Goal: Task Accomplishment & Management: Use online tool/utility

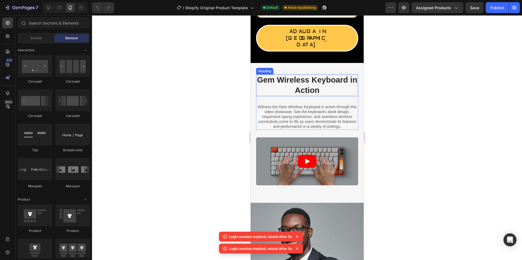
scroll to position [278, 0]
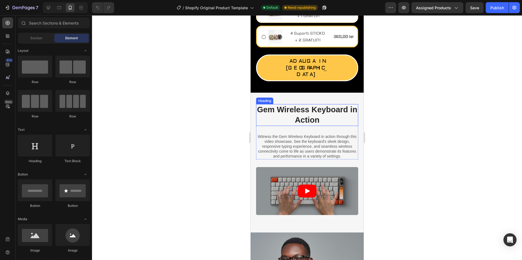
scroll to position [246, 0]
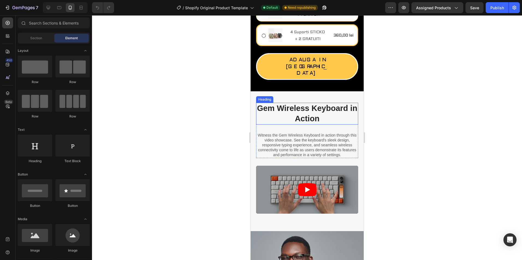
click at [309, 107] on h2 "Gem Wireless Keyboard in Action" at bounding box center [307, 114] width 102 height 22
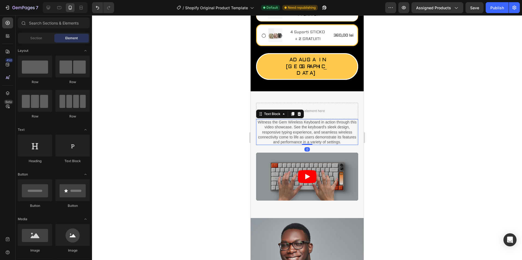
click at [305, 120] on p "Witness the Gem Wireless Keyboard in action through this video showcase. See th…" at bounding box center [307, 132] width 102 height 25
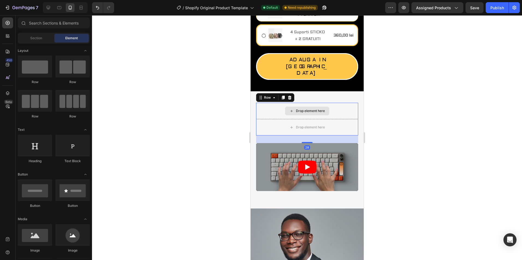
click at [340, 103] on div "Drop element here" at bounding box center [307, 111] width 102 height 16
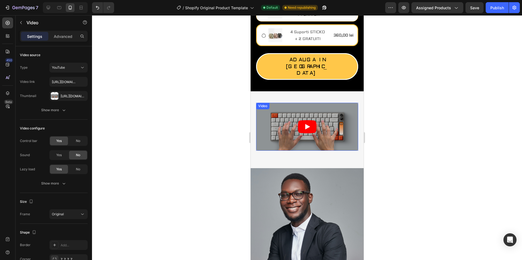
click at [330, 110] on article at bounding box center [307, 127] width 102 height 48
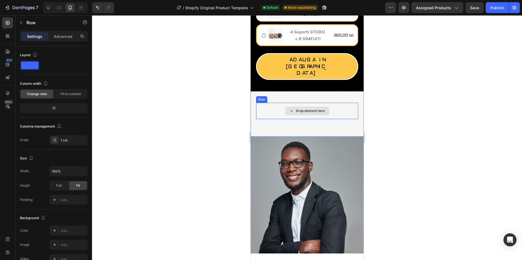
click at [334, 103] on div "Drop element here" at bounding box center [307, 111] width 102 height 16
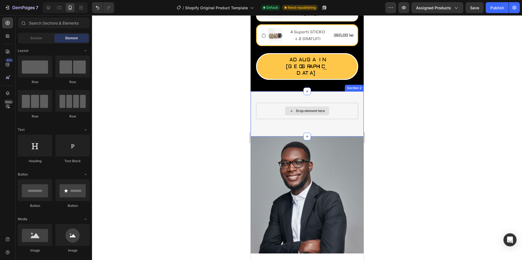
click at [337, 103] on div "Drop element here" at bounding box center [307, 111] width 102 height 16
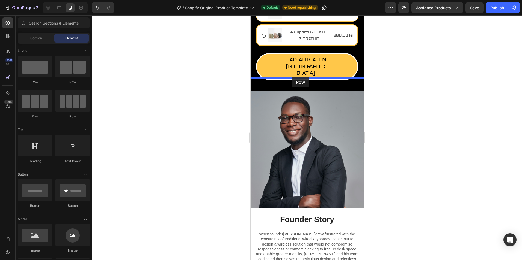
drag, startPoint x: 321, startPoint y: 81, endPoint x: 291, endPoint y: 77, distance: 30.3
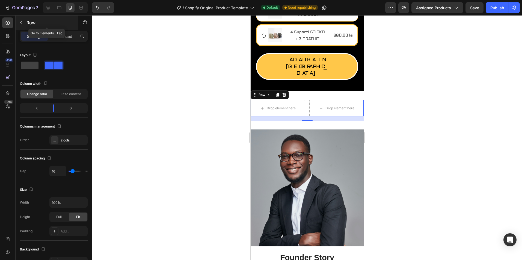
click at [21, 22] on icon "button" at bounding box center [21, 22] width 4 height 4
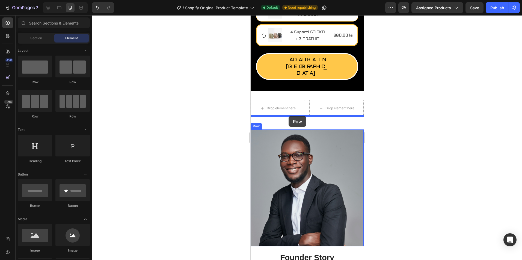
drag, startPoint x: 327, startPoint y: 85, endPoint x: 288, endPoint y: 116, distance: 49.3
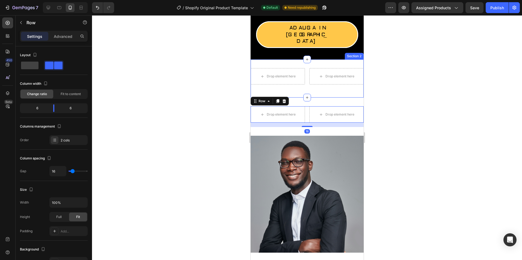
scroll to position [300, 0]
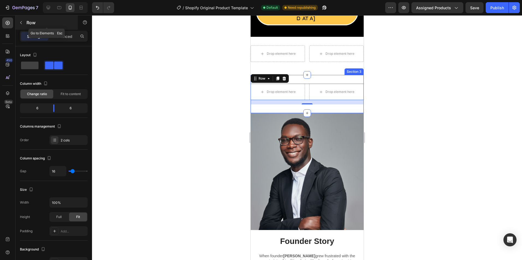
click at [23, 23] on icon "button" at bounding box center [21, 22] width 4 height 4
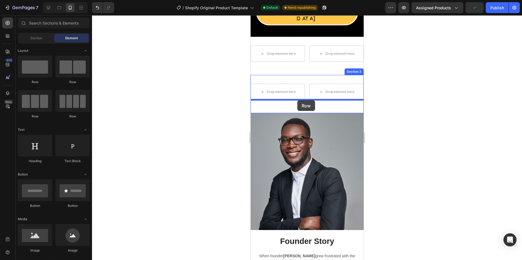
drag, startPoint x: 425, startPoint y: 118, endPoint x: 297, endPoint y: 100, distance: 129.7
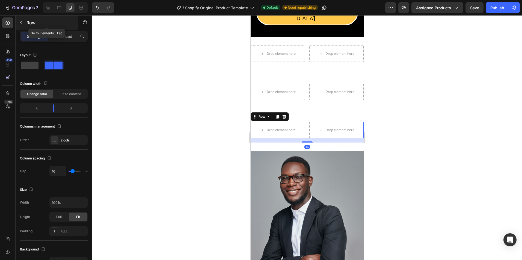
click at [21, 24] on icon "button" at bounding box center [21, 22] width 2 height 3
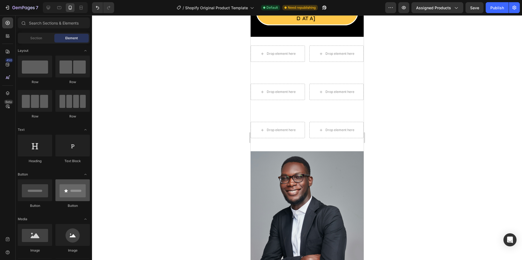
scroll to position [55, 0]
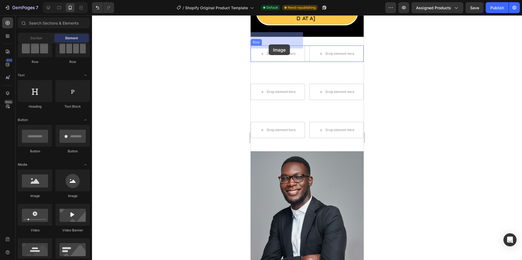
drag, startPoint x: 291, startPoint y: 195, endPoint x: 267, endPoint y: 43, distance: 153.8
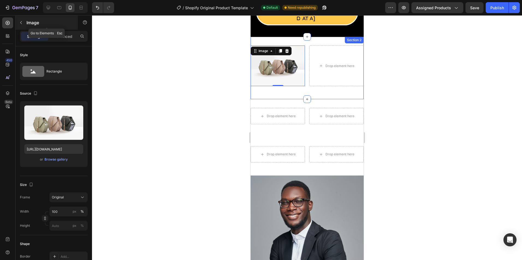
click at [22, 20] on icon "button" at bounding box center [21, 22] width 4 height 4
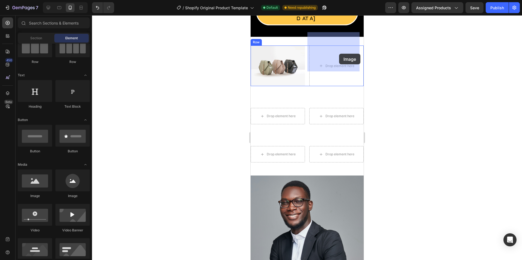
drag, startPoint x: 273, startPoint y: 110, endPoint x: 335, endPoint y: 86, distance: 66.2
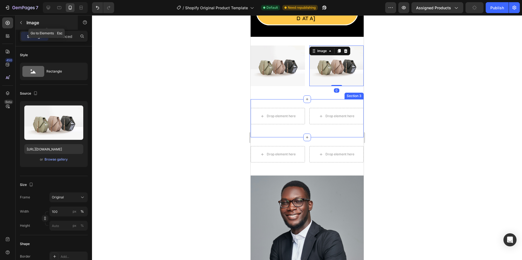
click at [18, 22] on button "button" at bounding box center [21, 22] width 9 height 9
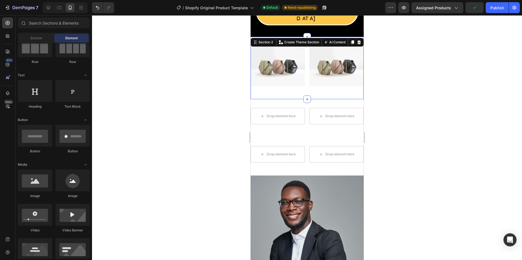
click at [281, 73] on div "Image Image Row" at bounding box center [306, 68] width 113 height 45
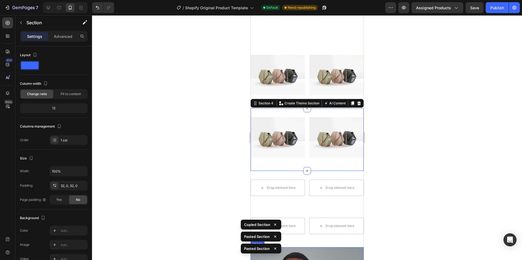
scroll to position [382, 0]
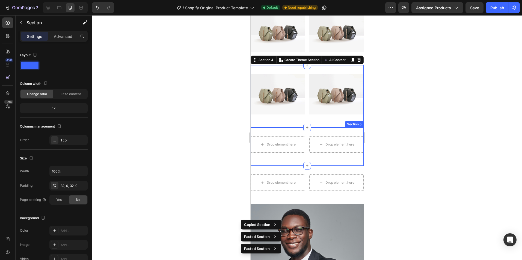
click at [330, 158] on div "Drop element here Drop element here Row Section 5" at bounding box center [306, 147] width 113 height 38
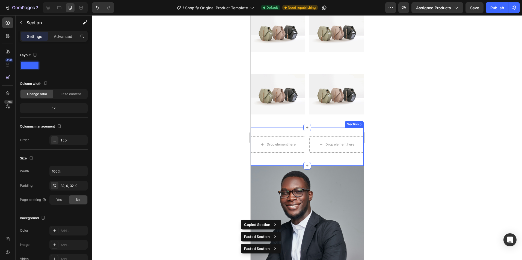
click at [315, 154] on div "Drop element here Drop element here Row Section 5" at bounding box center [306, 147] width 113 height 38
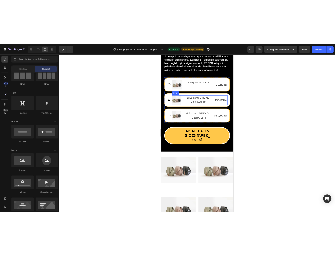
scroll to position [246, 0]
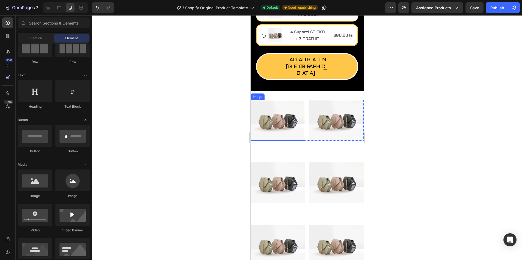
click at [283, 113] on img at bounding box center [277, 120] width 54 height 41
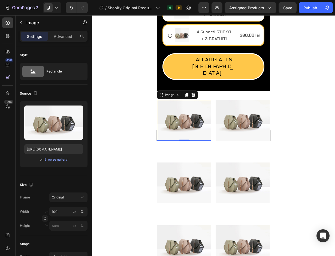
click at [189, 107] on img at bounding box center [184, 120] width 54 height 41
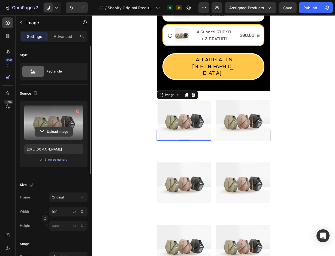
click at [59, 130] on input "file" at bounding box center [54, 131] width 38 height 9
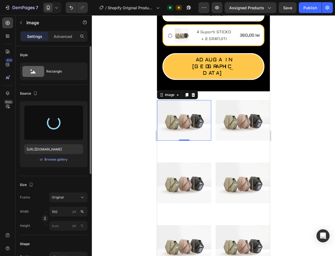
type input "[URL][DOMAIN_NAME]"
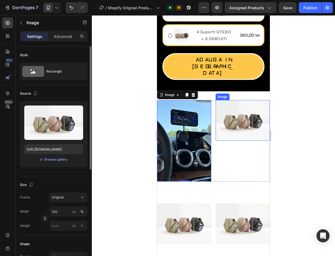
click at [240, 120] on img at bounding box center [243, 120] width 54 height 41
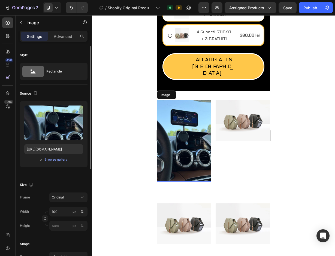
click at [184, 144] on img at bounding box center [184, 141] width 54 height 82
click at [20, 22] on icon "button" at bounding box center [21, 22] width 4 height 4
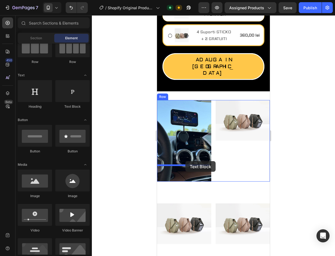
drag, startPoint x: 225, startPoint y: 107, endPoint x: 190, endPoint y: 162, distance: 64.7
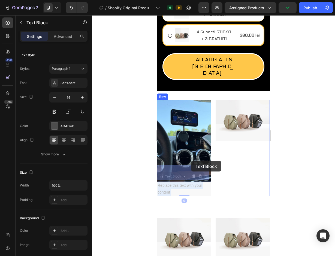
drag, startPoint x: 181, startPoint y: 169, endPoint x: 191, endPoint y: 166, distance: 10.3
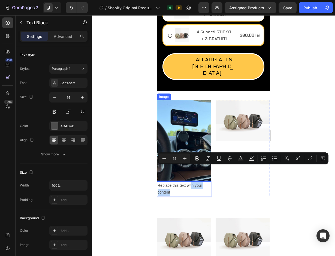
drag, startPoint x: 188, startPoint y: 174, endPoint x: 192, endPoint y: 153, distance: 21.0
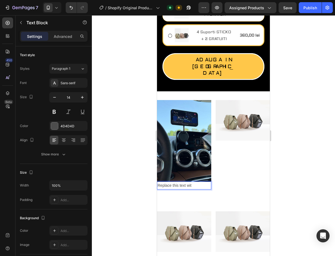
click at [200, 182] on p "Replace this text wit" at bounding box center [184, 185] width 53 height 7
click at [205, 182] on div "Rich Text Editor. Editing area: main" at bounding box center [184, 186] width 54 height 8
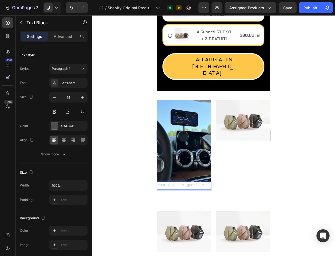
click at [206, 182] on p "Rich Text Editor. Editing area: main" at bounding box center [184, 185] width 53 height 7
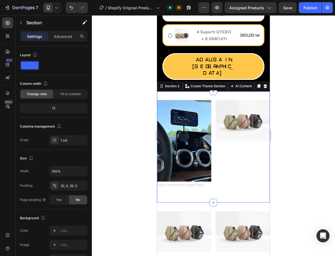
click at [205, 173] on div "Image Text Block Image Row" at bounding box center [213, 147] width 113 height 94
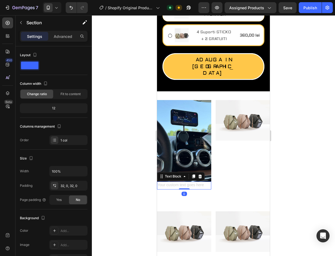
click at [205, 182] on div "Rich Text Editor. Editing area: main" at bounding box center [184, 186] width 54 height 8
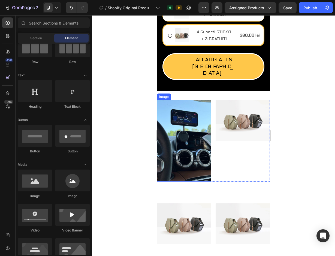
drag, startPoint x: 201, startPoint y: 157, endPoint x: 201, endPoint y: 162, distance: 5.0
click at [200, 157] on img at bounding box center [184, 141] width 54 height 82
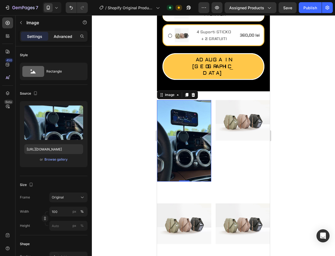
click at [64, 39] on p "Advanced" at bounding box center [63, 37] width 19 height 6
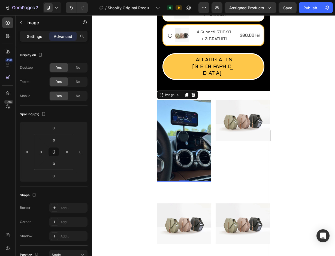
click at [27, 40] on div "Settings" at bounding box center [34, 36] width 27 height 9
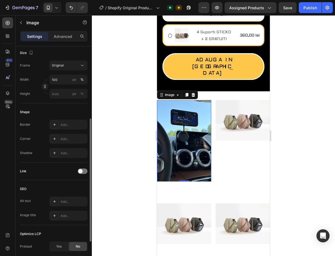
scroll to position [0, 0]
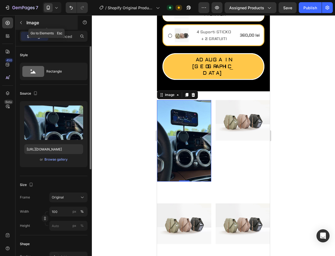
click at [24, 19] on button "button" at bounding box center [21, 22] width 9 height 9
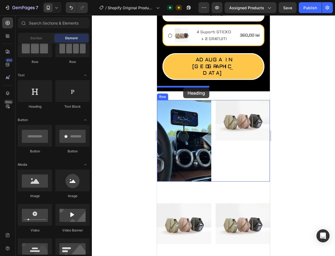
drag, startPoint x: 192, startPoint y: 109, endPoint x: 183, endPoint y: 88, distance: 22.7
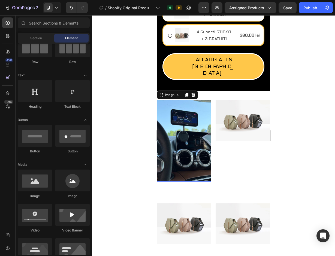
click at [194, 133] on img at bounding box center [184, 141] width 54 height 82
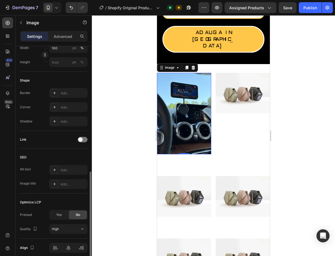
scroll to position [187, 0]
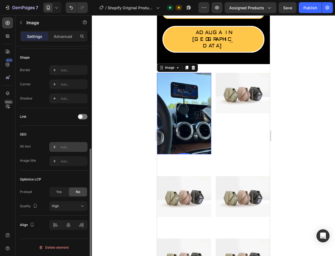
click at [69, 148] on div "Add..." at bounding box center [74, 147] width 26 height 5
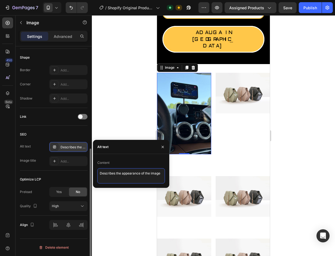
click at [110, 170] on textarea "Describes the appearance of the image" at bounding box center [131, 175] width 68 height 15
click at [119, 175] on textarea "Descriasdbes the appearance of the image" at bounding box center [131, 175] width 68 height 15
type textarea "asd"
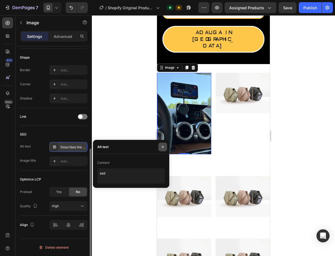
click at [165, 144] on button "button" at bounding box center [163, 147] width 9 height 9
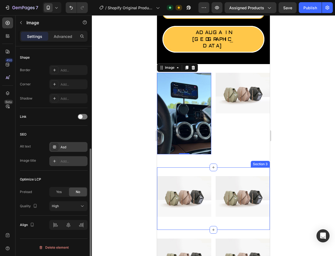
click at [58, 160] on div at bounding box center [55, 161] width 8 height 8
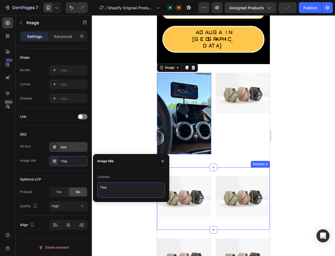
click at [108, 188] on textarea "Title" at bounding box center [131, 190] width 68 height 15
type textarea "asrfasfasf"
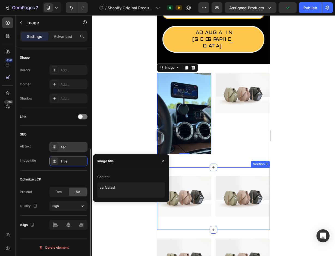
click at [70, 181] on div "Optimize LCP" at bounding box center [54, 179] width 68 height 9
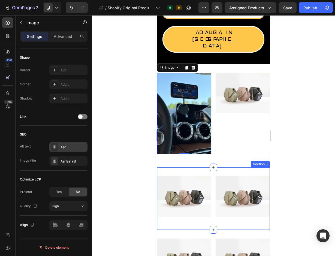
click at [129, 148] on div at bounding box center [213, 135] width 243 height 241
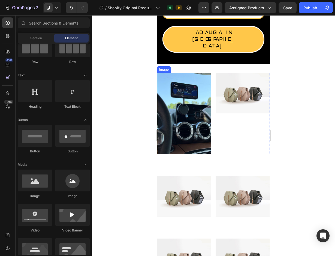
click at [166, 121] on img at bounding box center [184, 114] width 54 height 82
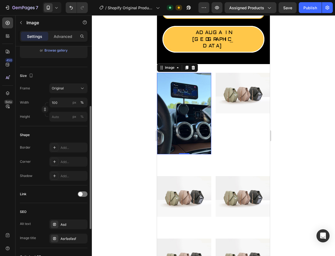
scroll to position [136, 0]
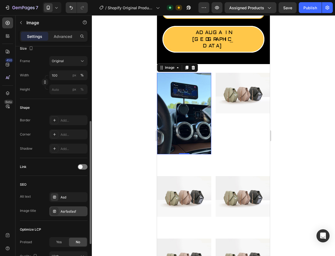
click at [75, 208] on div "Asrfasfasf" at bounding box center [68, 212] width 38 height 10
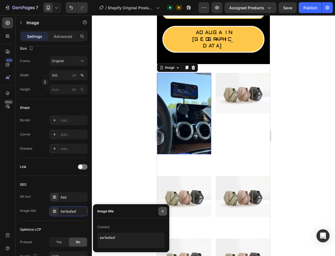
click at [167, 213] on button "button" at bounding box center [163, 211] width 9 height 9
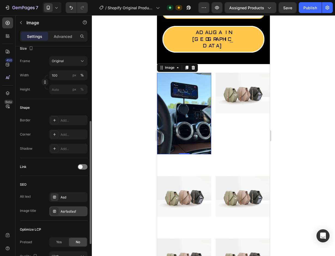
click at [74, 211] on div "Asrfasfasf" at bounding box center [74, 211] width 26 height 5
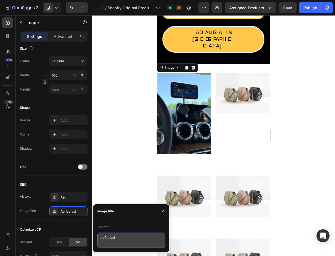
click at [131, 241] on textarea "asrfasfasf" at bounding box center [131, 240] width 68 height 15
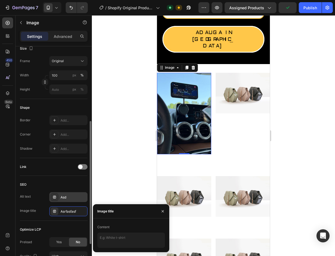
click at [82, 198] on div "Asd" at bounding box center [74, 197] width 26 height 5
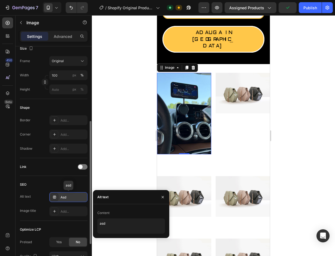
click at [82, 198] on div "Asd" at bounding box center [74, 197] width 26 height 5
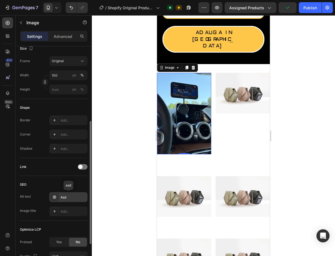
click at [82, 198] on div "Asd" at bounding box center [74, 197] width 26 height 5
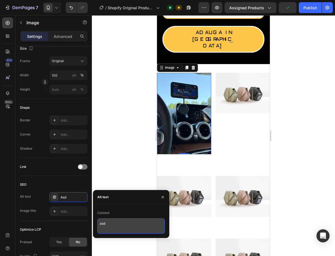
click at [115, 226] on textarea "asd" at bounding box center [131, 226] width 68 height 15
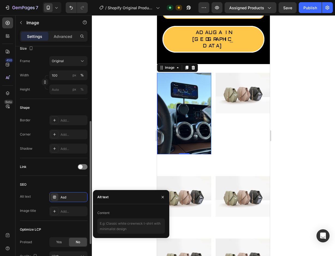
click at [72, 180] on div "SEO Alt text Asd Image title Add..." at bounding box center [54, 198] width 68 height 45
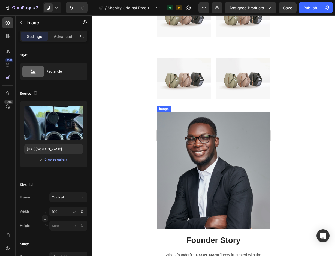
scroll to position [437, 0]
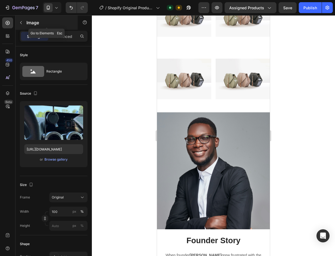
click at [22, 22] on icon "button" at bounding box center [21, 22] width 2 height 3
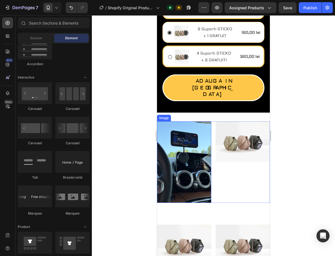
scroll to position [251, 0]
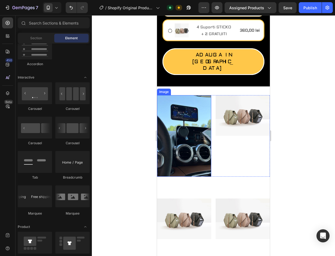
click at [183, 138] on img at bounding box center [184, 136] width 54 height 82
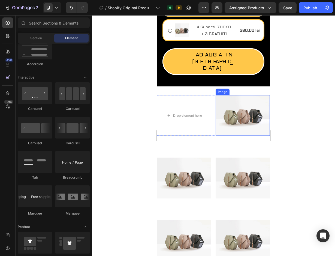
click at [231, 112] on img at bounding box center [243, 115] width 54 height 41
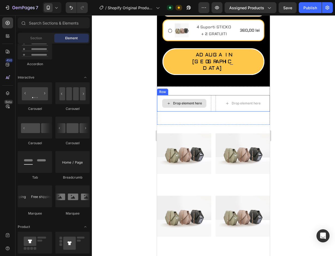
click at [198, 101] on div "Drop element here" at bounding box center [187, 103] width 29 height 4
click at [168, 102] on icon at bounding box center [169, 103] width 2 height 2
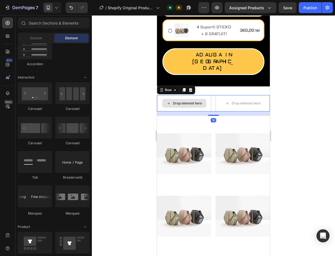
click at [160, 95] on div "Drop element here" at bounding box center [184, 103] width 54 height 16
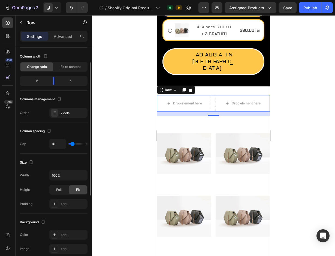
scroll to position [55, 0]
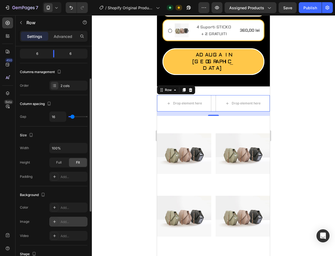
click at [52, 221] on icon at bounding box center [54, 222] width 4 height 4
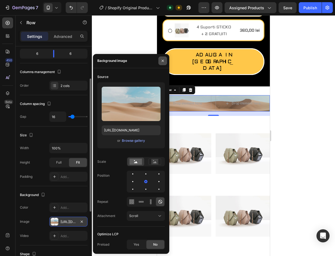
click at [163, 64] on button "button" at bounding box center [163, 60] width 9 height 9
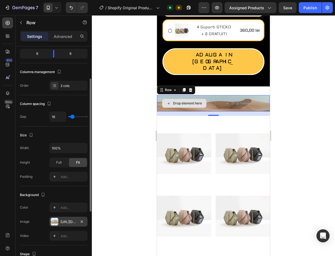
click at [188, 97] on div "Drop element here" at bounding box center [184, 103] width 54 height 16
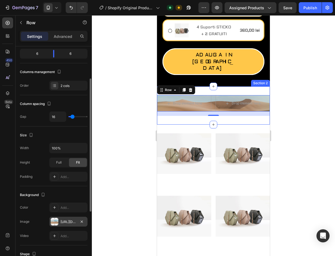
click at [186, 109] on div "Drop element here Drop element here Row 16 Section 2" at bounding box center [213, 106] width 113 height 38
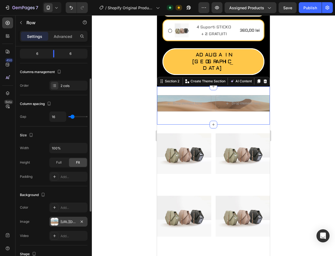
scroll to position [0, 0]
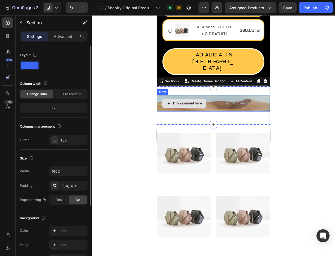
click at [196, 99] on div "Drop element here" at bounding box center [184, 103] width 44 height 9
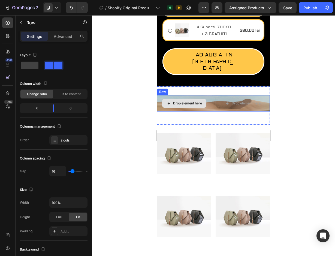
click at [201, 97] on div "Drop element here" at bounding box center [184, 103] width 54 height 16
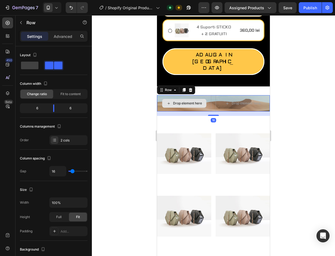
click at [201, 97] on div "Drop element here" at bounding box center [184, 103] width 54 height 16
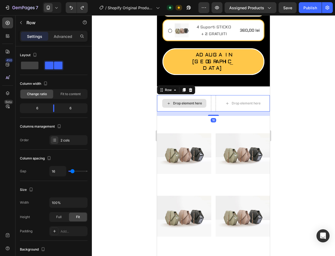
click at [186, 95] on div "Drop element here" at bounding box center [184, 103] width 54 height 16
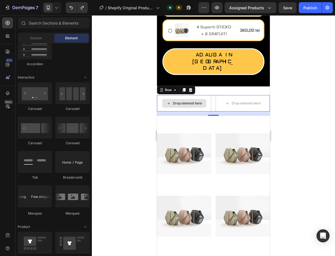
click at [185, 101] on div "Drop element here" at bounding box center [187, 103] width 29 height 4
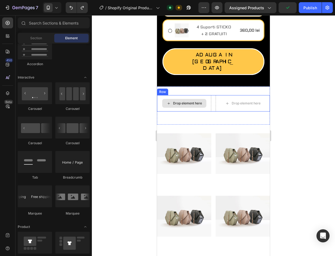
click at [184, 101] on div "Drop element here" at bounding box center [187, 103] width 29 height 4
click at [184, 96] on div "Drop element here" at bounding box center [184, 103] width 54 height 16
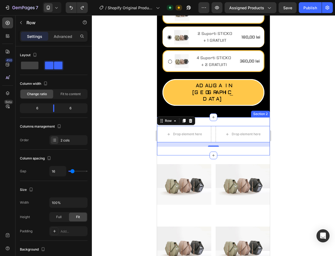
scroll to position [278, 0]
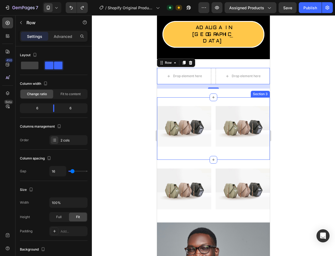
click at [231, 97] on div "Image Image Row Section 3" at bounding box center [213, 128] width 113 height 62
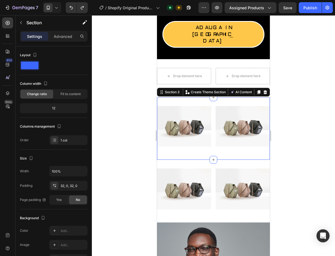
click at [190, 135] on div "Image Image Row" at bounding box center [213, 128] width 113 height 45
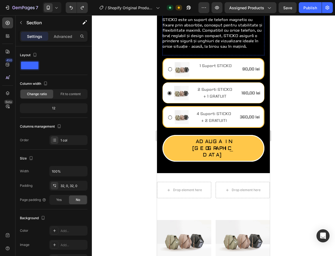
scroll to position [273, 0]
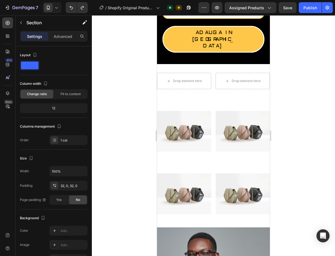
click at [173, 142] on div "Image Image Row Section 3" at bounding box center [213, 133] width 113 height 62
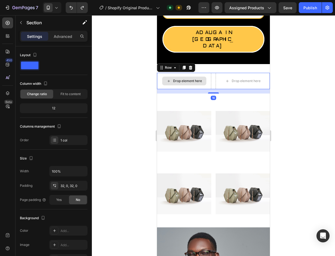
click at [170, 74] on div "Drop element here" at bounding box center [184, 81] width 54 height 16
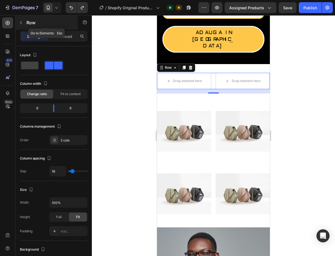
click at [22, 21] on icon "button" at bounding box center [21, 22] width 4 height 4
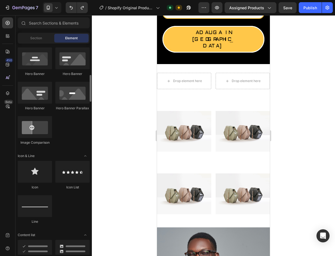
scroll to position [164, 0]
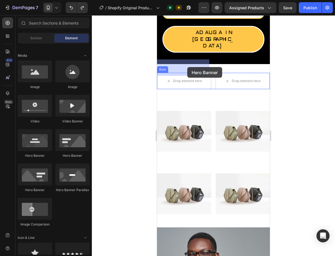
drag, startPoint x: 196, startPoint y: 163, endPoint x: 188, endPoint y: 67, distance: 95.9
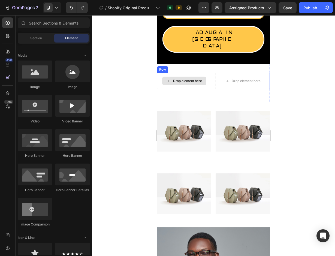
click at [197, 74] on div "Drop element here" at bounding box center [184, 81] width 54 height 16
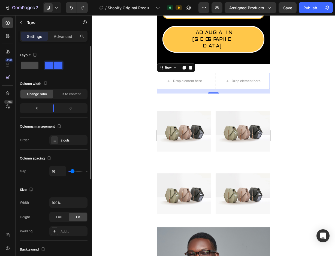
click at [33, 66] on span at bounding box center [29, 66] width 17 height 8
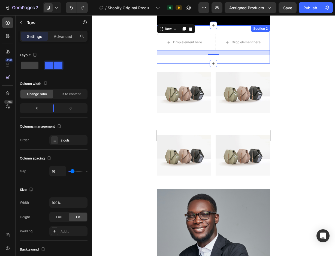
scroll to position [278, 0]
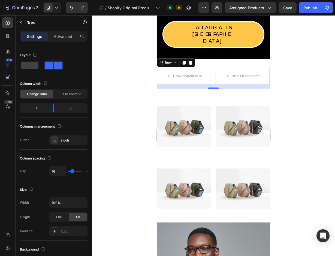
click at [147, 154] on div at bounding box center [213, 135] width 243 height 241
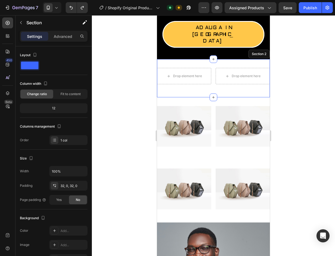
click at [188, 73] on div "Drop element here Drop element here Row" at bounding box center [213, 78] width 113 height 21
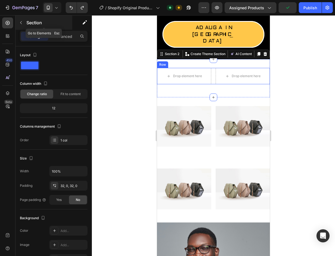
click at [18, 22] on button "button" at bounding box center [21, 22] width 9 height 9
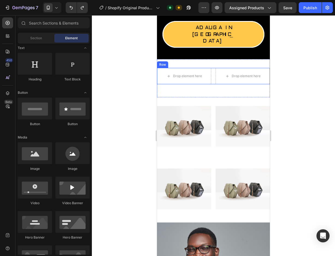
scroll to position [0, 0]
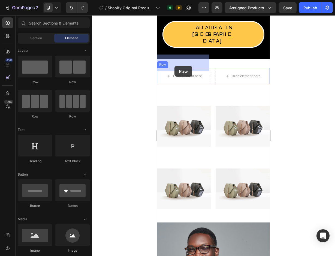
drag, startPoint x: 194, startPoint y: 85, endPoint x: 184, endPoint y: 92, distance: 12.2
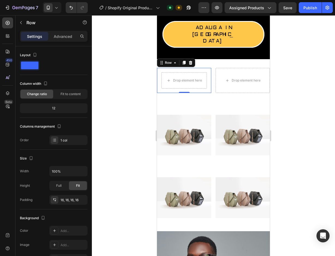
click at [193, 77] on div "Drop element here Row 0" at bounding box center [184, 80] width 54 height 25
click at [194, 73] on div "Drop element here" at bounding box center [185, 80] width 46 height 16
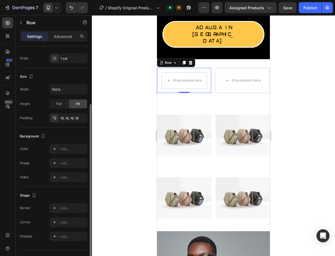
scroll to position [93, 0]
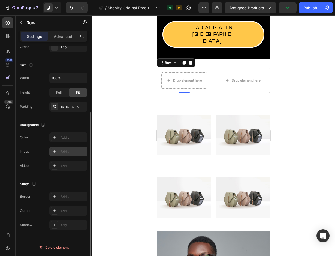
click at [65, 154] on div "Add..." at bounding box center [74, 152] width 26 height 5
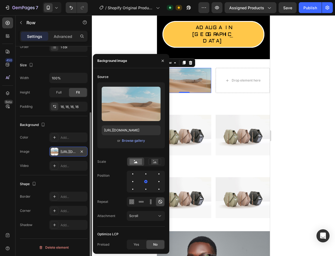
click at [133, 144] on div "or Browse gallery" at bounding box center [131, 141] width 59 height 7
click at [136, 138] on div "Browse gallery" at bounding box center [133, 140] width 23 height 5
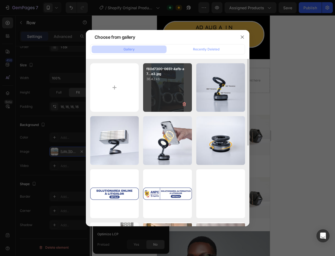
click at [157, 100] on div "f60d7300-0651-4afb-a7...e3.jpg 36.42 kb" at bounding box center [167, 87] width 49 height 49
type input "[URL][DOMAIN_NAME]"
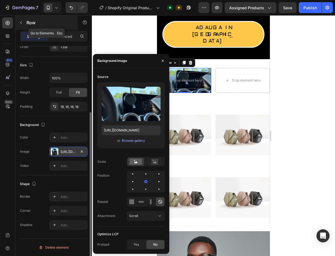
click at [28, 23] on p "Row" at bounding box center [49, 22] width 46 height 7
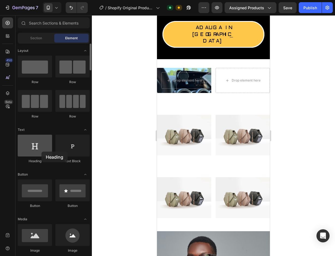
click at [41, 152] on div at bounding box center [35, 146] width 34 height 22
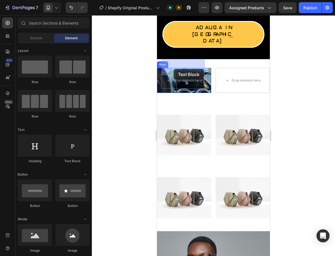
drag, startPoint x: 227, startPoint y: 162, endPoint x: 174, endPoint y: 75, distance: 101.8
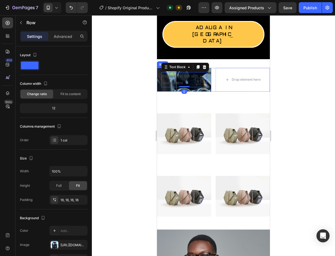
click at [199, 76] on div "Replace this text with your content Text Block 0 Row" at bounding box center [184, 79] width 54 height 23
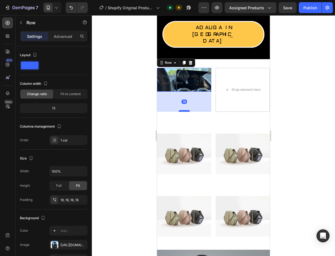
drag, startPoint x: 185, startPoint y: 78, endPoint x: 185, endPoint y: 100, distance: 21.6
click at [185, 110] on div at bounding box center [184, 111] width 11 height 2
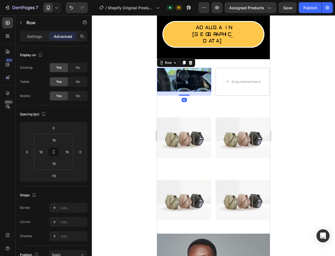
drag, startPoint x: 186, startPoint y: 99, endPoint x: 184, endPoint y: 71, distance: 28.2
click at [184, 71] on div "Replace this text with your content Text Block Row 15" at bounding box center [184, 79] width 54 height 23
type input "0"
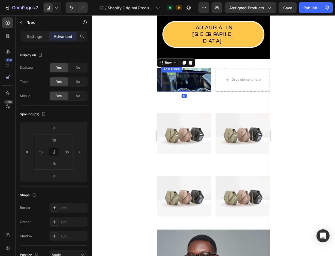
click at [203, 72] on div "Replace this text with your content" at bounding box center [185, 79] width 46 height 15
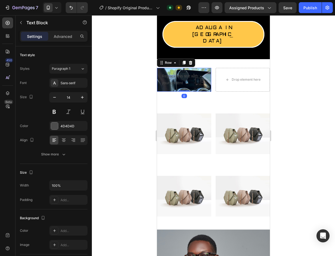
click at [205, 75] on div "Replace this text with your content Text Block Row 0" at bounding box center [184, 79] width 54 height 23
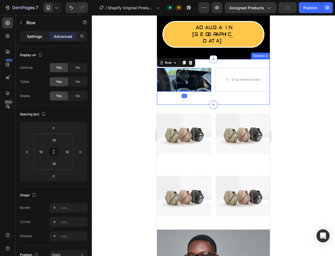
click at [31, 35] on p "Settings" at bounding box center [34, 37] width 15 height 6
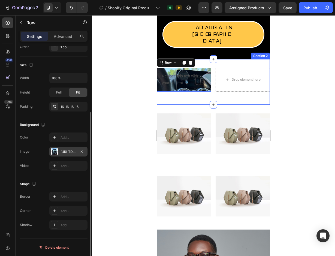
click at [65, 154] on div "[URL][DOMAIN_NAME]" at bounding box center [69, 152] width 16 height 5
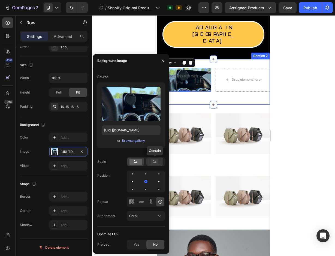
click at [151, 162] on icon at bounding box center [155, 162] width 13 height 6
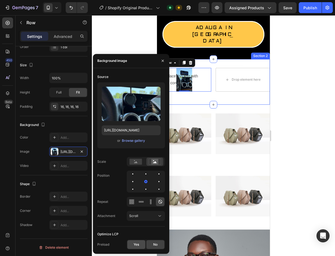
click at [138, 246] on span "Yes" at bounding box center [136, 244] width 5 height 5
click at [155, 247] on span "No" at bounding box center [155, 244] width 4 height 5
click at [139, 163] on rect at bounding box center [136, 162] width 13 height 6
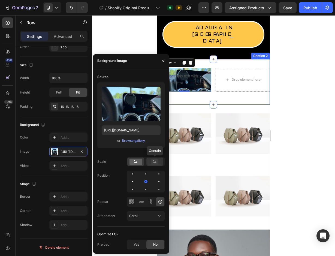
click at [152, 162] on rect at bounding box center [154, 161] width 7 height 5
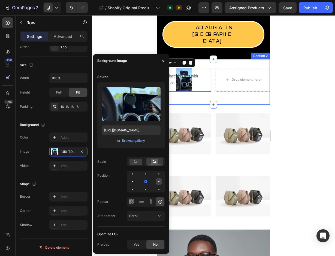
click at [136, 186] on div at bounding box center [133, 189] width 7 height 7
click at [156, 181] on div at bounding box center [159, 181] width 7 height 7
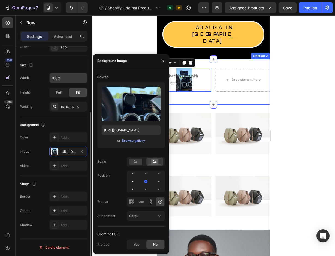
click at [68, 81] on input "100%" at bounding box center [69, 78] width 38 height 10
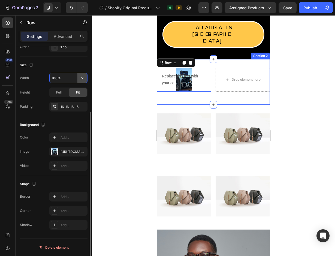
click at [84, 79] on icon "button" at bounding box center [82, 77] width 5 height 5
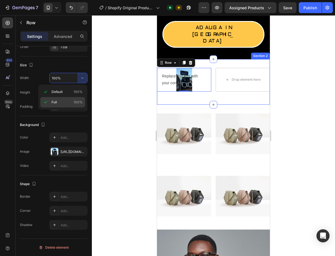
click at [70, 100] on div "Full 100%" at bounding box center [62, 102] width 45 height 10
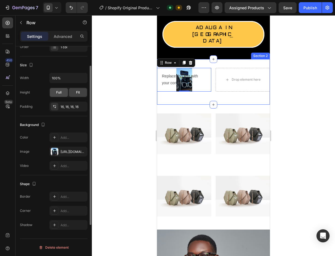
scroll to position [66, 0]
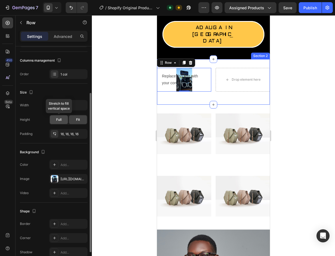
click at [61, 117] on span "Full" at bounding box center [58, 119] width 5 height 5
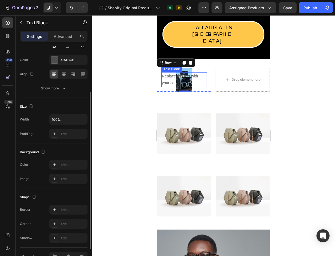
click at [163, 74] on div "Replace this text with your content" at bounding box center [185, 79] width 46 height 15
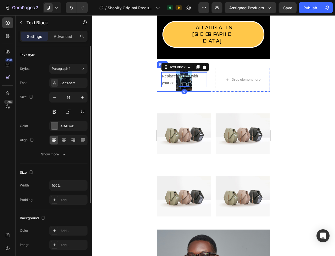
click at [160, 77] on div "Replace this text with your content Text Block 0 Row" at bounding box center [184, 79] width 54 height 23
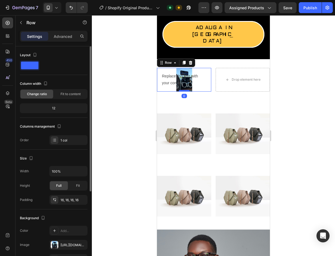
drag, startPoint x: 183, startPoint y: 78, endPoint x: 181, endPoint y: 98, distance: 20.6
click at [181, 92] on div at bounding box center [184, 91] width 11 height 2
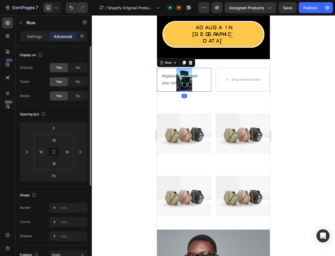
drag, startPoint x: 182, startPoint y: 99, endPoint x: 183, endPoint y: 72, distance: 26.5
click at [183, 72] on div "Replace this text with your content Text Block Row 0" at bounding box center [184, 79] width 54 height 23
type input "0"
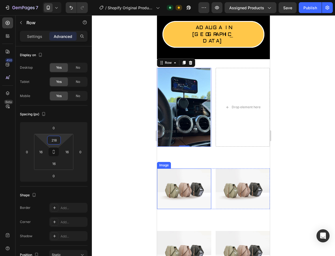
type input "216"
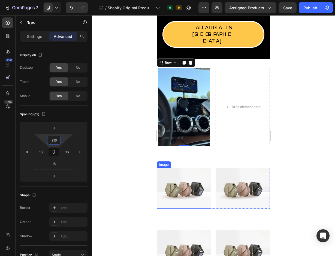
drag, startPoint x: 55, startPoint y: 145, endPoint x: 53, endPoint y: 118, distance: 27.4
click at [53, 0] on html "7 / Shopify Original Product Template Default Need republishing Preview Assigne…" at bounding box center [167, 0] width 335 height 0
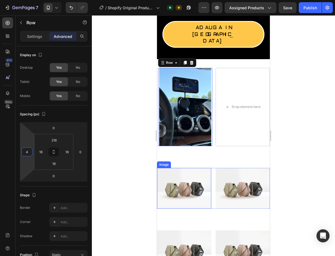
type input "6"
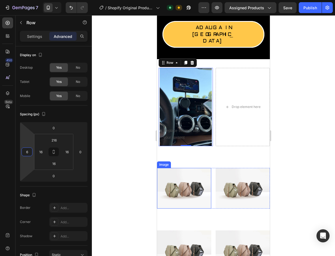
drag, startPoint x: 30, startPoint y: 144, endPoint x: 35, endPoint y: 143, distance: 4.4
click at [35, 0] on html "7 / Shopify Original Product Template Default Need republishing Preview Assigne…" at bounding box center [167, 0] width 335 height 0
type input "0"
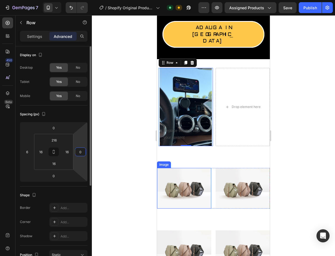
click at [83, 0] on html "7 / Shopify Original Product Template Default Need republishing Preview Assigne…" at bounding box center [167, 0] width 335 height 0
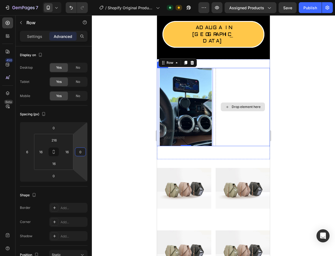
click at [234, 128] on div "Drop element here" at bounding box center [243, 107] width 54 height 78
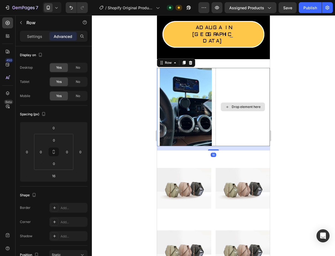
click at [249, 113] on div "Drop element here" at bounding box center [243, 107] width 54 height 78
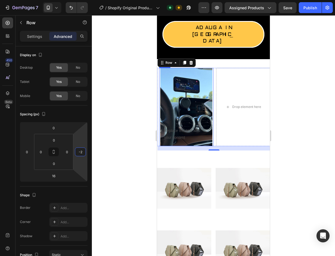
type input "0"
drag, startPoint x: 82, startPoint y: 143, endPoint x: 87, endPoint y: 143, distance: 4.4
click at [87, 0] on html "7 / Shopify Original Product Template Default Need republishing Preview Assigne…" at bounding box center [167, 0] width 335 height 0
click at [232, 124] on div "Drop element here" at bounding box center [243, 107] width 54 height 78
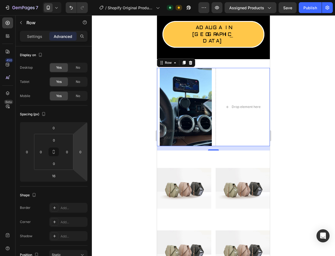
click at [296, 131] on div at bounding box center [213, 135] width 243 height 241
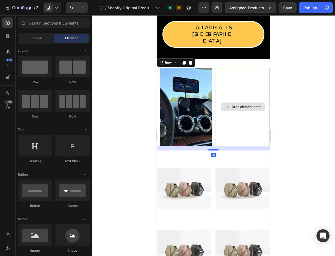
click at [238, 115] on div "Drop element here" at bounding box center [243, 107] width 54 height 78
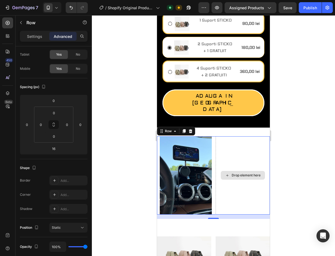
scroll to position [223, 0]
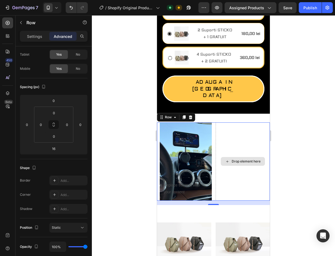
click at [238, 166] on div "Drop element here" at bounding box center [243, 162] width 54 height 78
drag, startPoint x: 302, startPoint y: 189, endPoint x: 111, endPoint y: 172, distance: 190.9
click at [302, 189] on div at bounding box center [213, 135] width 243 height 241
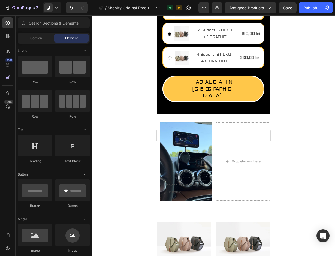
click at [245, 183] on div "Drop element here" at bounding box center [243, 162] width 54 height 78
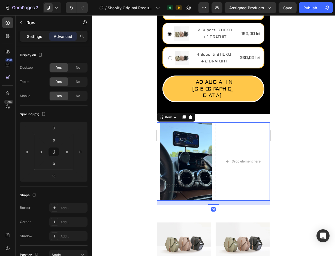
click at [35, 37] on p "Settings" at bounding box center [34, 37] width 15 height 6
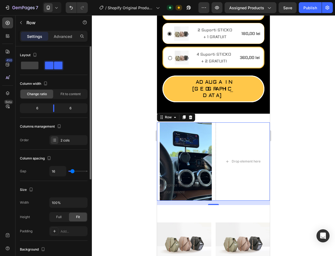
scroll to position [156, 0]
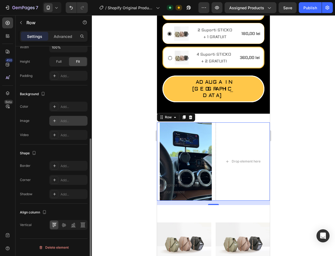
click at [74, 122] on div "Add..." at bounding box center [74, 121] width 26 height 5
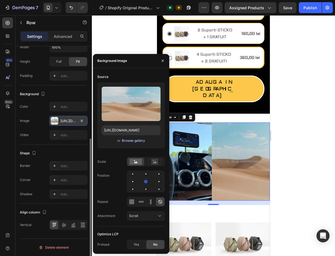
click at [135, 140] on div "Browse gallery" at bounding box center [133, 140] width 23 height 5
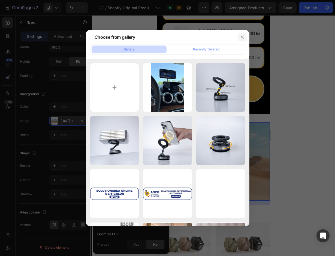
click at [241, 35] on icon "button" at bounding box center [242, 37] width 4 height 4
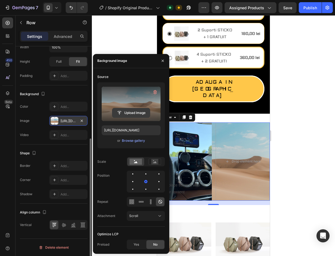
click at [130, 113] on input "file" at bounding box center [131, 112] width 38 height 9
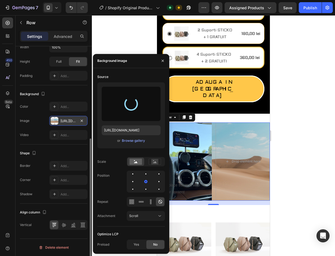
type input "[URL][DOMAIN_NAME]"
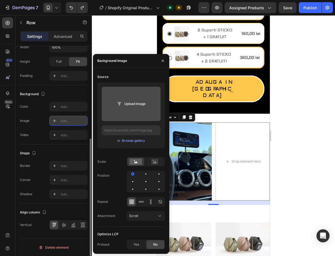
click at [309, 167] on div at bounding box center [213, 135] width 243 height 241
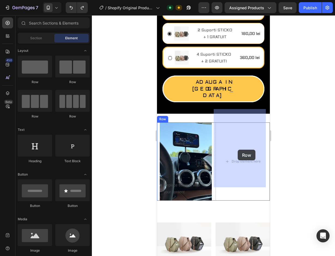
drag, startPoint x: 195, startPoint y: 81, endPoint x: 238, endPoint y: 150, distance: 80.9
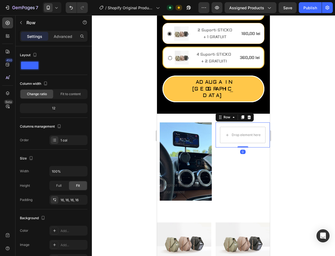
click at [255, 132] on div "Drop element here Row 0" at bounding box center [243, 135] width 54 height 25
click at [263, 127] on div "Drop element here Row 0" at bounding box center [243, 135] width 54 height 25
click at [25, 35] on div "Settings" at bounding box center [34, 36] width 27 height 9
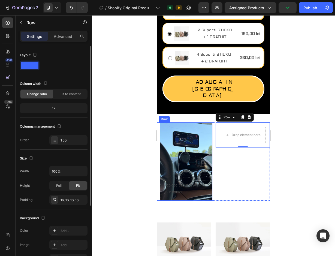
scroll to position [93, 0]
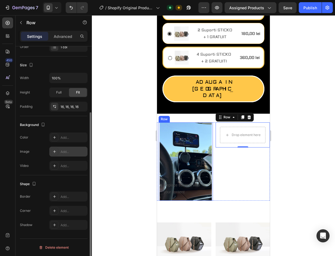
click at [68, 152] on div "Add..." at bounding box center [74, 152] width 26 height 5
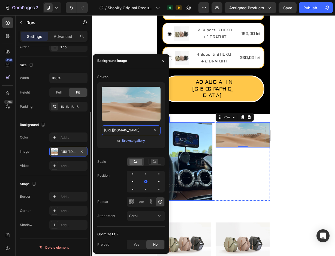
click at [137, 127] on input "[URL][DOMAIN_NAME]" at bounding box center [131, 131] width 59 height 10
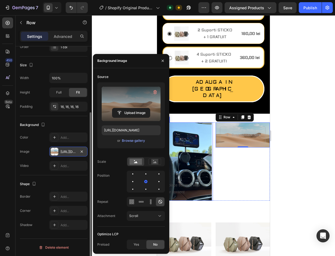
click at [132, 104] on label at bounding box center [131, 104] width 59 height 34
click at [132, 108] on input "file" at bounding box center [131, 112] width 38 height 9
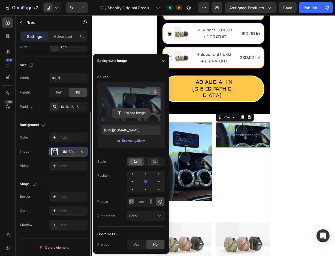
click at [139, 114] on input "file" at bounding box center [131, 112] width 38 height 9
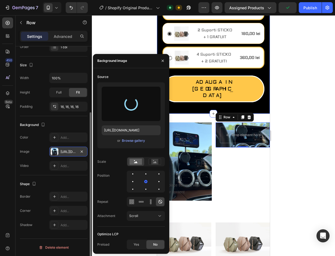
type input "[URL][DOMAIN_NAME]"
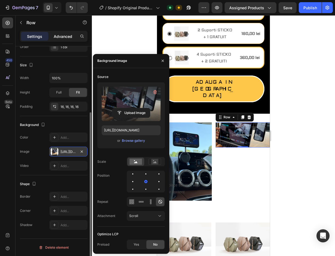
click at [60, 37] on p "Advanced" at bounding box center [63, 37] width 19 height 6
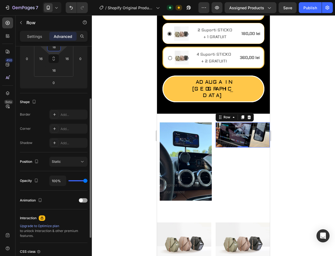
scroll to position [90, 0]
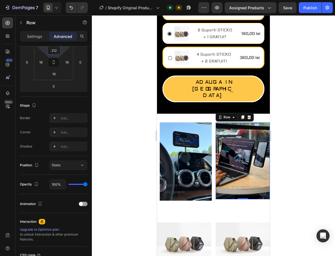
type input "214"
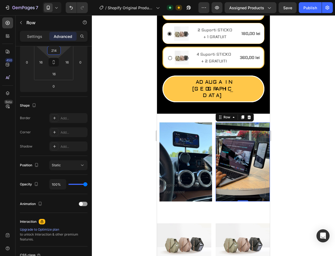
drag, startPoint x: 55, startPoint y: 53, endPoint x: 64, endPoint y: 26, distance: 28.4
click at [64, 0] on html "7 / Shopify Original Product Template Default Need republishing Preview Assigne…" at bounding box center [167, 0] width 335 height 0
click at [182, 157] on div "Replace this text with your content Text Block Row" at bounding box center [186, 162] width 54 height 79
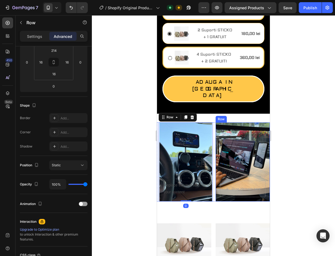
click at [228, 156] on div "Drop element here Row" at bounding box center [243, 162] width 54 height 79
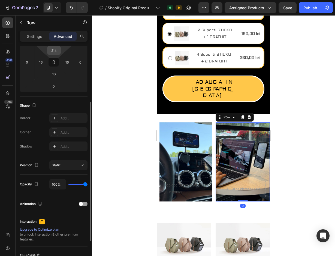
click at [56, 47] on input "214" at bounding box center [54, 50] width 11 height 8
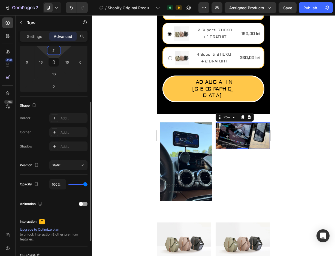
type input "215"
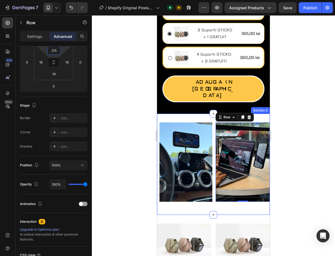
click at [199, 182] on div "Replace this text with your content" at bounding box center [186, 188] width 46 height 15
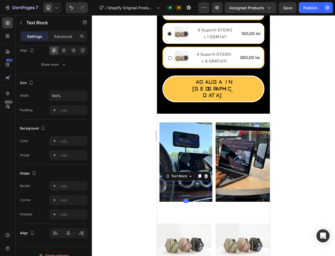
scroll to position [0, 0]
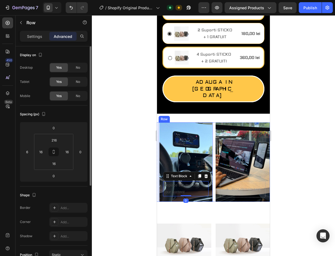
click at [199, 186] on div "Replace this text with your content Text Block 0 Row" at bounding box center [186, 162] width 54 height 79
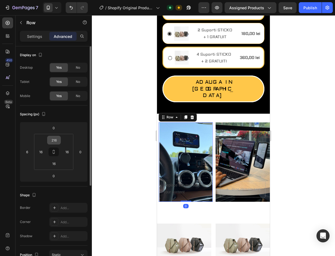
click at [60, 142] on div "216" at bounding box center [54, 140] width 14 height 9
click at [59, 142] on input "216" at bounding box center [54, 140] width 11 height 8
type input "215"
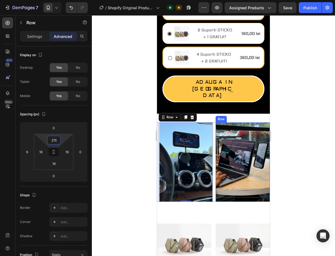
click at [262, 151] on div "Drop element here Row" at bounding box center [243, 162] width 54 height 79
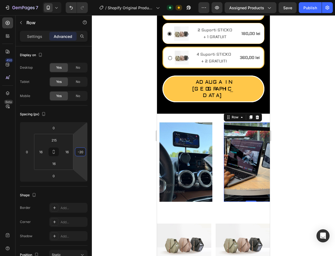
type input "-18"
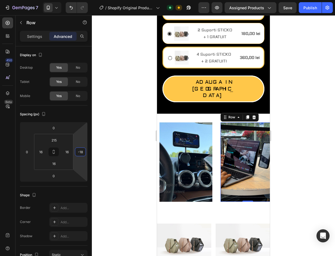
drag, startPoint x: 79, startPoint y: 145, endPoint x: 1, endPoint y: 150, distance: 78.2
click at [0, 0] on html "7 / Shopify Original Product Template Default Need republishing Preview Assigne…" at bounding box center [167, 0] width 335 height 0
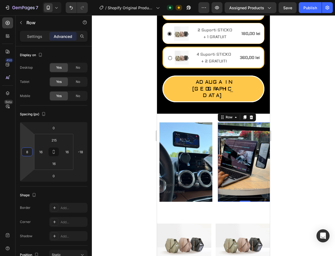
drag, startPoint x: 21, startPoint y: 151, endPoint x: 99, endPoint y: 150, distance: 78.1
click at [99, 0] on div "7 / Shopify Original Product Template Default Need republishing Preview Assigne…" at bounding box center [167, 0] width 335 height 0
type input "0"
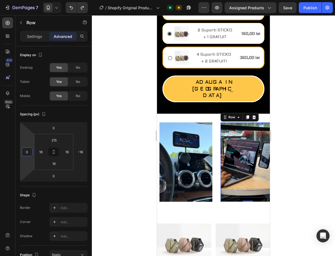
type input "0"
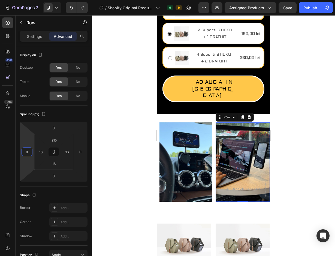
click at [285, 179] on div at bounding box center [213, 135] width 243 height 241
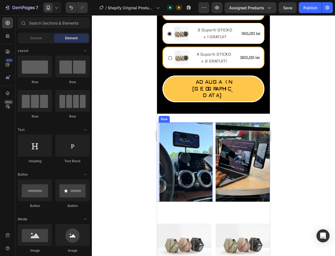
click at [186, 154] on div "Replace this text with your content Text Block Row" at bounding box center [186, 162] width 54 height 79
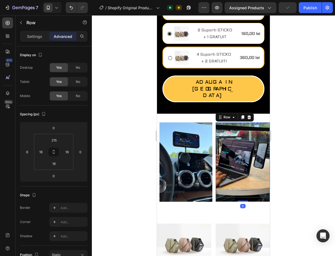
click at [228, 158] on div "Drop element here Row 0" at bounding box center [243, 162] width 54 height 79
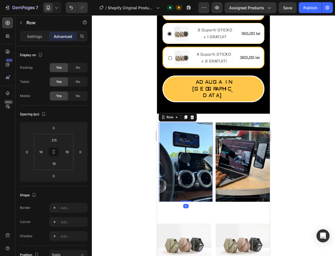
click at [170, 159] on div "Replace this text with your content Text Block Row 0" at bounding box center [186, 162] width 54 height 79
click at [242, 166] on div "Drop element here Row" at bounding box center [243, 162] width 54 height 79
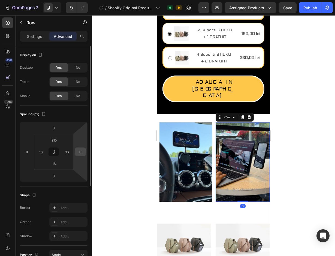
click at [79, 151] on input "0" at bounding box center [80, 152] width 8 height 8
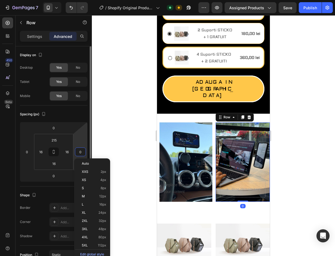
click at [84, 151] on input "0" at bounding box center [80, 152] width 8 height 8
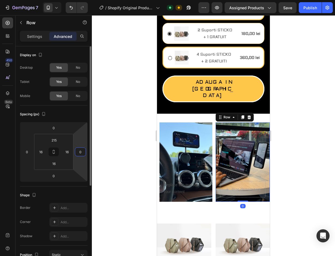
click at [84, 151] on input "0" at bounding box center [80, 152] width 8 height 8
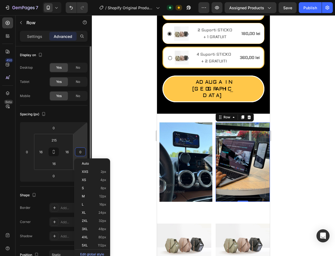
type input "6"
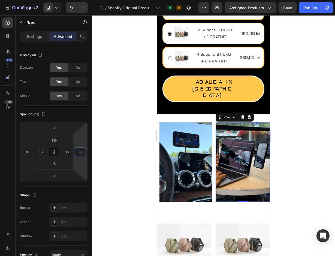
click at [299, 167] on div at bounding box center [213, 135] width 243 height 241
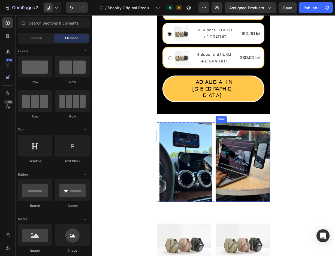
click at [230, 155] on div "Drop element here Row" at bounding box center [243, 162] width 54 height 79
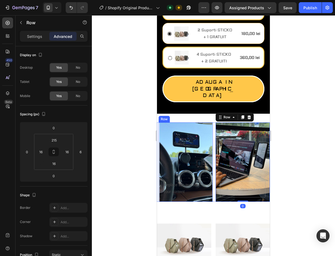
click at [211, 190] on div "Replace this text with your content Text Block Row Drop element here Row 0 Row" at bounding box center [213, 165] width 113 height 84
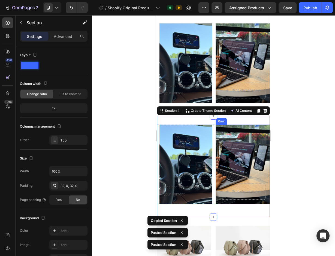
scroll to position [410, 0]
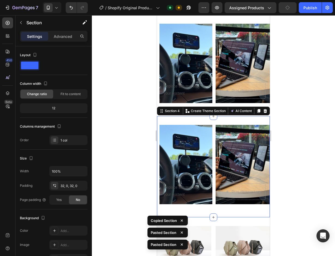
click at [221, 123] on div "Replace this text with your content Text Block Row Drop element here Row Row Se…" at bounding box center [213, 166] width 113 height 101
click at [224, 209] on div "Replace this text with your content Text Block Row Drop element here Row Row" at bounding box center [213, 167] width 113 height 84
click at [222, 217] on div "Replace this text with your content Text Block Row Drop element here Row Row Se…" at bounding box center [213, 166] width 113 height 101
click at [222, 211] on div "Replace this text with your content Text Block Row Drop element here Row Row Se…" at bounding box center [213, 166] width 113 height 101
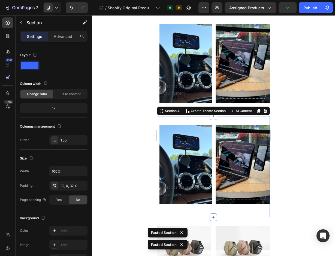
click at [224, 207] on div "Replace this text with your content Text Block Row Drop element here Row Row" at bounding box center [213, 167] width 113 height 84
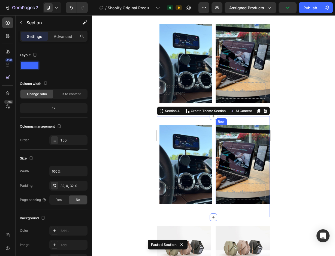
click at [220, 205] on div "Replace this text with your content Text Block Row Drop element here Row Row" at bounding box center [213, 167] width 113 height 84
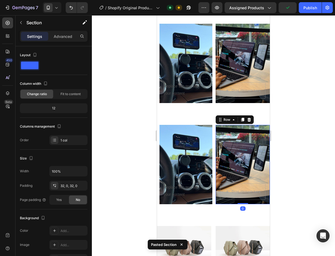
click at [218, 201] on div "Drop element here Row 0" at bounding box center [243, 164] width 54 height 79
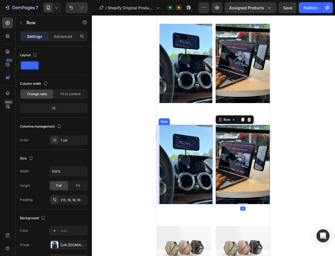
click at [205, 201] on div "Replace this text with your content Text Block Row" at bounding box center [186, 164] width 54 height 79
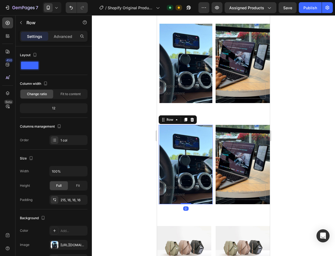
click at [210, 208] on div "Replace this text with your content Text Block Row 0 Drop element here Row Row" at bounding box center [213, 167] width 113 height 84
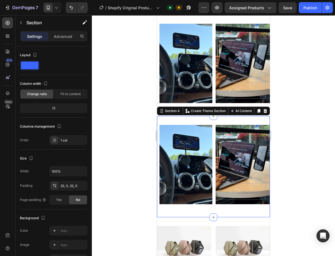
click at [298, 129] on div at bounding box center [213, 135] width 243 height 241
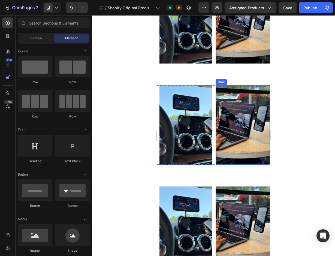
scroll to position [328, 0]
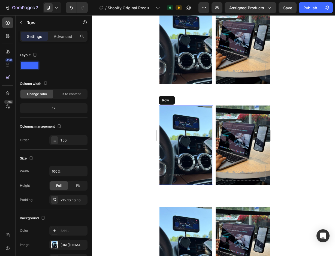
click at [204, 119] on div "Replace this text with your content Text Block Row" at bounding box center [186, 145] width 54 height 79
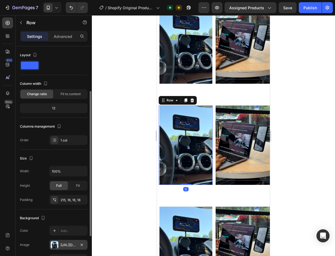
scroll to position [55, 0]
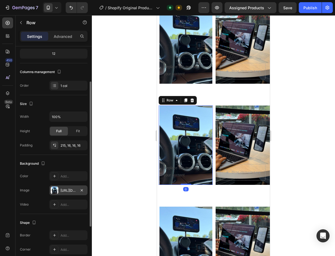
click at [70, 191] on div "[URL][DOMAIN_NAME]" at bounding box center [69, 190] width 16 height 5
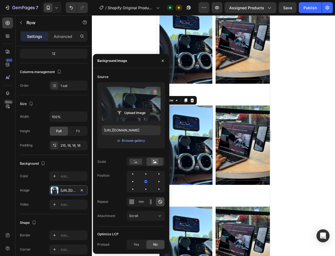
click at [139, 99] on label at bounding box center [131, 104] width 59 height 34
click at [139, 108] on input "file" at bounding box center [131, 112] width 38 height 9
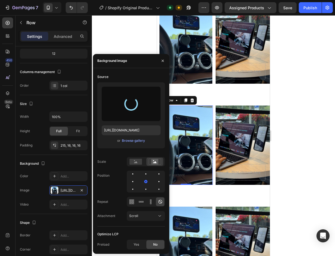
type input "[URL][DOMAIN_NAME]"
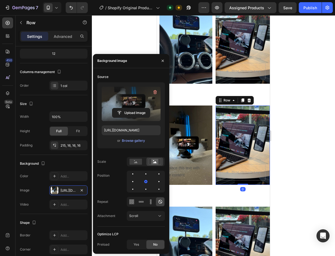
click at [244, 126] on div "Drop element here Row 0" at bounding box center [243, 145] width 54 height 79
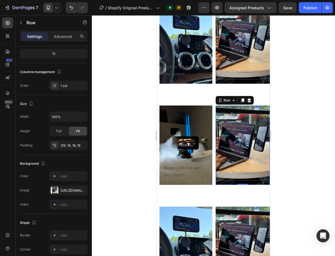
click at [233, 134] on div "Drop element here Row 0" at bounding box center [243, 145] width 54 height 79
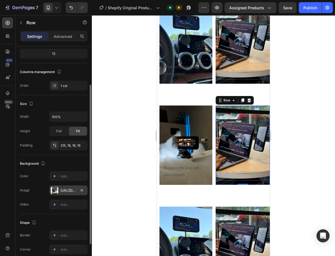
click at [63, 187] on div "[URL][DOMAIN_NAME]" at bounding box center [68, 191] width 38 height 10
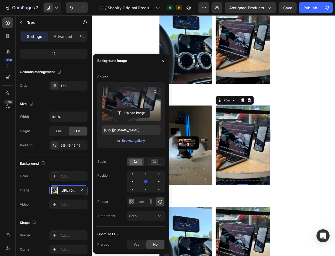
click at [136, 100] on label at bounding box center [131, 104] width 59 height 34
click at [136, 108] on input "file" at bounding box center [131, 112] width 38 height 9
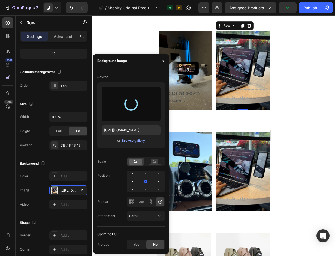
scroll to position [410, 0]
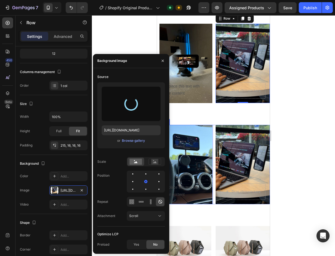
click at [200, 163] on div "Replace this text with your content Text Block Row" at bounding box center [186, 164] width 54 height 79
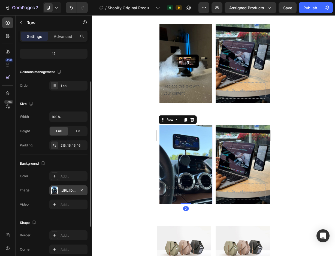
click at [66, 189] on div "[URL][DOMAIN_NAME]" at bounding box center [69, 190] width 16 height 5
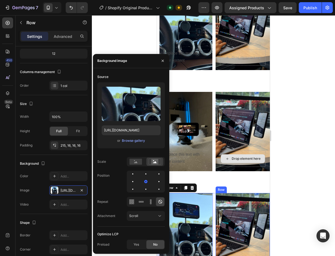
scroll to position [328, 0]
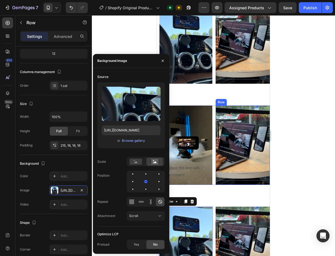
click at [231, 150] on div "Drop element here Row" at bounding box center [243, 145] width 54 height 79
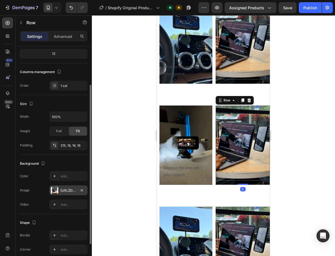
click at [75, 194] on div "[URL][DOMAIN_NAME]" at bounding box center [68, 191] width 38 height 10
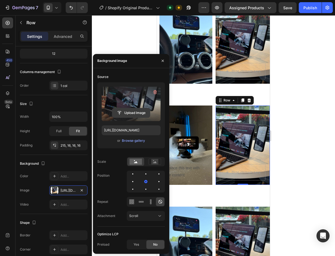
click at [139, 108] on button "Upload Image" at bounding box center [131, 113] width 38 height 10
click at [129, 103] on label at bounding box center [131, 104] width 59 height 34
click at [129, 108] on input "file" at bounding box center [131, 112] width 38 height 9
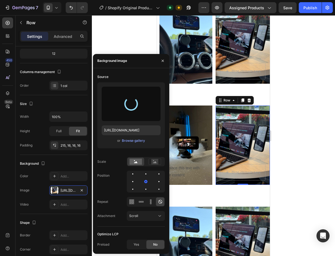
type input "[URL][DOMAIN_NAME]"
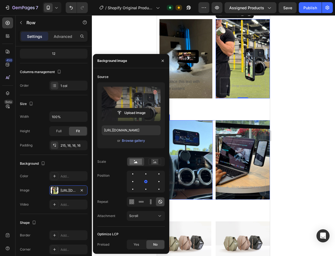
click at [198, 160] on div "Replace this text with your content Text Block Row" at bounding box center [186, 159] width 54 height 79
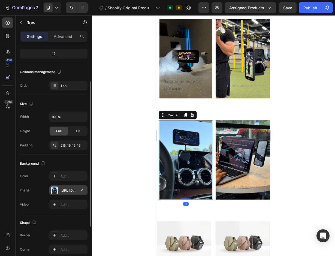
click at [63, 189] on div "[URL][DOMAIN_NAME]" at bounding box center [69, 190] width 16 height 5
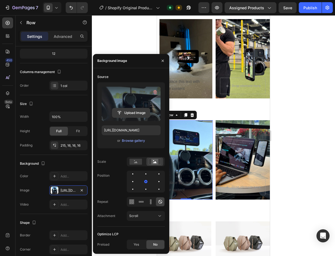
click at [133, 114] on input "file" at bounding box center [131, 112] width 38 height 9
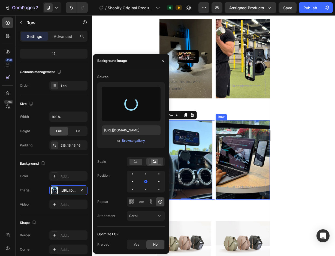
type input "[URL][DOMAIN_NAME]"
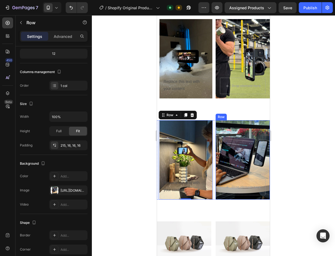
click at [236, 162] on div "Drop element here Row" at bounding box center [243, 159] width 54 height 79
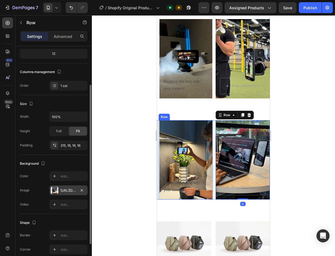
click at [71, 191] on div "[URL][DOMAIN_NAME]" at bounding box center [69, 190] width 16 height 5
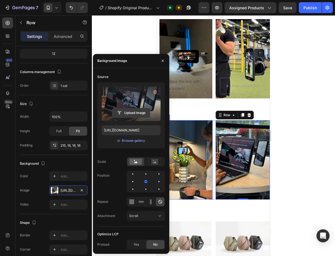
click at [131, 111] on input "file" at bounding box center [131, 112] width 38 height 9
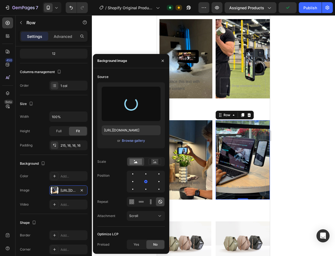
type input "[URL][DOMAIN_NAME]"
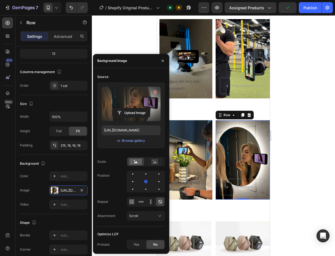
click at [289, 132] on div at bounding box center [213, 135] width 243 height 241
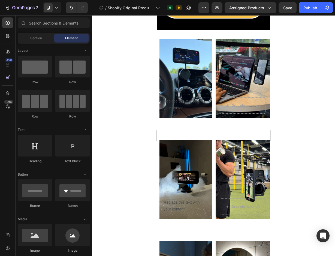
scroll to position [355, 0]
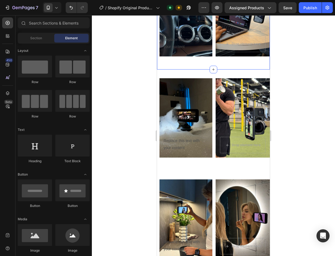
click at [230, 67] on div "Replace this text with your content Text Block Row Drop element here Row Row Se…" at bounding box center [213, 18] width 113 height 101
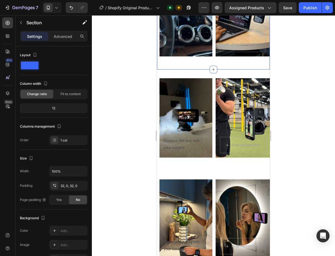
click at [222, 65] on div "Replace this text with your content Text Block Row Drop element here Row Row Se…" at bounding box center [213, 18] width 113 height 101
click at [60, 38] on p "Advanced" at bounding box center [63, 37] width 19 height 6
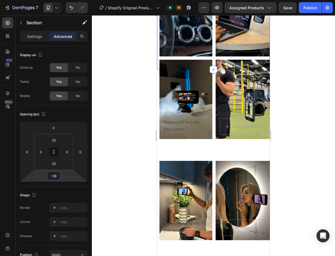
type input "-70"
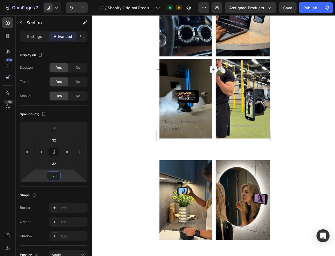
drag, startPoint x: 62, startPoint y: 174, endPoint x: 61, endPoint y: 184, distance: 9.6
click at [61, 0] on html "7 / Shopify Original Product Template Default Need republishing Preview Assigne…" at bounding box center [167, 0] width 335 height 0
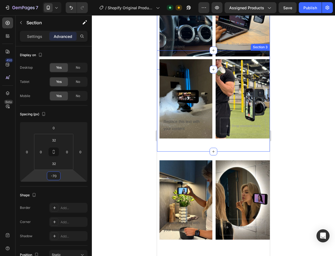
click at [199, 145] on div "Replace this text with your content Text Block Row Drop element here Row Row Se…" at bounding box center [213, 100] width 113 height 101
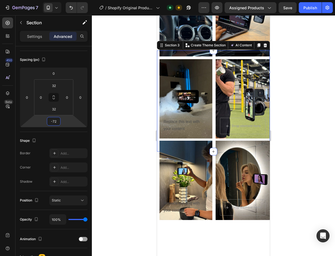
type input "-70"
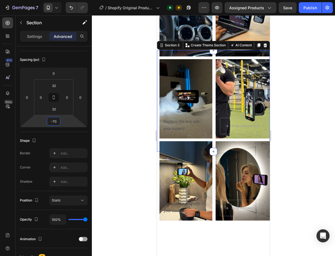
drag, startPoint x: 62, startPoint y: 124, endPoint x: 70, endPoint y: 133, distance: 12.2
click at [70, 0] on html "7 / Shopify Original Product Template Default Need republishing Preview Assigne…" at bounding box center [167, 0] width 335 height 0
click at [308, 154] on div at bounding box center [213, 135] width 243 height 241
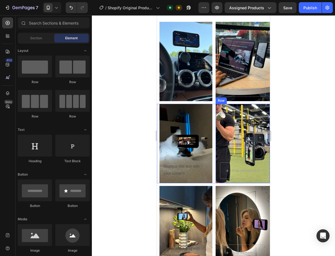
scroll to position [224, 0]
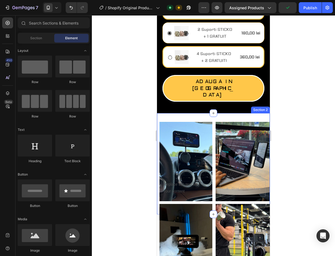
click at [173, 113] on div "Replace this text with your content Text Block Row Drop element here Row Row Se…" at bounding box center [213, 163] width 113 height 101
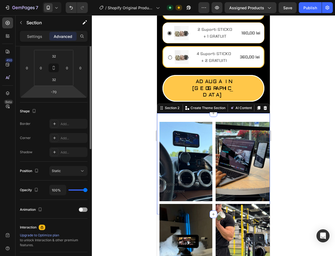
scroll to position [2, 0]
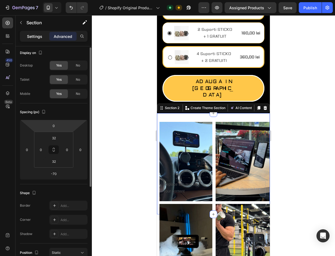
click at [32, 36] on p "Settings" at bounding box center [34, 37] width 15 height 6
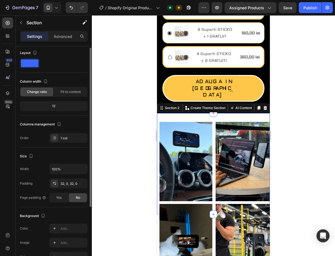
scroll to position [57, 0]
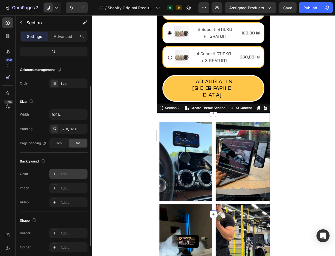
click at [63, 176] on div "Add..." at bounding box center [74, 174] width 26 height 5
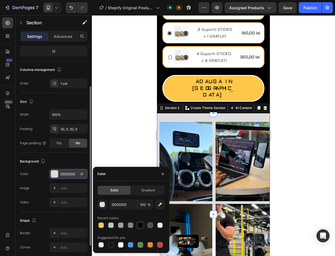
click at [142, 226] on div at bounding box center [140, 225] width 5 height 5
type input "000000"
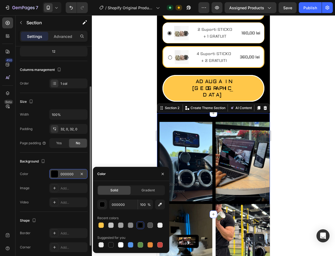
click at [120, 104] on div at bounding box center [213, 135] width 243 height 241
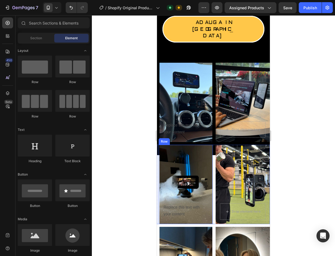
scroll to position [306, 0]
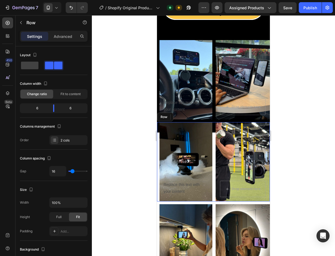
click at [158, 158] on div "Replace this text with your content Text Block Row" at bounding box center [184, 161] width 54 height 79
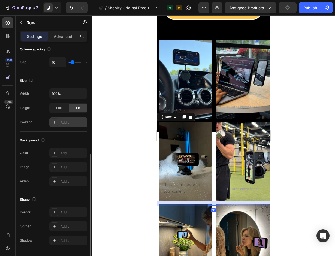
scroll to position [136, 0]
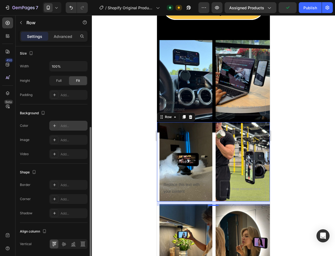
click at [70, 128] on div "Add..." at bounding box center [74, 126] width 26 height 5
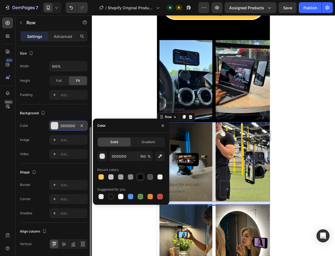
click at [138, 176] on div at bounding box center [140, 177] width 7 height 7
type input "000000"
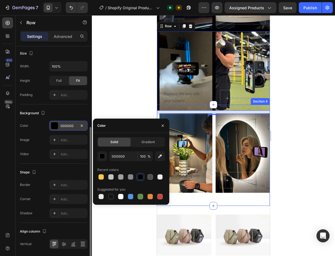
scroll to position [388, 0]
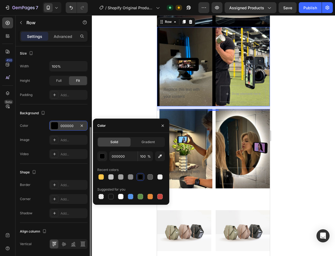
click at [211, 114] on div "16" at bounding box center [213, 115] width 5 height 4
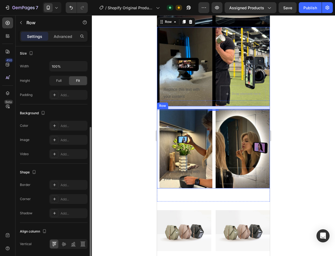
click at [158, 120] on div "Replace this text with your content Text Block Row" at bounding box center [184, 148] width 54 height 79
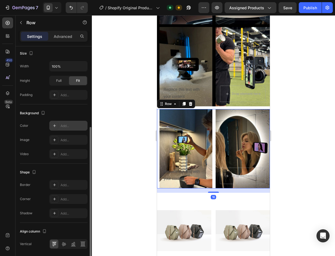
click at [65, 126] on div "Add..." at bounding box center [74, 126] width 26 height 5
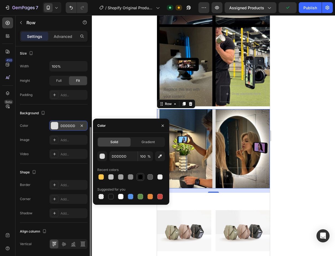
click at [138, 176] on div at bounding box center [140, 176] width 5 height 5
type input "000000"
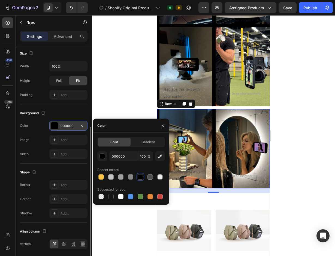
click at [135, 113] on div at bounding box center [213, 135] width 243 height 241
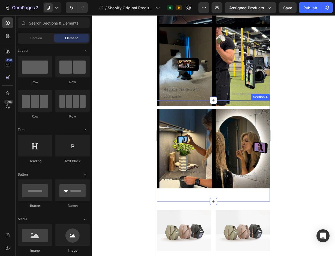
click at [163, 109] on div "Replace this text with your content Text Block Row Drop element here Row Row Se…" at bounding box center [213, 150] width 113 height 101
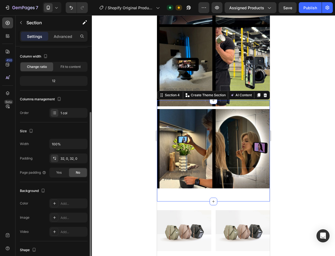
scroll to position [55, 0]
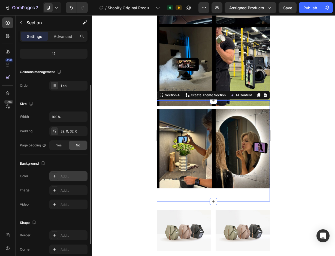
click at [68, 178] on div "Add..." at bounding box center [74, 176] width 26 height 5
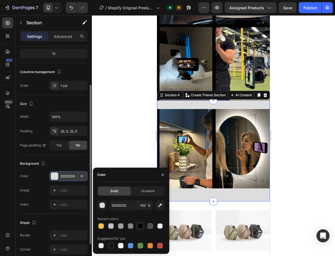
click at [139, 227] on div at bounding box center [140, 225] width 5 height 5
type input "000000"
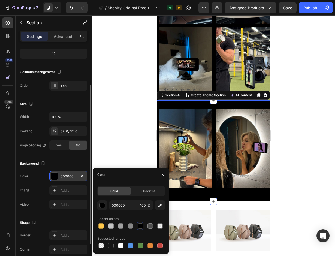
click at [111, 132] on div at bounding box center [213, 135] width 243 height 241
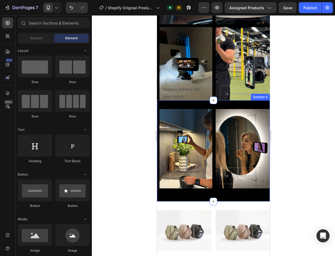
click at [243, 106] on div "Replace this text with your content Text Block Row Drop element here Row Row Se…" at bounding box center [213, 150] width 113 height 101
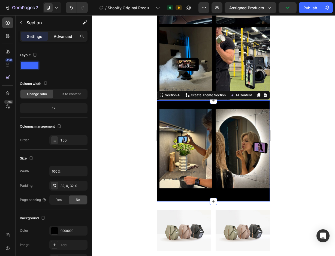
click at [56, 37] on p "Advanced" at bounding box center [63, 37] width 19 height 6
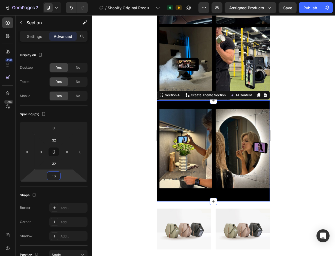
type input "-8"
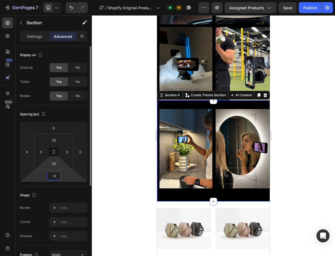
drag, startPoint x: 62, startPoint y: 172, endPoint x: 69, endPoint y: 168, distance: 7.8
click at [62, 0] on html "7 / Shopify Original Product Template Default Need republishing Preview Assigne…" at bounding box center [167, 0] width 335 height 0
click at [175, 105] on div "Replace this text with your content Text Block Row Drop element here Row Row Se…" at bounding box center [213, 150] width 113 height 101
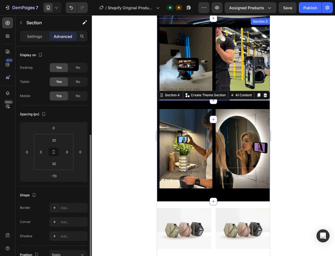
click at [211, 25] on div "Replace this text with your content Text Block Row Drop element here Row Row Se…" at bounding box center [213, 68] width 113 height 101
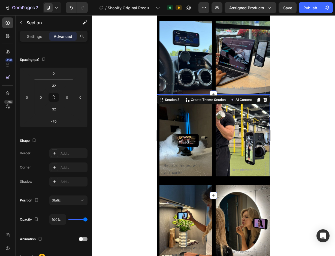
scroll to position [306, 0]
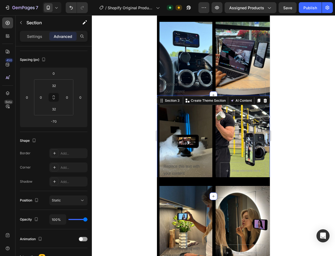
click at [306, 110] on div at bounding box center [213, 135] width 243 height 241
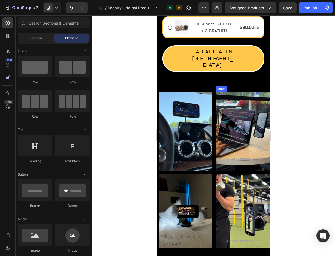
scroll to position [256, 0]
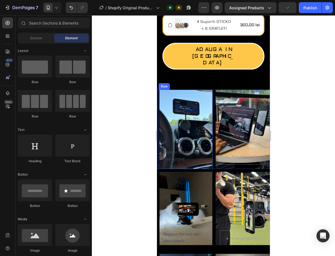
click at [210, 141] on div "Replace this text with your content Text Block Row" at bounding box center [186, 129] width 54 height 79
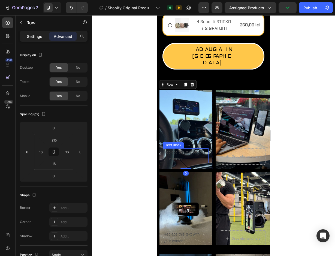
click at [29, 34] on p "Settings" at bounding box center [34, 37] width 15 height 6
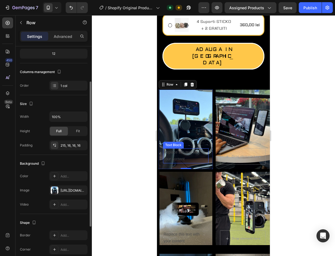
scroll to position [82, 0]
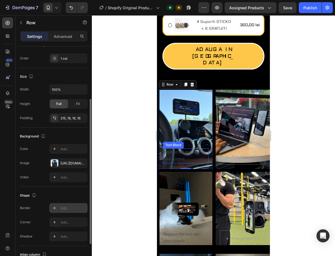
click at [71, 205] on div "Add..." at bounding box center [68, 208] width 38 height 10
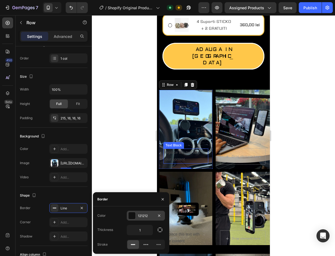
click at [133, 217] on div at bounding box center [132, 215] width 7 height 7
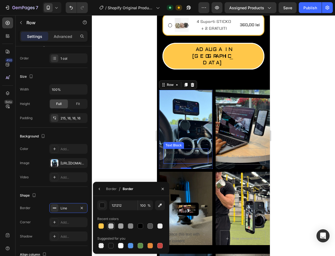
click at [109, 227] on div at bounding box center [110, 225] width 5 height 5
type input "C4C4C4"
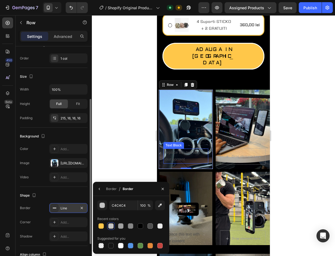
click at [57, 207] on div at bounding box center [55, 208] width 8 height 8
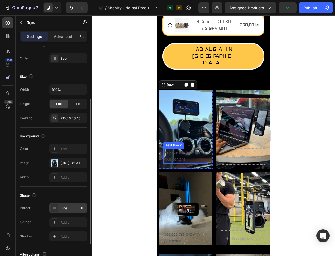
click at [55, 208] on rect at bounding box center [55, 208] width 4 height 1
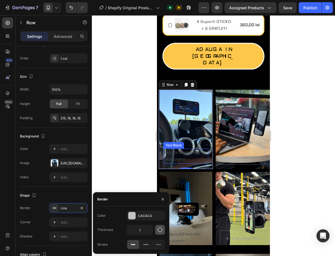
click at [160, 229] on icon "button" at bounding box center [159, 229] width 5 height 5
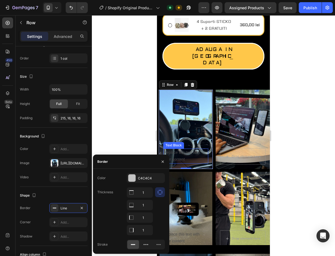
click at [158, 195] on icon "button" at bounding box center [159, 192] width 5 height 5
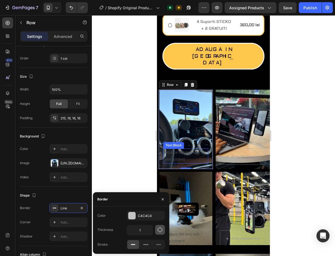
click at [160, 231] on icon "button" at bounding box center [159, 229] width 5 height 5
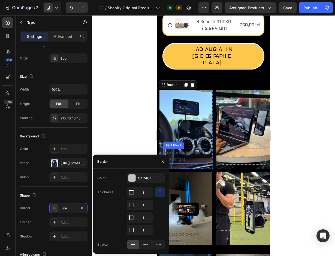
click at [162, 195] on icon "button" at bounding box center [159, 192] width 5 height 5
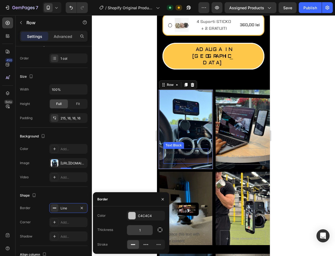
click at [143, 227] on input "1" at bounding box center [140, 230] width 26 height 10
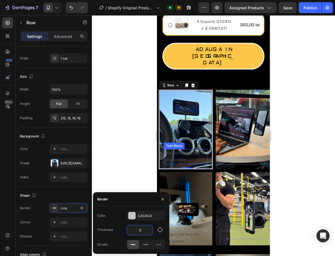
click at [142, 228] on input "3" at bounding box center [140, 230] width 26 height 10
type input "2"
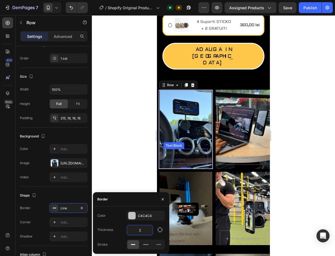
click at [118, 165] on div at bounding box center [213, 135] width 243 height 241
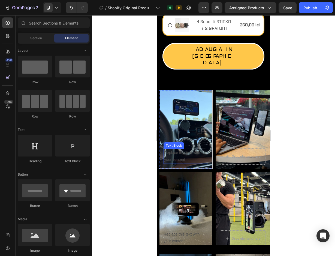
click at [118, 165] on div at bounding box center [213, 135] width 243 height 241
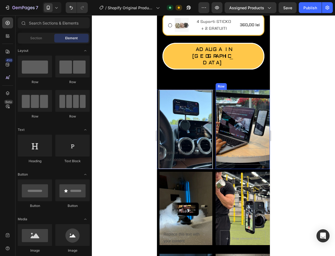
click at [225, 90] on div "Drop element here Row" at bounding box center [243, 129] width 54 height 79
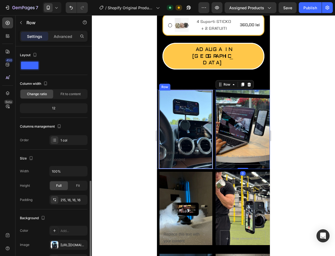
click at [199, 90] on div "Replace this text with your content Text Block Row" at bounding box center [186, 129] width 54 height 79
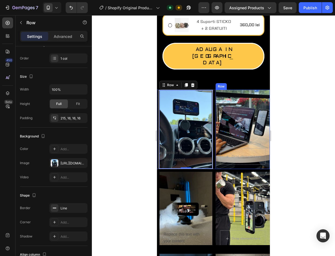
click at [224, 93] on div "Drop element here Row" at bounding box center [243, 129] width 54 height 79
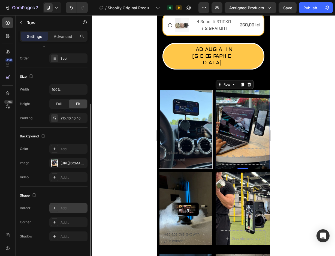
click at [50, 208] on div "Add..." at bounding box center [68, 208] width 38 height 10
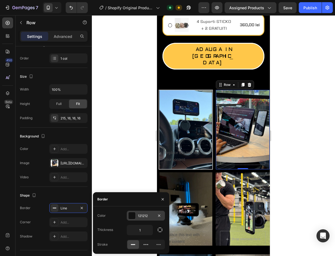
click at [131, 216] on div at bounding box center [132, 215] width 7 height 7
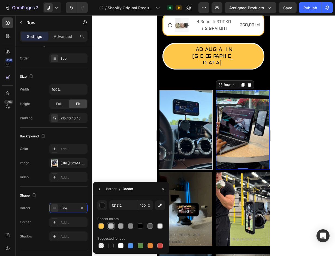
click at [113, 226] on div at bounding box center [110, 225] width 5 height 5
type input "C4C4C4"
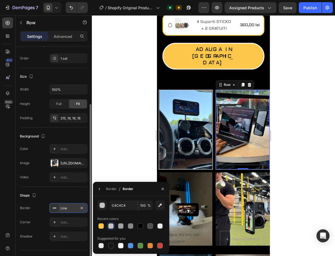
click at [55, 209] on icon at bounding box center [54, 208] width 4 height 4
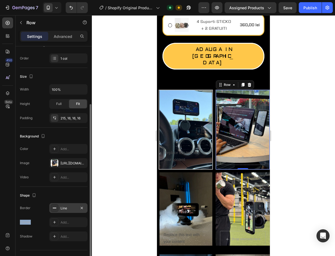
click at [55, 209] on icon at bounding box center [54, 208] width 4 height 4
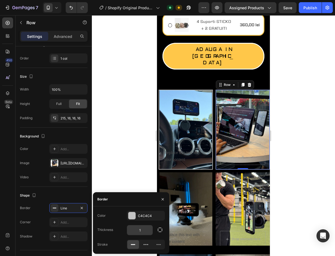
click at [136, 228] on input "1" at bounding box center [140, 230] width 26 height 10
type input "3"
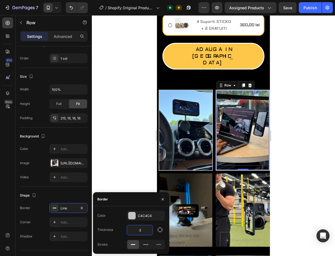
click at [125, 138] on div at bounding box center [213, 135] width 243 height 241
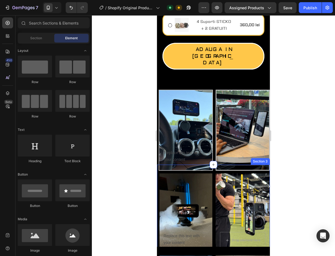
click at [196, 165] on div "Replace this text with your content Text Block Row Drop element here Row Row Se…" at bounding box center [213, 215] width 113 height 101
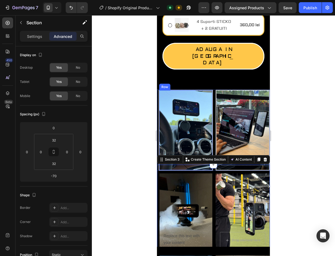
click at [192, 99] on div "Replace this text with your content Text Block Row" at bounding box center [186, 130] width 54 height 81
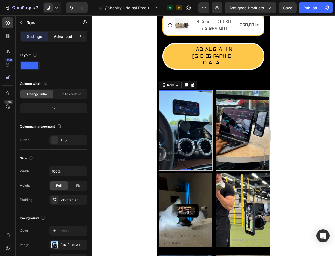
click at [56, 36] on p "Advanced" at bounding box center [63, 37] width 19 height 6
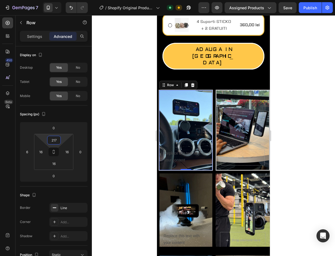
type input "215"
click at [61, 0] on html "7 / Shopify Original Product Template Default Need republishing Preview Assigne…" at bounding box center [167, 0] width 335 height 0
drag, startPoint x: 32, startPoint y: 41, endPoint x: 31, endPoint y: 38, distance: 2.9
click at [32, 41] on div "Settings Advanced" at bounding box center [54, 36] width 68 height 11
click at [31, 37] on p "Settings" at bounding box center [34, 37] width 15 height 6
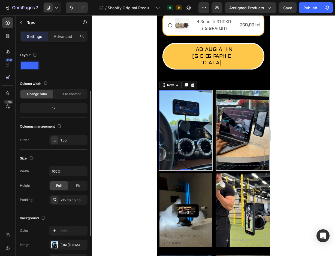
scroll to position [27, 0]
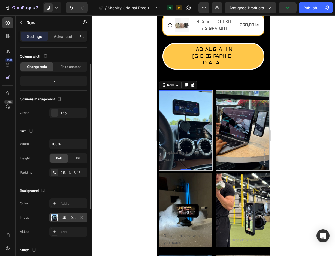
click at [59, 218] on div "[URL][DOMAIN_NAME]" at bounding box center [68, 218] width 38 height 10
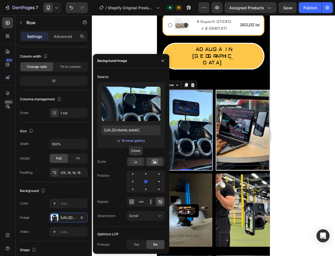
click at [136, 159] on rect at bounding box center [136, 162] width 13 height 6
click at [324, 156] on div at bounding box center [213, 135] width 243 height 241
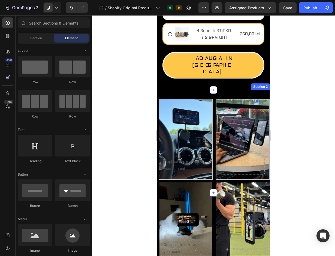
scroll to position [256, 0]
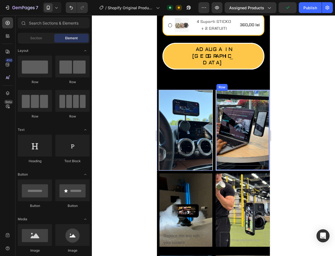
click at [219, 127] on div "Row" at bounding box center [243, 130] width 54 height 81
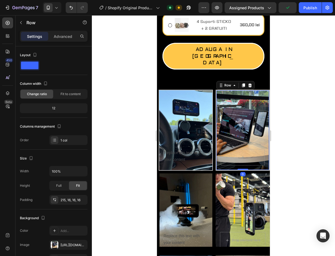
click at [216, 132] on div "Row 0" at bounding box center [243, 130] width 54 height 81
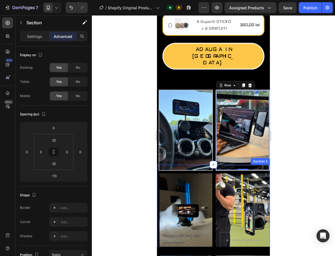
click at [214, 165] on div "Replace this text with your content Text Block Row Drop element here Row Row Se…" at bounding box center [213, 215] width 113 height 101
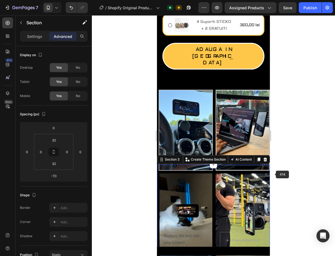
click at [290, 163] on div at bounding box center [213, 135] width 243 height 241
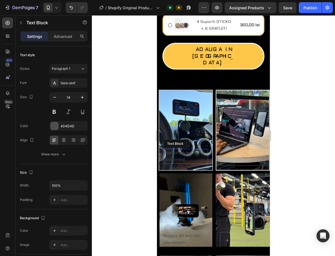
click at [170, 149] on div "Replace this text with your content" at bounding box center [186, 156] width 44 height 15
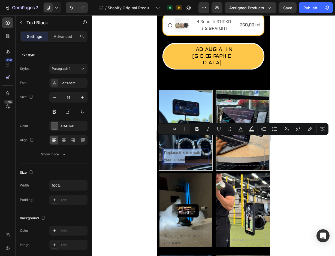
click at [170, 150] on p "Replace this text with your content" at bounding box center [185, 157] width 43 height 14
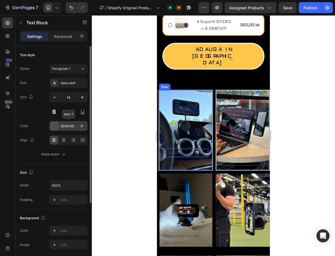
click at [56, 127] on div at bounding box center [54, 126] width 7 height 7
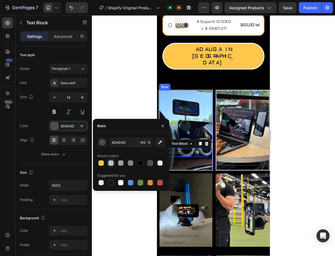
click at [109, 164] on div at bounding box center [110, 162] width 5 height 5
click at [120, 184] on div at bounding box center [120, 182] width 5 height 5
type input "FFFFFF"
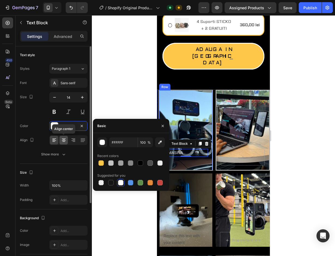
click at [64, 140] on icon at bounding box center [63, 140] width 5 height 5
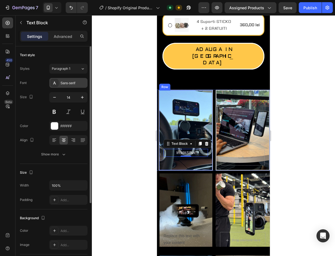
click at [66, 81] on div "Sans-serif" at bounding box center [74, 83] width 26 height 5
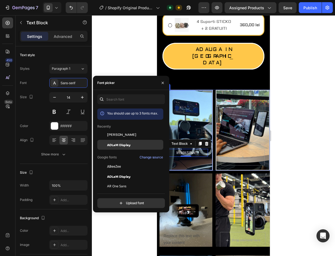
click at [126, 143] on span "ADLaM Display" at bounding box center [118, 144] width 23 height 5
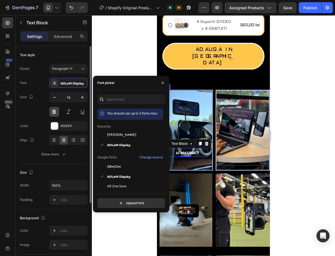
click at [52, 111] on button at bounding box center [54, 112] width 10 height 10
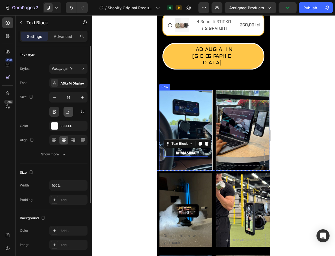
click at [71, 112] on button at bounding box center [69, 112] width 10 height 10
click at [81, 114] on button at bounding box center [83, 112] width 10 height 10
click at [67, 72] on button "Paragraph 1*" at bounding box center [68, 69] width 38 height 10
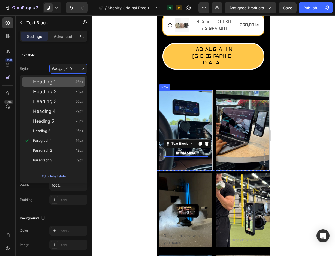
click at [55, 85] on div "Heading 1 46px" at bounding box center [53, 82] width 63 height 10
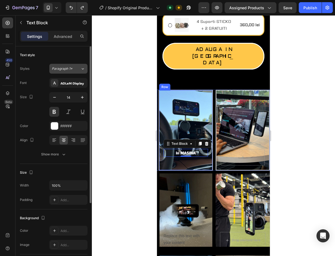
click at [72, 70] on div "Paragraph 1*" at bounding box center [63, 68] width 22 height 5
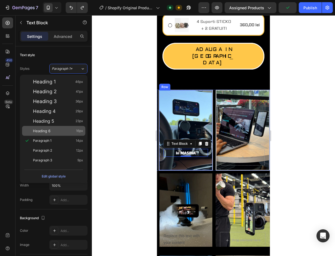
click at [59, 131] on div "Heading 6 16px" at bounding box center [58, 130] width 50 height 5
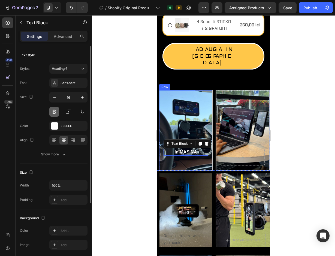
click at [54, 109] on button at bounding box center [54, 112] width 10 height 10
click at [81, 97] on icon "button" at bounding box center [82, 97] width 5 height 5
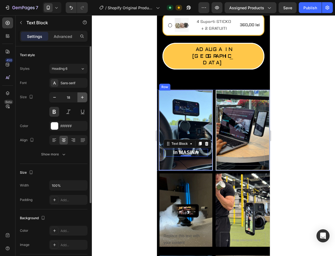
type input "19"
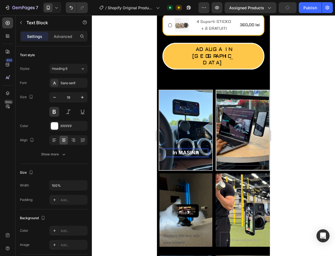
drag, startPoint x: 195, startPoint y: 138, endPoint x: 195, endPoint y: 142, distance: 3.9
click at [201, 150] on p "In MASINA" at bounding box center [185, 153] width 43 height 7
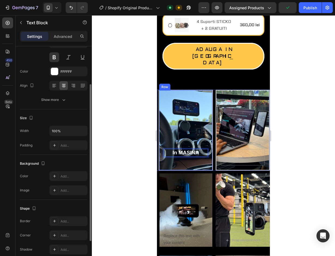
scroll to position [98, 0]
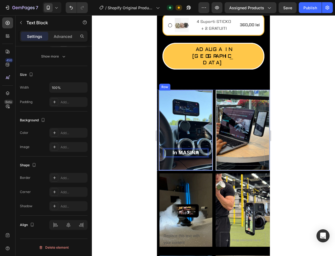
click at [179, 149] on div "In MASINA Text Block 0" at bounding box center [186, 157] width 44 height 17
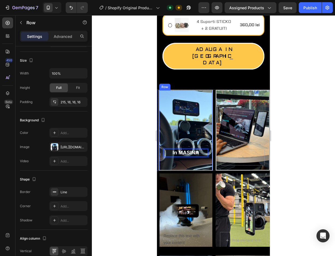
scroll to position [0, 0]
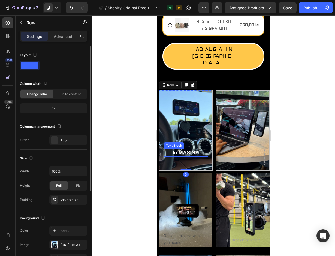
click at [171, 150] on p "In MASINA" at bounding box center [185, 153] width 43 height 7
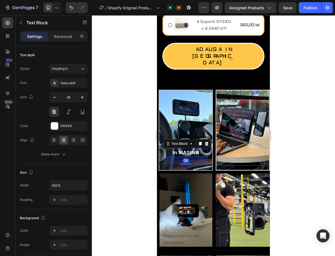
drag, startPoint x: 188, startPoint y: 144, endPoint x: 186, endPoint y: 152, distance: 8.4
click at [186, 157] on div "29" at bounding box center [186, 157] width 44 height 0
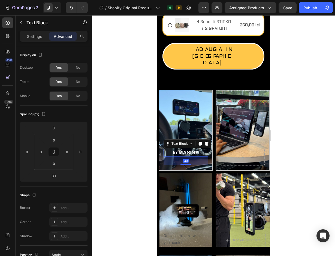
click at [187, 139] on div "Text Block" at bounding box center [188, 143] width 48 height 9
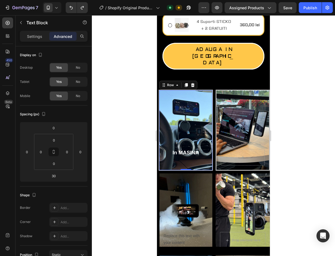
click at [190, 135] on div "In MASINA Text Block Row 0" at bounding box center [186, 130] width 54 height 81
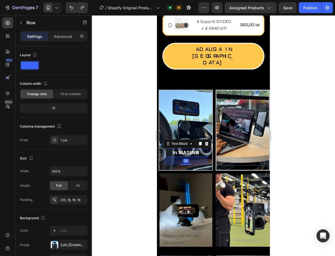
click at [189, 150] on p "In MASINA" at bounding box center [185, 153] width 43 height 7
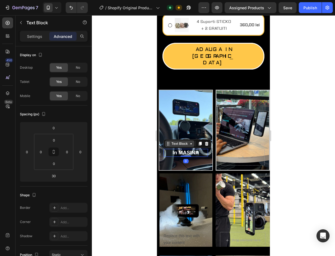
drag, startPoint x: 186, startPoint y: 151, endPoint x: 186, endPoint y: 130, distance: 21.0
click at [186, 149] on div "In MASINA Text Block 0" at bounding box center [186, 153] width 44 height 8
type input "0"
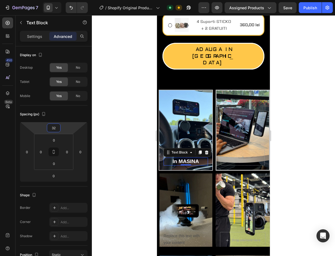
type input "30"
drag, startPoint x: 61, startPoint y: 125, endPoint x: 66, endPoint y: 121, distance: 6.4
click at [66, 0] on html "7 / Shopify Original Product Template Default Need republishing Preview Assigne…" at bounding box center [167, 0] width 335 height 0
click at [111, 118] on div at bounding box center [213, 135] width 243 height 241
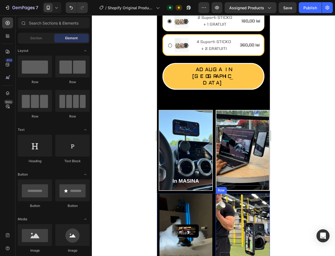
scroll to position [256, 0]
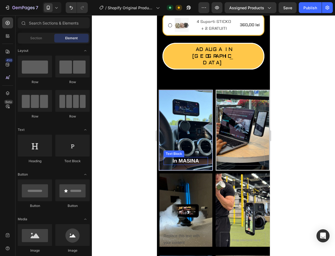
click at [193, 158] on p "In MASINA" at bounding box center [185, 161] width 43 height 7
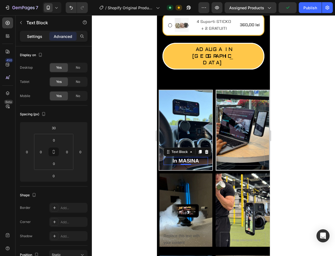
click at [29, 38] on p "Settings" at bounding box center [34, 37] width 15 height 6
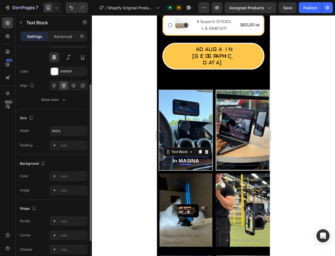
scroll to position [82, 0]
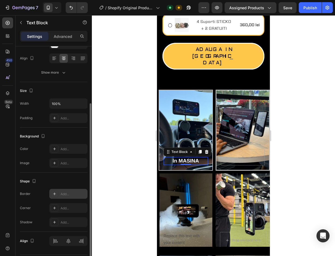
click at [54, 192] on div at bounding box center [55, 194] width 8 height 8
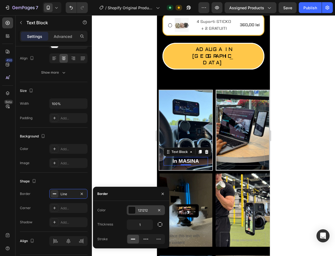
click at [136, 210] on div "121212" at bounding box center [146, 210] width 38 height 10
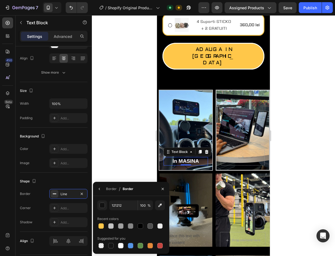
click at [97, 205] on div "121212 100 % Recent colors Suggested for you" at bounding box center [131, 225] width 76 height 49
click at [100, 205] on div "button" at bounding box center [102, 205] width 5 height 5
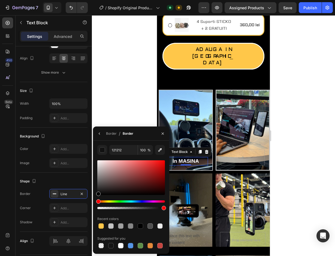
click at [111, 201] on div "Hue" at bounding box center [131, 202] width 68 height 2
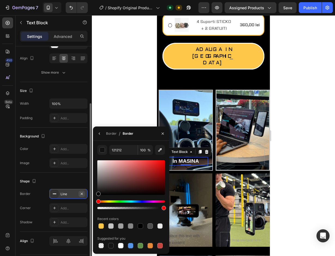
drag, startPoint x: 111, startPoint y: 201, endPoint x: 82, endPoint y: 197, distance: 29.5
click at [82, 197] on div "450 Beta Sections(18) Elements(84) Section Element Hero Section Product Detail …" at bounding box center [46, 135] width 92 height 241
type input "000000"
click at [65, 197] on div "Line" at bounding box center [68, 194] width 38 height 10
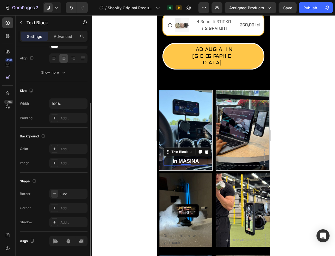
click at [67, 182] on div "Shape" at bounding box center [54, 181] width 68 height 9
click at [50, 191] on div "Line" at bounding box center [68, 194] width 38 height 10
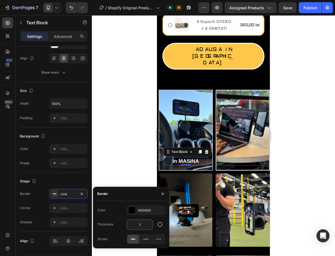
click at [137, 223] on input "1" at bounding box center [140, 225] width 26 height 10
type input "2"
click at [142, 223] on input "2" at bounding box center [140, 225] width 26 height 10
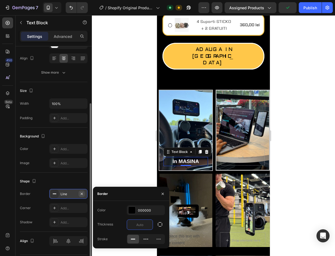
click at [82, 193] on icon "button" at bounding box center [82, 194] width 2 height 2
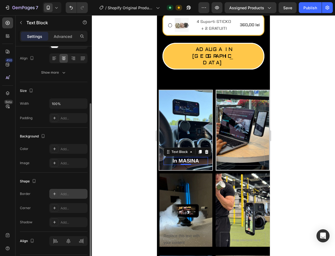
scroll to position [98, 0]
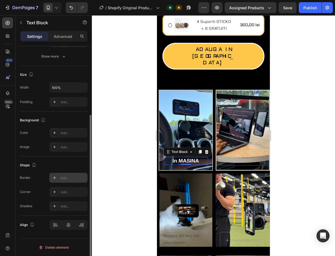
click at [52, 178] on div at bounding box center [55, 178] width 8 height 8
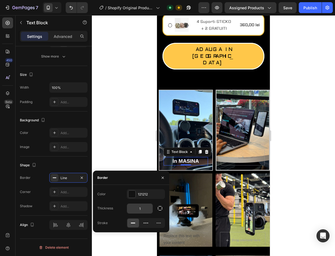
click at [140, 209] on input "1" at bounding box center [140, 209] width 26 height 10
type input "2"
drag, startPoint x: 166, startPoint y: 178, endPoint x: 1, endPoint y: 165, distance: 166.4
click at [166, 178] on button "button" at bounding box center [163, 178] width 9 height 9
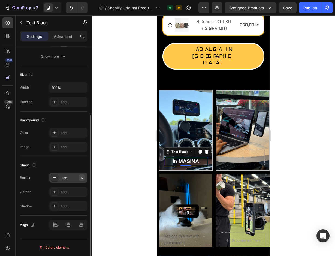
click at [82, 177] on icon "button" at bounding box center [82, 178] width 4 height 4
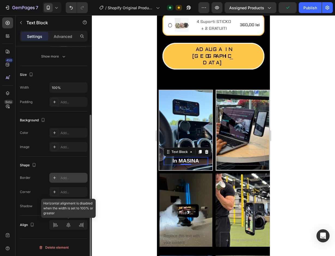
click at [67, 225] on div at bounding box center [68, 225] width 38 height 10
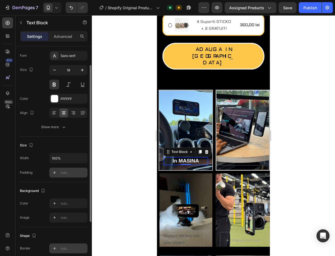
scroll to position [55, 0]
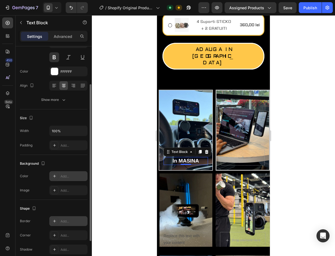
click at [62, 179] on div "Add..." at bounding box center [68, 176] width 38 height 10
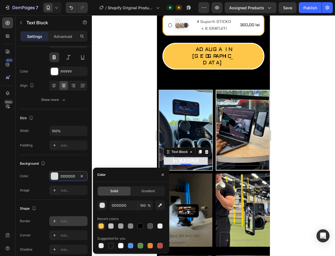
click at [104, 227] on div at bounding box center [101, 226] width 8 height 8
type input "FFC749"
click at [104, 227] on div at bounding box center [101, 225] width 5 height 5
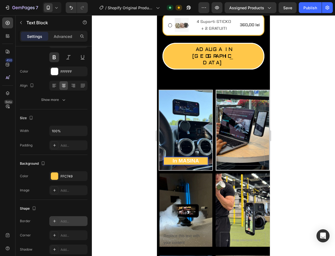
click at [190, 158] on p "In MASINA" at bounding box center [185, 161] width 43 height 7
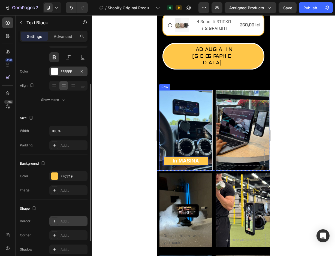
click at [57, 71] on div at bounding box center [54, 71] width 7 height 7
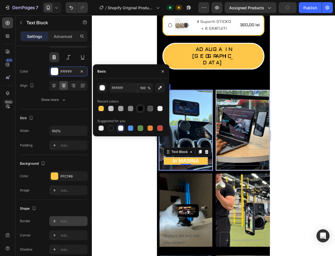
click at [139, 108] on div at bounding box center [140, 108] width 5 height 5
type input "000000"
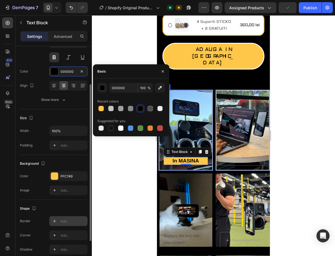
click at [50, 155] on div "Text style Styles Heading 6 Font Sans-serif Size 19 Color 000000 Align Show more" at bounding box center [54, 177] width 68 height 45
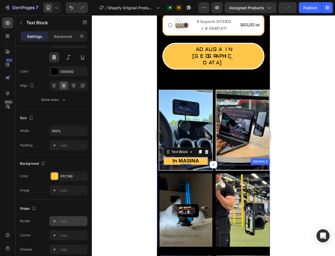
click at [112, 149] on div at bounding box center [213, 135] width 243 height 241
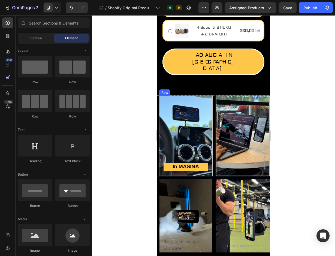
scroll to position [256, 0]
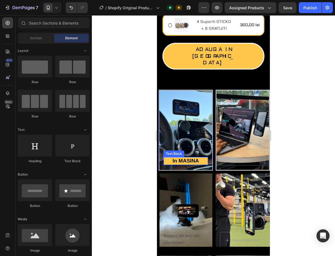
click at [201, 158] on p "In MASINA" at bounding box center [185, 161] width 43 height 7
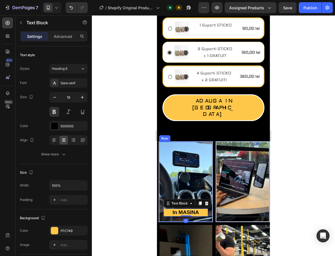
scroll to position [201, 0]
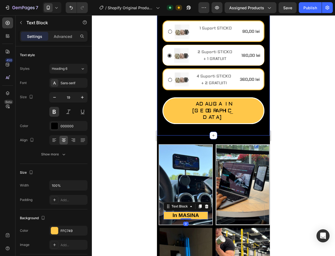
click at [129, 82] on div at bounding box center [213, 135] width 243 height 241
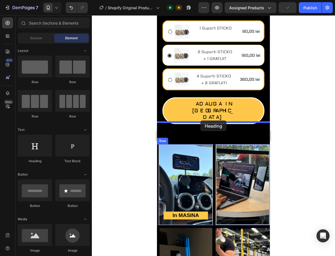
drag, startPoint x: 192, startPoint y: 165, endPoint x: 217, endPoint y: 115, distance: 55.3
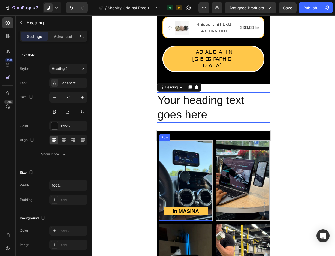
scroll to position [266, 0]
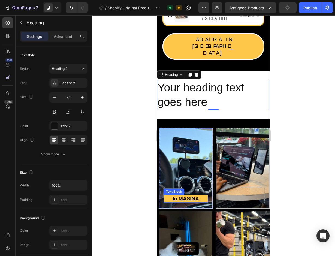
click at [190, 196] on p "In MASINA" at bounding box center [185, 199] width 43 height 7
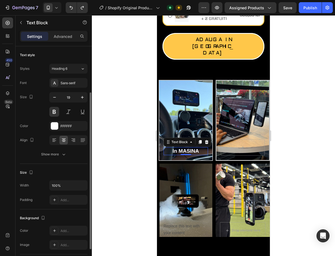
scroll to position [27, 0]
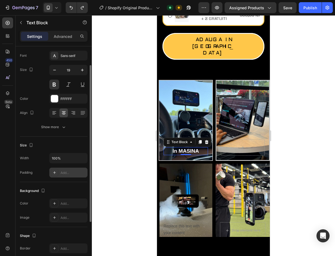
click at [56, 175] on div at bounding box center [55, 173] width 8 height 8
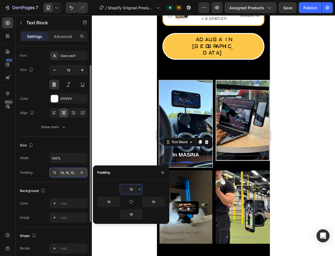
click at [56, 175] on div at bounding box center [55, 173] width 8 height 8
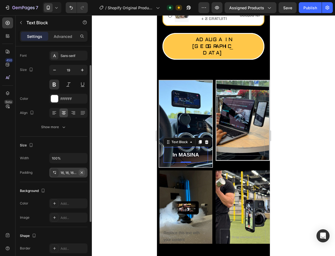
click at [82, 174] on icon "button" at bounding box center [82, 173] width 4 height 4
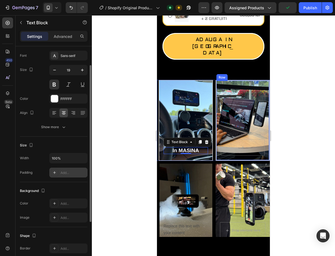
click at [217, 109] on div "Row" at bounding box center [243, 120] width 54 height 81
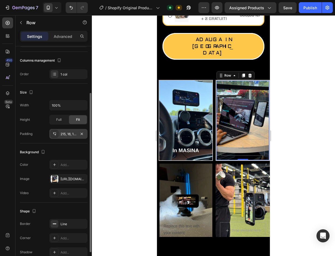
scroll to position [0, 0]
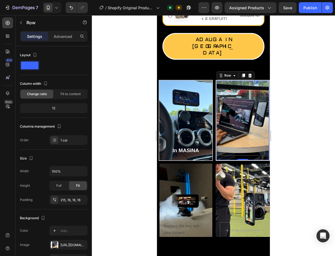
click at [216, 129] on div "Row 0" at bounding box center [243, 120] width 54 height 81
click at [216, 131] on div "Row 0" at bounding box center [243, 120] width 54 height 81
click at [216, 133] on div "Row 0" at bounding box center [243, 120] width 54 height 81
click at [216, 135] on div "Row 0" at bounding box center [243, 120] width 54 height 81
click at [214, 155] on div "Replace this text with your content Text Block Row Drop element here Row Row Se…" at bounding box center [213, 205] width 113 height 101
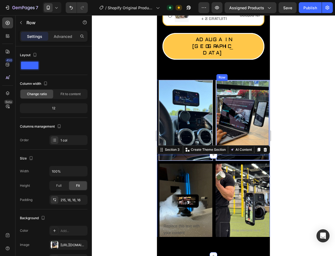
click at [217, 94] on div "Row" at bounding box center [243, 120] width 54 height 81
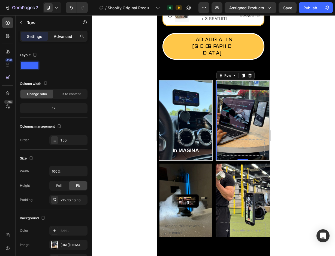
click at [64, 42] on div "Settings Advanced" at bounding box center [54, 39] width 76 height 16
click at [58, 38] on p "Advanced" at bounding box center [63, 37] width 19 height 6
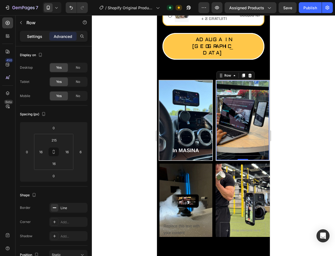
click at [37, 36] on p "Settings" at bounding box center [34, 37] width 15 height 6
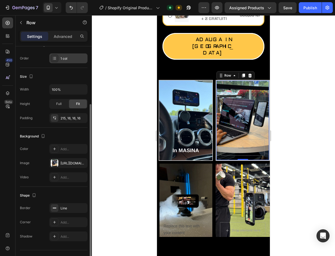
scroll to position [93, 0]
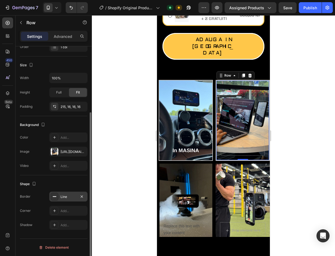
click at [65, 198] on div "Line" at bounding box center [69, 197] width 16 height 5
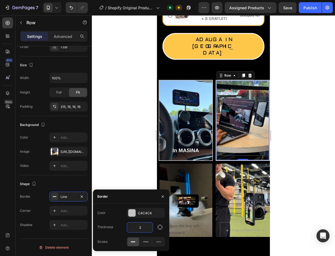
click at [137, 229] on input "3" at bounding box center [140, 228] width 26 height 10
type input "2"
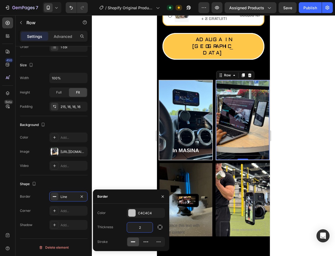
click at [121, 168] on div at bounding box center [213, 135] width 243 height 241
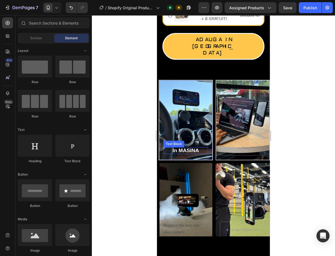
click at [165, 147] on p "In MASINA" at bounding box center [186, 150] width 44 height 7
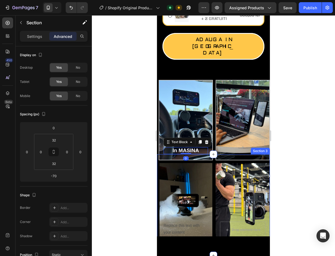
click at [161, 154] on div "Replace this text with your content Text Block Row Drop element here Row Row Se…" at bounding box center [213, 204] width 113 height 101
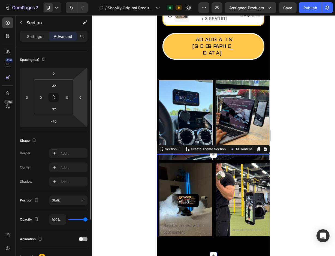
scroll to position [82, 0]
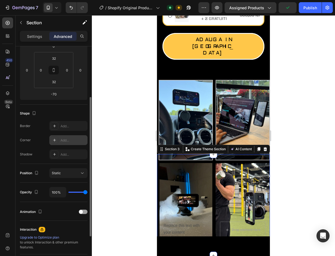
click at [55, 142] on icon at bounding box center [54, 140] width 4 height 4
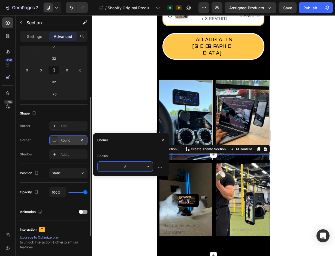
click at [126, 164] on input "8" at bounding box center [125, 167] width 55 height 10
click at [130, 167] on input "82" at bounding box center [125, 167] width 55 height 10
click at [130, 167] on input "2" at bounding box center [125, 167] width 55 height 10
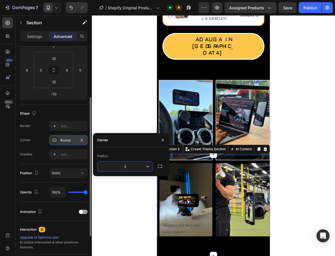
click at [130, 167] on input "2" at bounding box center [125, 167] width 55 height 10
type input "2"
click at [160, 138] on button "button" at bounding box center [163, 140] width 9 height 9
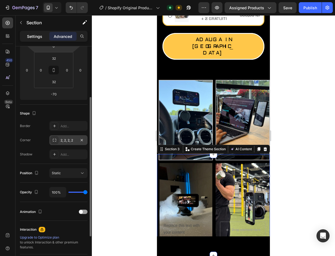
click at [34, 36] on p "Settings" at bounding box center [34, 37] width 15 height 6
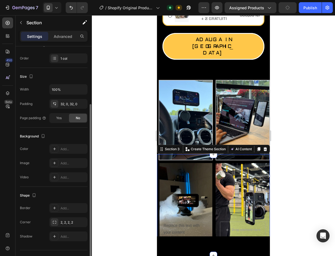
scroll to position [93, 0]
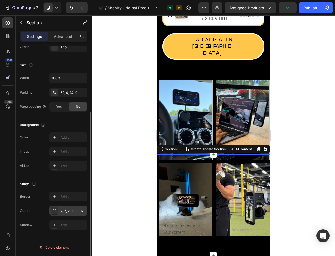
click at [77, 211] on div "2, 2, 2, 2" at bounding box center [68, 211] width 38 height 10
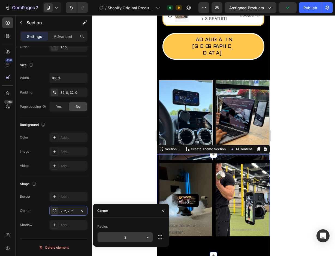
click at [129, 234] on input "2" at bounding box center [125, 238] width 55 height 10
click at [146, 237] on icon "button" at bounding box center [147, 237] width 5 height 5
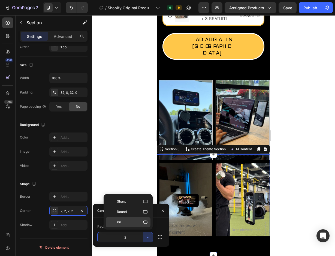
click at [145, 222] on icon at bounding box center [145, 222] width 5 height 5
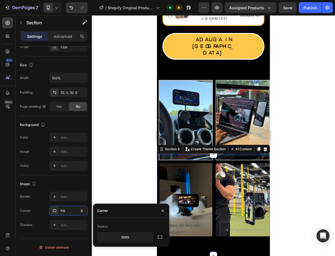
type input "2"
click at [166, 118] on div "In MASINA Text Block Row" at bounding box center [186, 120] width 54 height 81
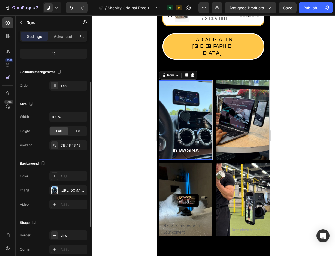
scroll to position [109, 0]
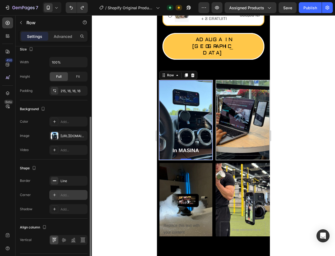
click at [76, 192] on div "Add..." at bounding box center [68, 195] width 38 height 10
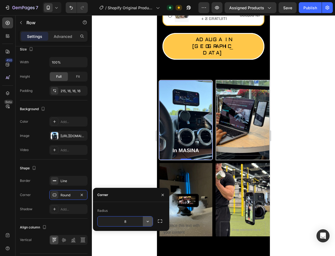
click at [148, 220] on icon "button" at bounding box center [147, 221] width 5 height 5
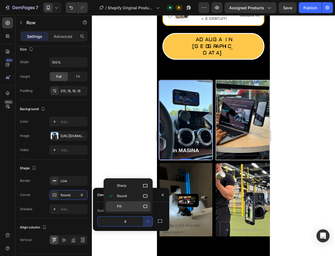
click at [145, 210] on div "Pill" at bounding box center [128, 206] width 45 height 10
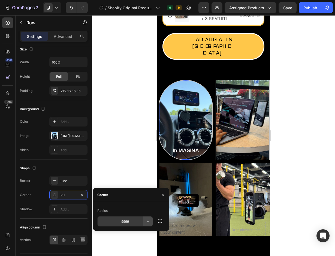
click at [147, 222] on icon "button" at bounding box center [147, 221] width 5 height 5
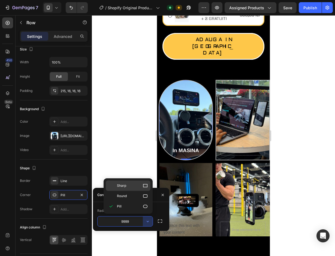
click at [139, 185] on p "Sharp" at bounding box center [132, 185] width 31 height 5
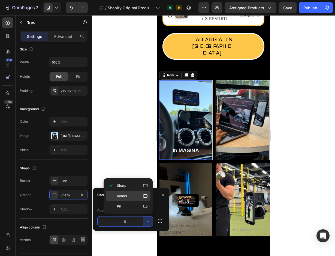
click at [134, 197] on p "Round" at bounding box center [132, 195] width 31 height 5
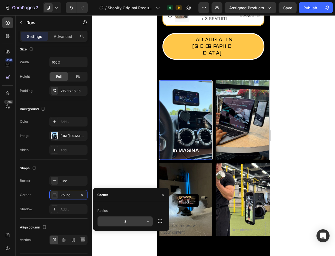
click at [131, 220] on input "8" at bounding box center [125, 222] width 55 height 10
type input "12"
click at [116, 155] on div at bounding box center [213, 135] width 243 height 241
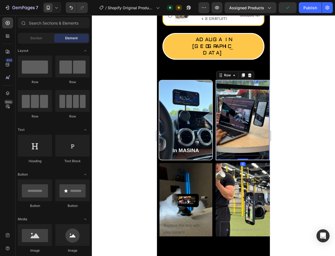
click at [216, 141] on div "Row 0" at bounding box center [243, 120] width 54 height 81
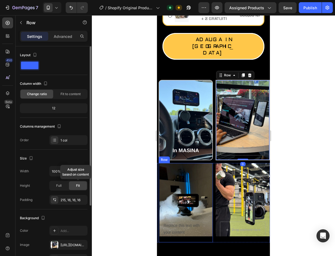
scroll to position [82, 0]
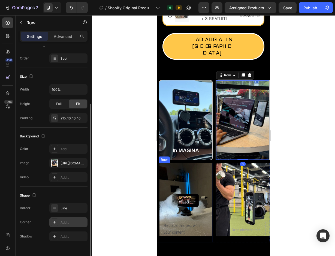
click at [65, 222] on div "Add..." at bounding box center [74, 222] width 26 height 5
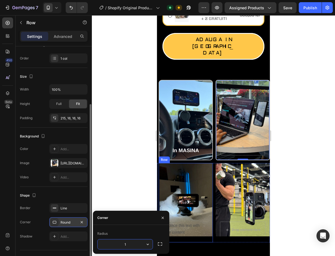
type input "12"
click at [196, 170] on div "Replace this text with your content Text Block Row" at bounding box center [186, 202] width 54 height 79
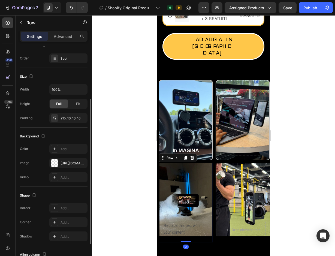
click at [115, 148] on div at bounding box center [213, 135] width 243 height 241
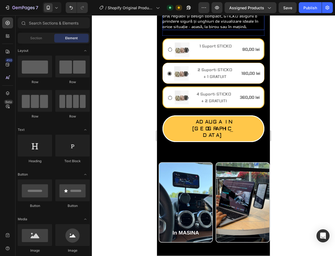
scroll to position [184, 0]
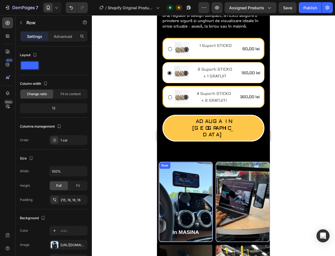
click at [205, 162] on div "In MASINA Text Block Row" at bounding box center [186, 202] width 54 height 81
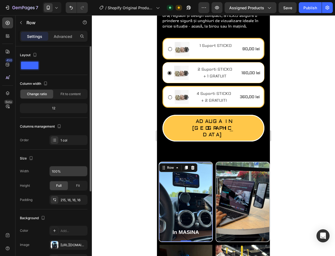
scroll to position [27, 0]
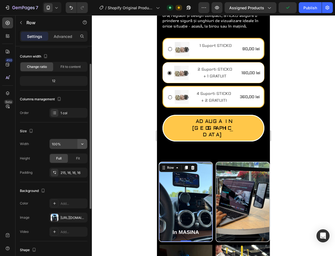
click at [82, 142] on icon "button" at bounding box center [82, 143] width 5 height 5
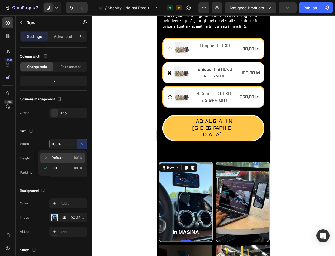
click at [79, 158] on span "100%" at bounding box center [78, 158] width 9 height 5
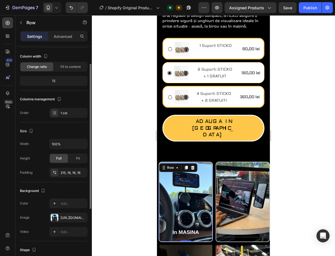
scroll to position [0, 0]
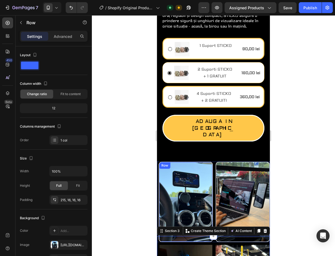
click at [172, 168] on div "In MASINA Text Block Row" at bounding box center [186, 202] width 54 height 81
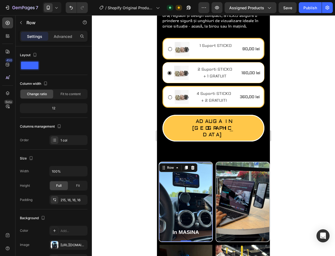
drag, startPoint x: 186, startPoint y: 228, endPoint x: 186, endPoint y: 216, distance: 12.0
click at [186, 216] on div "In MASINA Text Block Row 0" at bounding box center [186, 202] width 54 height 81
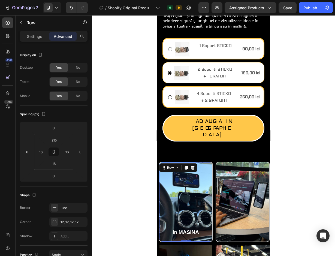
click at [170, 174] on div "In MASINA Text Block Row 0" at bounding box center [186, 202] width 54 height 81
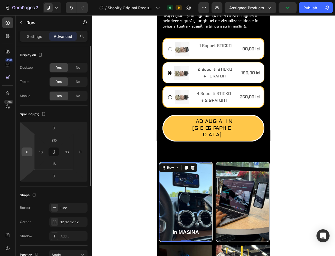
drag, startPoint x: 28, startPoint y: 148, endPoint x: 24, endPoint y: 148, distance: 4.1
click at [24, 148] on div "6" at bounding box center [27, 152] width 11 height 9
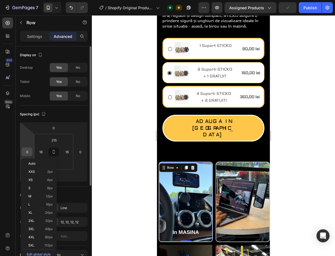
click at [27, 152] on input "6" at bounding box center [27, 152] width 8 height 8
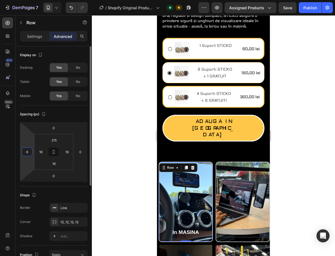
click at [22, 0] on html "7 / Shopify Original Product Template Default Need republishing Preview Assigne…" at bounding box center [167, 0] width 335 height 0
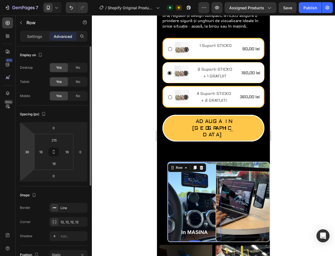
drag, startPoint x: 25, startPoint y: 162, endPoint x: 28, endPoint y: 162, distance: 3.6
click at [19, 0] on html "7 / Shopify Original Product Template Default Need republishing Preview Assigne…" at bounding box center [167, 0] width 335 height 0
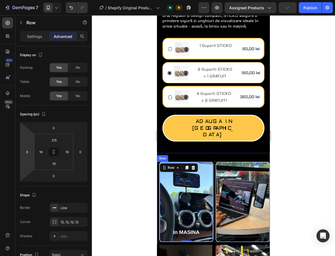
type input "6"
drag, startPoint x: 28, startPoint y: 162, endPoint x: 32, endPoint y: 166, distance: 4.8
click at [32, 0] on html "7 / Shopify Original Product Template Default Need republishing Preview Assigne…" at bounding box center [167, 0] width 335 height 0
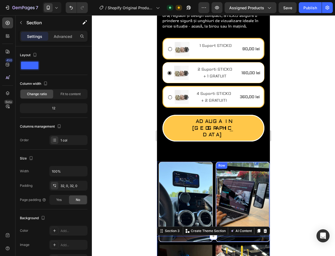
click at [239, 162] on div "Row" at bounding box center [243, 202] width 54 height 81
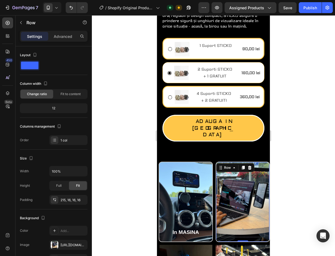
click at [240, 168] on div "Row 0" at bounding box center [243, 202] width 54 height 81
click at [61, 36] on p "Advanced" at bounding box center [63, 37] width 19 height 6
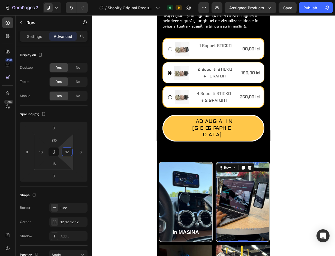
click at [68, 0] on html "7 / Shopify Original Product Template Default Need republishing Preview Assigne…" at bounding box center [167, 0] width 335 height 0
type input "16"
click at [216, 212] on div "Row 0" at bounding box center [243, 202] width 54 height 81
click at [216, 216] on div "Row 0" at bounding box center [243, 202] width 54 height 81
click at [213, 234] on icon at bounding box center [213, 236] width 4 height 4
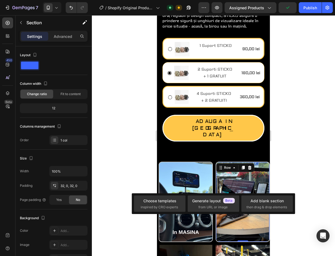
click at [228, 162] on div "Row 0" at bounding box center [243, 202] width 54 height 81
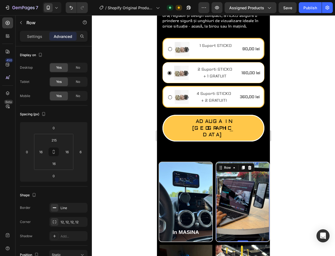
click at [253, 163] on div "Row 0" at bounding box center [243, 202] width 54 height 81
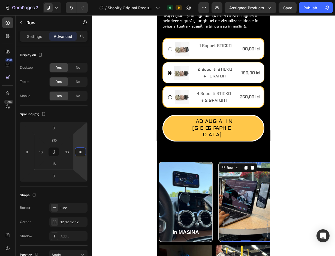
type input "18"
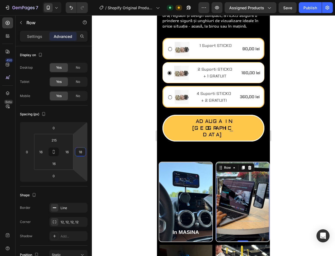
click at [79, 0] on html "7 / Shopify Original Product Template Default Need republishing Preview Assigne…" at bounding box center [167, 0] width 335 height 0
type input "18"
click at [70, 0] on html "7 / Shopify Original Product Template Default Need republishing Preview Assigne…" at bounding box center [167, 0] width 335 height 0
type input "-6"
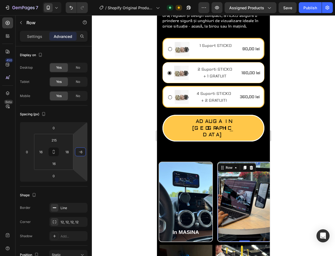
drag, startPoint x: 80, startPoint y: 145, endPoint x: 79, endPoint y: 149, distance: 3.4
click at [79, 0] on html "7 / Shopify Original Product Template Default Need republishing Preview Assigne…" at bounding box center [167, 0] width 335 height 0
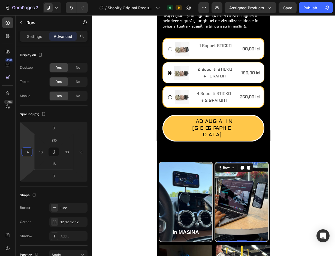
drag, startPoint x: 30, startPoint y: 159, endPoint x: 34, endPoint y: 160, distance: 4.1
click at [34, 0] on html "7 / Shopify Original Product Template Default Need republishing Preview Assigne…" at bounding box center [167, 0] width 335 height 0
click at [30, 153] on input "-4" at bounding box center [27, 152] width 8 height 8
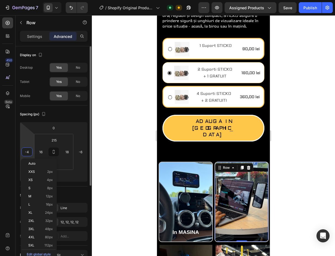
type input "-5"
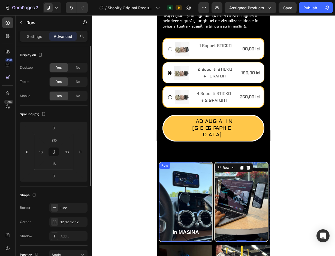
click at [163, 216] on div "In MASINA Text Block Row" at bounding box center [186, 202] width 54 height 81
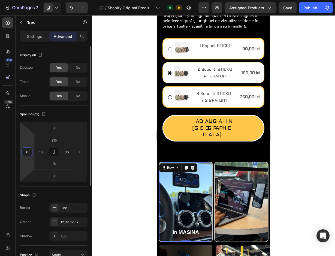
click at [29, 152] on input "6" at bounding box center [27, 152] width 8 height 8
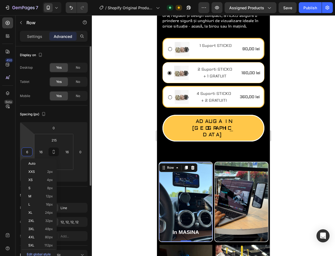
type input "5"
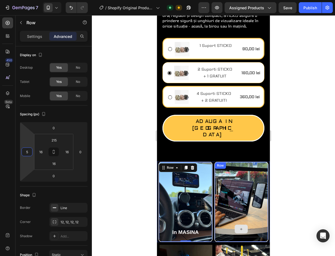
click at [225, 221] on div at bounding box center [241, 229] width 44 height 16
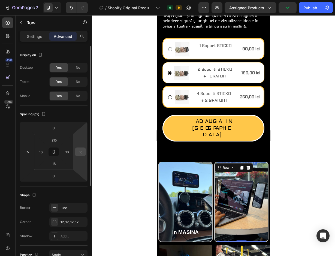
click at [78, 152] on input "-6" at bounding box center [80, 152] width 8 height 8
type input "0"
click at [72, 0] on html "7 / Shopify Original Product Template Default Need republishing Preview Assigne…" at bounding box center [167, 0] width 335 height 0
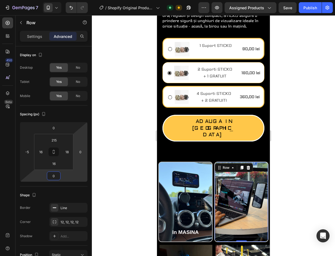
click at [82, 0] on html "7 / Shopify Original Product Template Default Need republishing Preview Assigne…" at bounding box center [167, 0] width 335 height 0
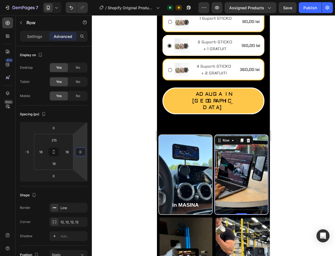
click at [289, 193] on div at bounding box center [213, 135] width 243 height 241
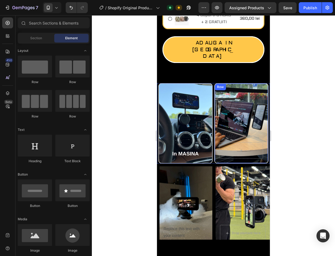
scroll to position [266, 0]
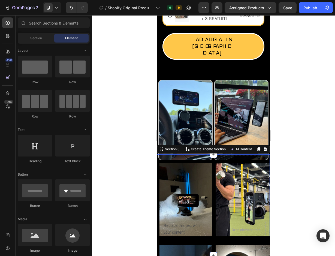
click at [173, 154] on div "Replace this text with your content Text Block Row Drop element here Row Row Se…" at bounding box center [213, 204] width 113 height 101
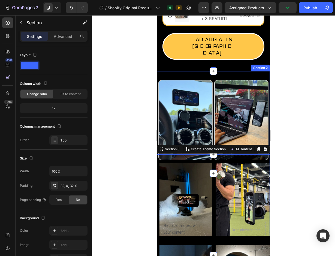
click at [169, 71] on div "In MASINA Text Block Row Row Row Section 2" at bounding box center [213, 122] width 113 height 102
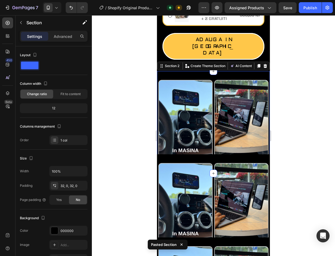
click at [207, 71] on div "In MASINA Text Block Row Row Row Section 2 You can create reusable sections Cre…" at bounding box center [213, 122] width 113 height 102
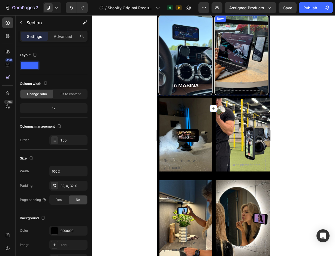
scroll to position [320, 0]
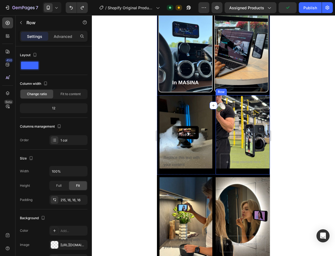
click at [237, 130] on div "Drop element here Row" at bounding box center [243, 134] width 54 height 79
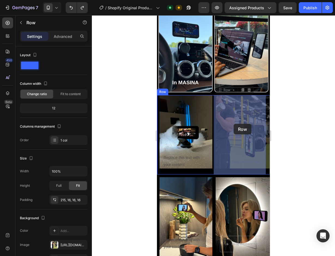
drag, startPoint x: 234, startPoint y: 121, endPoint x: 234, endPoint y: 124, distance: 2.7
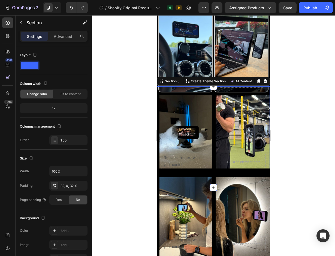
click at [210, 93] on div "Replace this text with your content Text Block Row Drop element here Row Row Se…" at bounding box center [213, 137] width 113 height 101
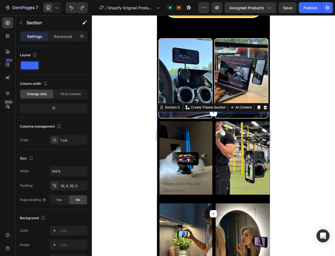
scroll to position [271, 0]
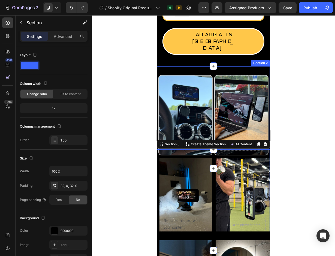
click at [171, 66] on div "In MASINA Text Block Row Row Row Section 2" at bounding box center [213, 117] width 113 height 102
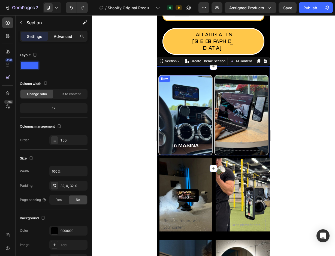
click at [60, 39] on p "Advanced" at bounding box center [63, 37] width 19 height 6
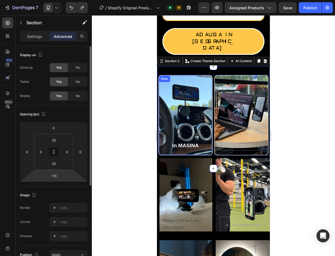
click at [61, 0] on html "7 / Shopify Original Product Template Default Need republishing Preview Assigne…" at bounding box center [167, 0] width 335 height 0
click at [56, 176] on input "-70" at bounding box center [53, 176] width 11 height 8
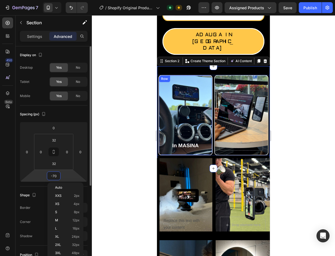
click at [56, 176] on input "-70" at bounding box center [53, 176] width 11 height 8
type input "-0"
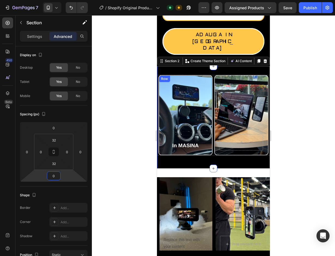
click at [115, 176] on div at bounding box center [213, 135] width 243 height 241
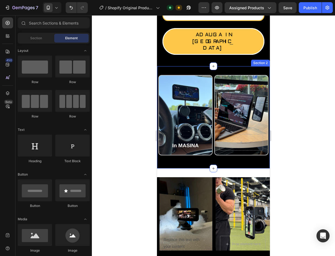
click at [196, 145] on div "In MASINA Text Block Row Row Row" at bounding box center [213, 117] width 113 height 85
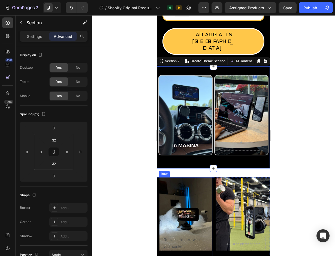
click at [196, 177] on div "Replace this text with your content Text Block Row" at bounding box center [186, 216] width 54 height 79
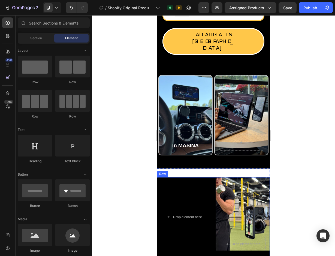
click at [211, 177] on div "Drop element here Drop element here Row Row" at bounding box center [213, 216] width 113 height 79
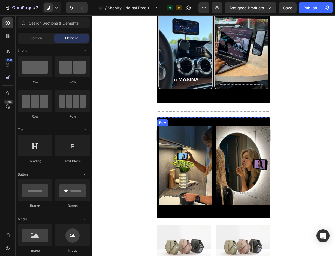
scroll to position [325, 0]
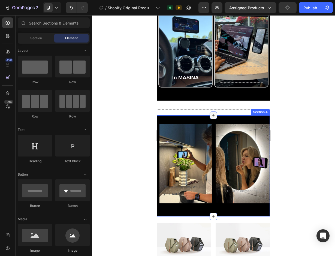
click at [211, 118] on icon at bounding box center [213, 115] width 4 height 4
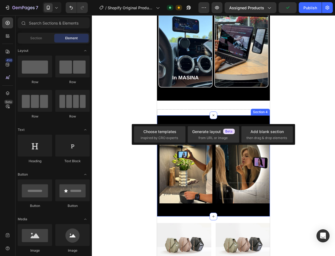
click at [217, 120] on div "Replace this text with your content Text Block Row Drop element here Row Row Se…" at bounding box center [213, 165] width 113 height 101
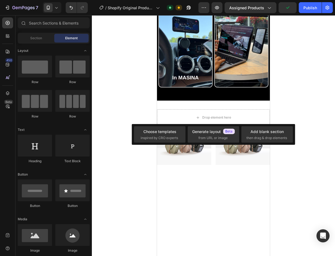
click at [294, 113] on div at bounding box center [213, 135] width 243 height 241
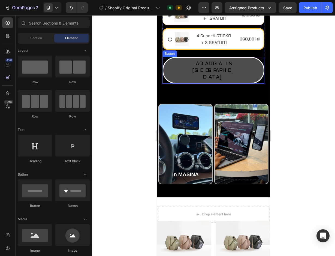
scroll to position [246, 0]
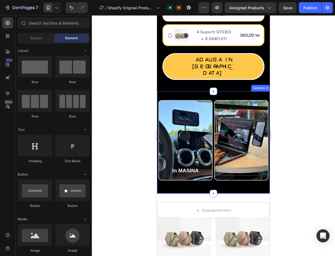
click at [216, 174] on div "In MASINA Text Block Row Row Row Section 2" at bounding box center [213, 142] width 113 height 102
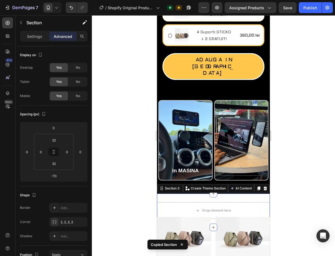
click at [232, 194] on div "Drop element here Section 3 You can create reusable sections Create Theme Secti…" at bounding box center [213, 211] width 113 height 34
click at [231, 194] on div "Drop element here Section 3 You can create reusable sections Create Theme Secti…" at bounding box center [213, 211] width 113 height 34
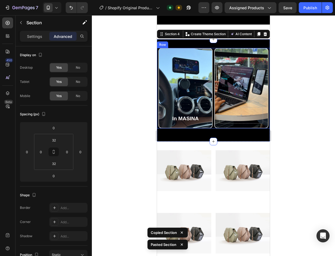
scroll to position [406, 0]
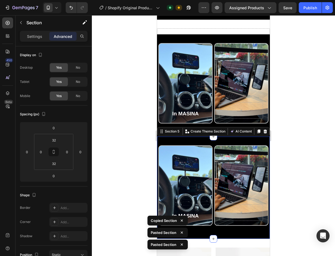
click at [305, 130] on div at bounding box center [213, 135] width 243 height 241
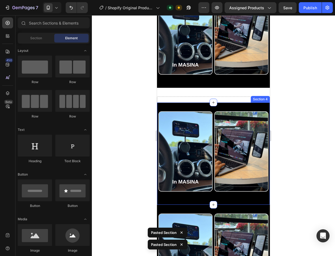
scroll to position [324, 0]
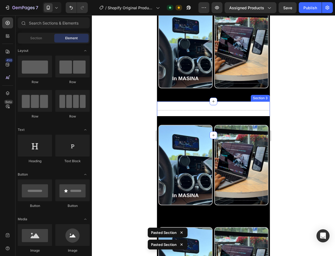
click at [220, 105] on div "Drop element here Section 3" at bounding box center [213, 119] width 113 height 34
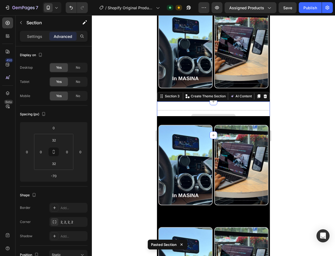
click at [215, 111] on div "Drop element here" at bounding box center [213, 118] width 113 height 16
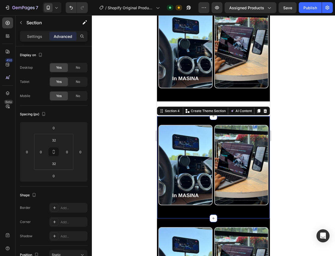
click at [218, 118] on div "In MASINA Text Block Row Row Row Section 4 You can create reusable sections Cre…" at bounding box center [213, 167] width 113 height 102
click at [281, 119] on div at bounding box center [213, 135] width 243 height 241
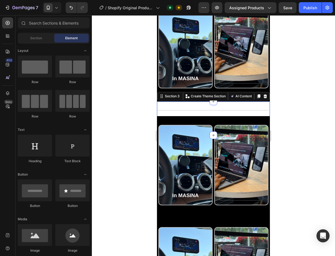
click at [244, 103] on div "Drop element here Section 3 You can create reusable sections Create Theme Secti…" at bounding box center [213, 119] width 113 height 34
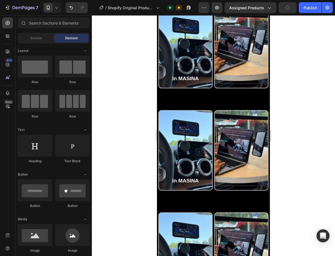
click at [289, 108] on div at bounding box center [213, 135] width 243 height 241
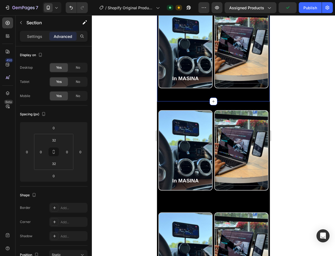
click at [218, 97] on div "In MASINA Text Block Row Row Row Section 2" at bounding box center [213, 50] width 113 height 102
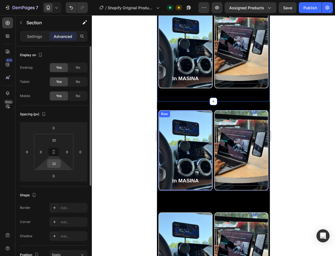
click at [58, 162] on input "32" at bounding box center [54, 164] width 11 height 8
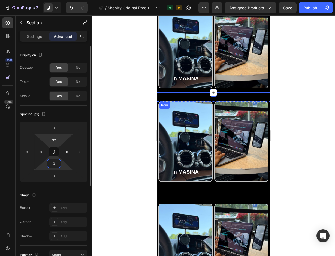
type input "0"
click at [62, 0] on html "7 / Shopify Original Product Template Default Need republishing Preview Assigne…" at bounding box center [167, 0] width 335 height 0
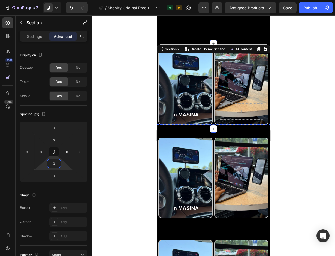
scroll to position [332, 0]
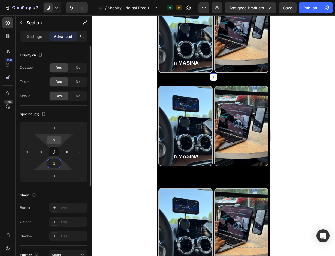
click at [55, 140] on input "2" at bounding box center [54, 140] width 11 height 8
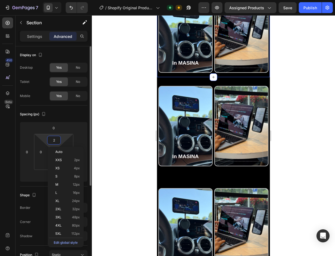
type input "0"
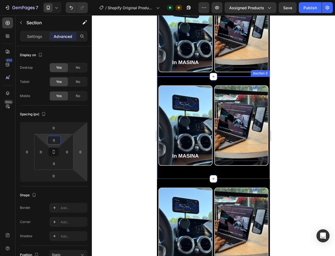
click at [193, 174] on div "In MASINA Text Block Row Row Row Section 3" at bounding box center [213, 128] width 113 height 102
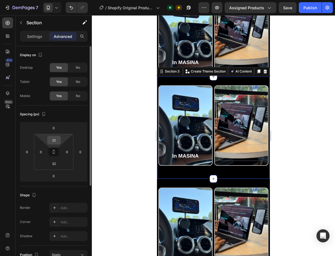
click at [55, 141] on input "32" at bounding box center [54, 140] width 11 height 8
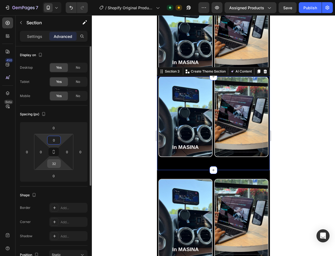
type input "0"
click at [54, 163] on input "32" at bounding box center [54, 164] width 11 height 8
type input "302"
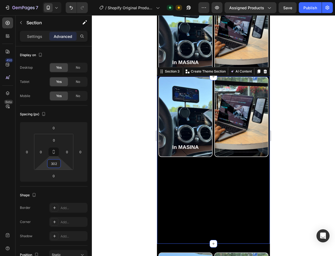
click at [120, 141] on div at bounding box center [213, 135] width 243 height 241
click at [179, 180] on div "In MASINA Text Block Row Row Row Section 3 You can create reusable sections Cre…" at bounding box center [213, 160] width 113 height 167
click at [54, 165] on input "302" at bounding box center [54, 164] width 11 height 8
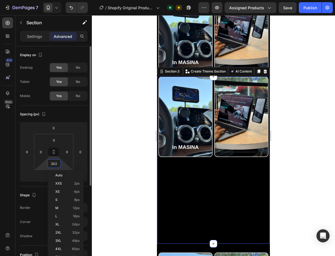
type input "0"
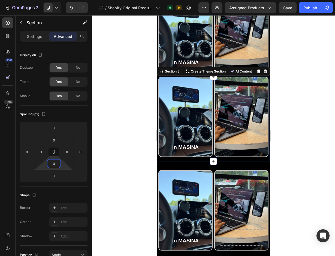
click at [105, 172] on div at bounding box center [213, 135] width 243 height 241
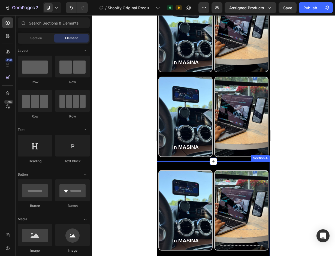
click at [181, 166] on div "In MASINA Text Block Row Row Row Section 4" at bounding box center [213, 213] width 113 height 102
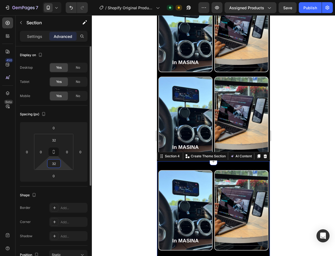
click at [56, 165] on input "32" at bounding box center [54, 164] width 11 height 8
type input "0"
click at [56, 141] on input "32" at bounding box center [54, 140] width 11 height 8
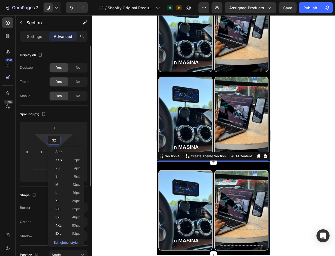
type input "0"
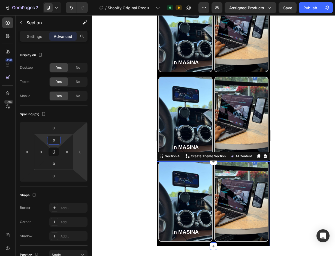
click at [118, 158] on div at bounding box center [213, 135] width 243 height 241
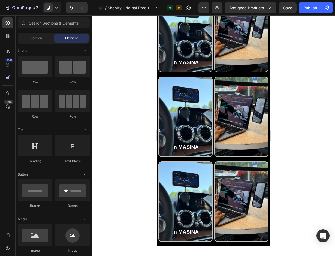
click at [298, 160] on div at bounding box center [213, 135] width 243 height 241
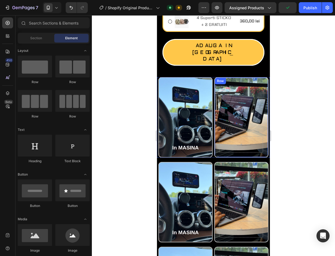
scroll to position [287, 0]
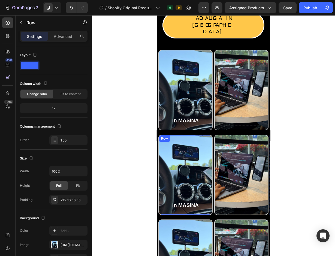
click at [188, 154] on div "In MASINA Text Block Row" at bounding box center [186, 175] width 54 height 81
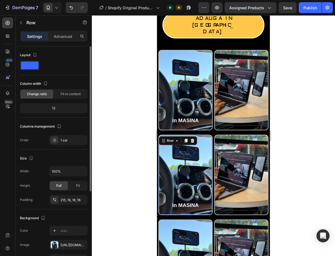
scroll to position [55, 0]
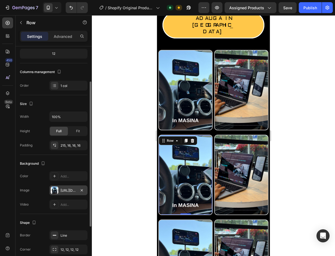
click at [56, 190] on div at bounding box center [55, 191] width 8 height 8
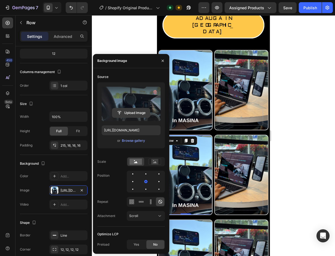
click at [134, 113] on input "file" at bounding box center [131, 112] width 38 height 9
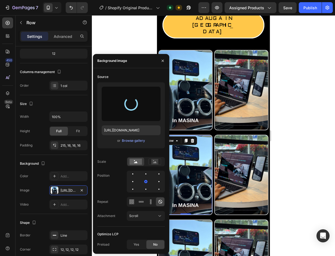
type input "[URL][DOMAIN_NAME]"
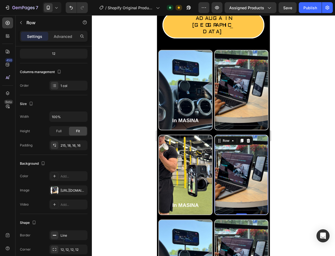
click at [227, 156] on div "Row 0" at bounding box center [241, 175] width 54 height 81
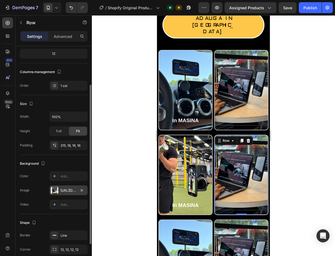
click at [52, 192] on div at bounding box center [55, 191] width 8 height 8
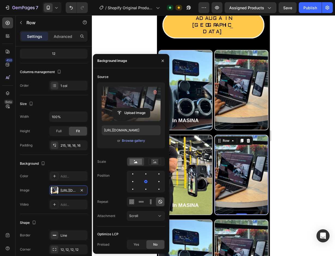
click at [123, 107] on label at bounding box center [131, 104] width 59 height 34
click at [123, 108] on input "file" at bounding box center [131, 112] width 38 height 9
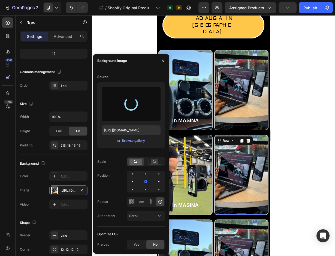
type input "[URL][DOMAIN_NAME]"
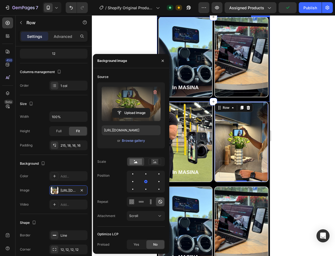
scroll to position [342, 0]
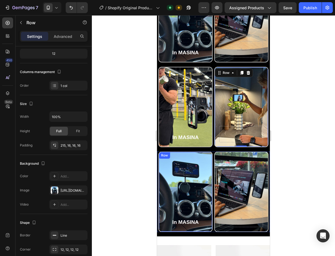
click at [200, 169] on div "In MASINA Text Block Row" at bounding box center [186, 192] width 54 height 81
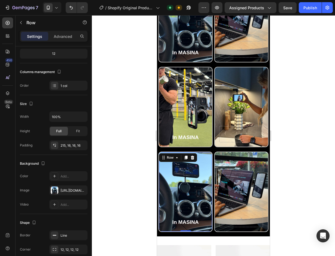
click at [188, 177] on div "In MASINA Text Block Row 0" at bounding box center [186, 192] width 54 height 81
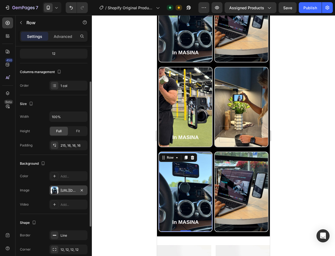
click at [69, 187] on div "[URL][DOMAIN_NAME]" at bounding box center [68, 191] width 38 height 10
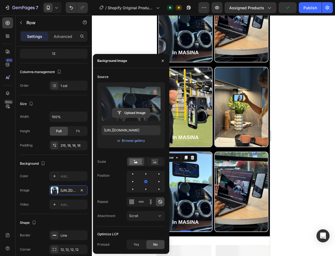
click at [130, 113] on input "file" at bounding box center [131, 112] width 38 height 9
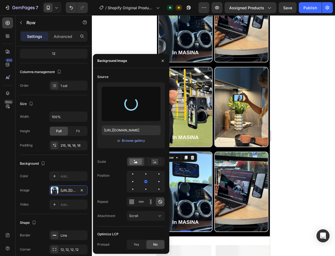
type input "[URL][DOMAIN_NAME]"
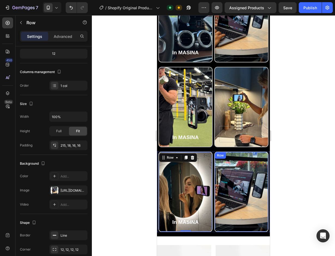
click at [231, 182] on div "Row" at bounding box center [241, 192] width 54 height 81
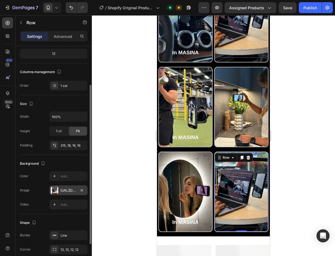
click at [65, 193] on div "[URL][DOMAIN_NAME]" at bounding box center [69, 190] width 16 height 5
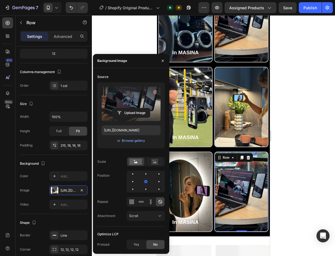
click at [131, 99] on label at bounding box center [131, 104] width 59 height 34
click at [131, 108] on input "file" at bounding box center [131, 112] width 38 height 9
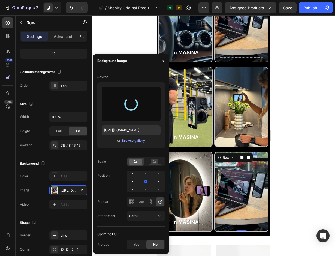
type input "[URL][DOMAIN_NAME]"
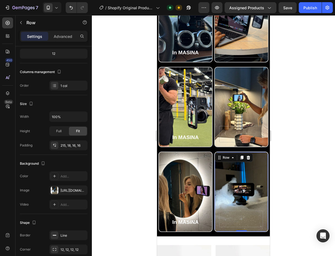
click at [309, 154] on div at bounding box center [213, 135] width 243 height 241
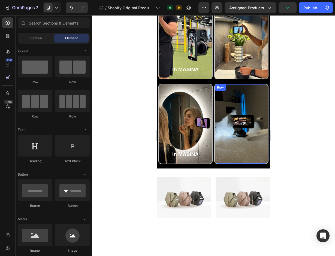
scroll to position [347, 0]
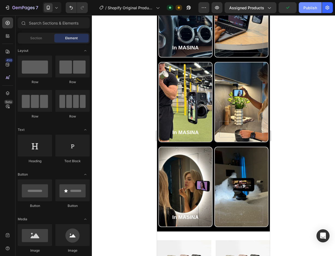
click at [309, 5] on div "Publish" at bounding box center [311, 8] width 14 height 6
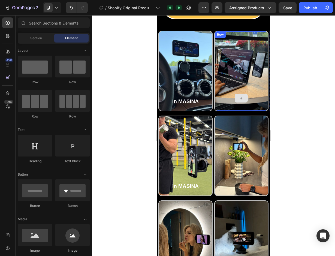
scroll to position [292, 0]
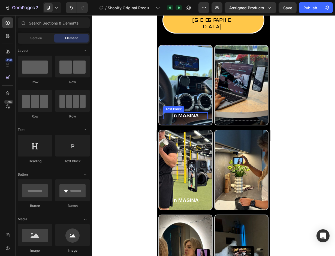
click at [198, 112] on p "In MASINA" at bounding box center [185, 115] width 44 height 7
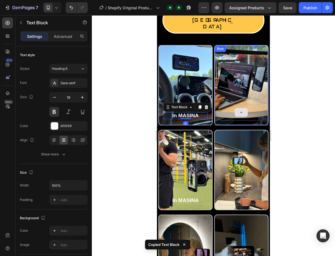
click at [226, 104] on div at bounding box center [241, 112] width 44 height 16
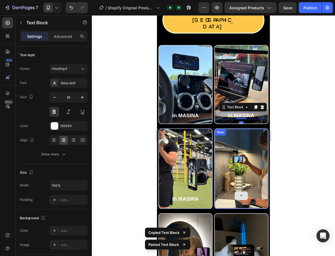
click at [245, 188] on div at bounding box center [241, 196] width 44 height 16
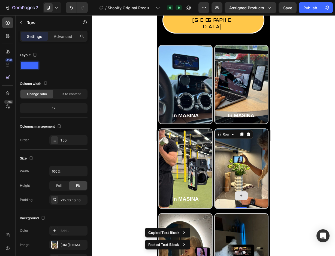
click at [254, 188] on div at bounding box center [241, 196] width 44 height 16
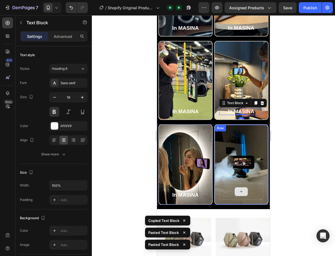
scroll to position [374, 0]
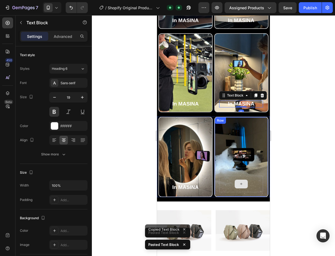
click at [249, 182] on div at bounding box center [241, 184] width 44 height 16
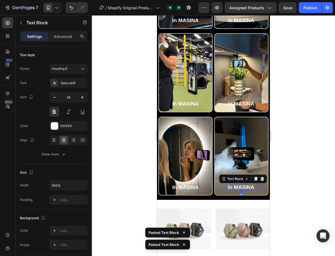
click at [289, 150] on div at bounding box center [213, 135] width 243 height 241
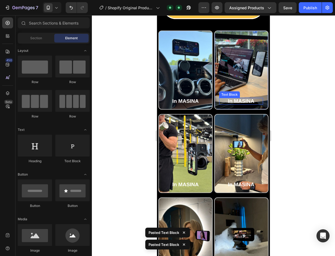
scroll to position [292, 0]
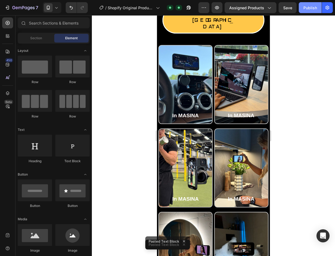
click at [312, 8] on div "Publish" at bounding box center [311, 8] width 14 height 6
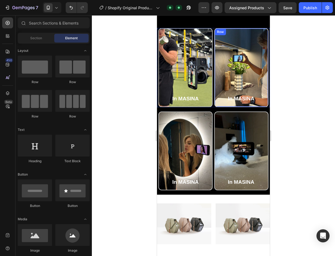
scroll to position [437, 0]
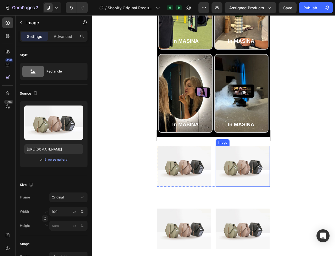
click at [241, 151] on img at bounding box center [243, 166] width 54 height 41
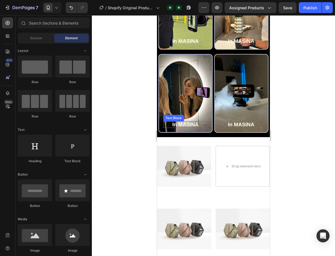
click at [187, 124] on p "In MASINA" at bounding box center [185, 124] width 44 height 7
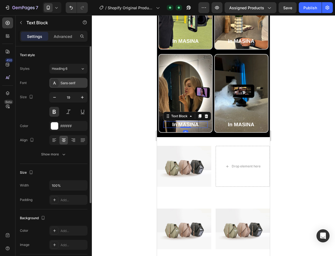
click at [70, 85] on div "Sans-serif" at bounding box center [74, 83] width 26 height 5
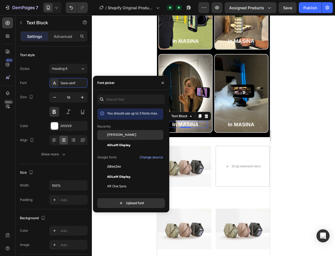
click at [118, 135] on span "[PERSON_NAME]" at bounding box center [121, 135] width 29 height 5
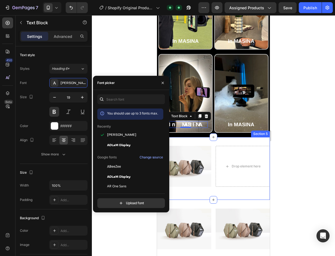
click at [234, 140] on div "Image Drop element here Row Section 5" at bounding box center [213, 168] width 113 height 62
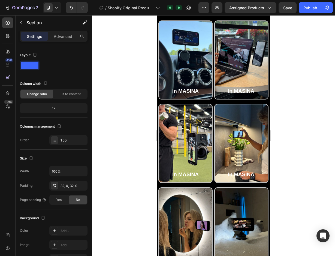
scroll to position [278, 0]
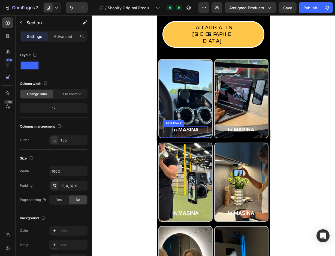
click at [189, 127] on p "In MASINA" at bounding box center [185, 130] width 44 height 7
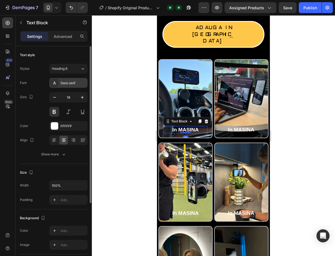
click at [61, 84] on div "Sans-serif" at bounding box center [74, 83] width 26 height 5
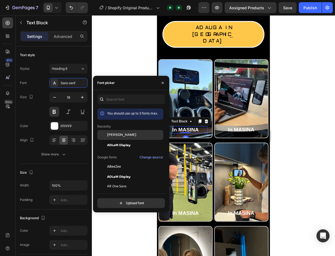
click at [117, 136] on span "[PERSON_NAME]" at bounding box center [121, 135] width 29 height 5
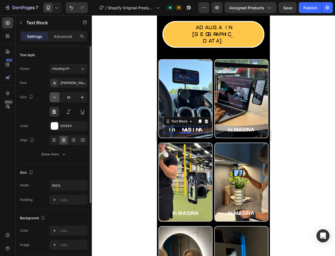
click at [52, 96] on button "button" at bounding box center [55, 98] width 10 height 10
type input "18"
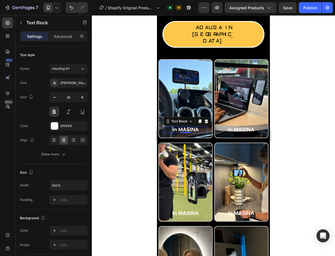
click at [187, 127] on p "In MASINA" at bounding box center [185, 130] width 44 height 6
drag, startPoint x: 197, startPoint y: 115, endPoint x: 179, endPoint y: 117, distance: 18.3
click at [179, 127] on p "In MASINA" at bounding box center [185, 130] width 44 height 6
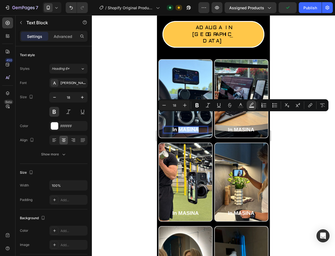
click at [250, 106] on icon "Editor contextual toolbar" at bounding box center [251, 105] width 5 height 5
type input "000000"
type input "77"
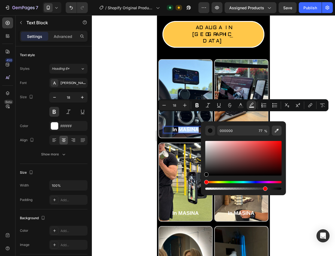
click at [275, 132] on icon "Editor contextual toolbar" at bounding box center [276, 130] width 5 height 5
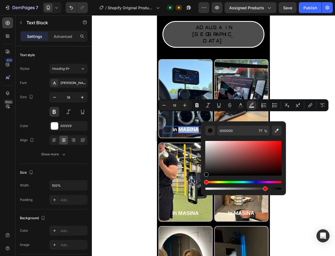
type input "FFC749"
type input "100"
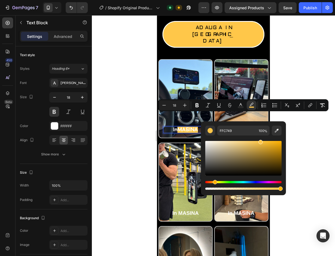
click at [300, 133] on div at bounding box center [213, 135] width 243 height 241
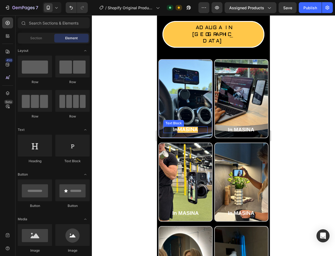
click at [190, 127] on span "MASINA" at bounding box center [188, 130] width 20 height 6
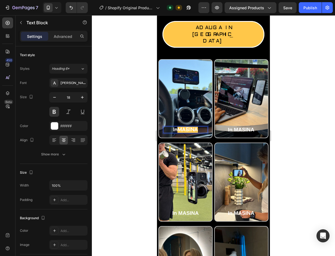
click at [195, 127] on span "MASINA" at bounding box center [188, 130] width 20 height 6
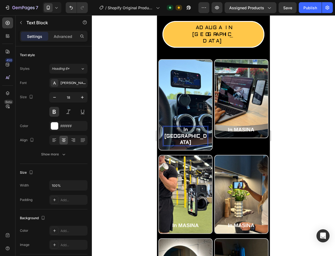
click at [193, 127] on p "In Masina" at bounding box center [185, 136] width 44 height 19
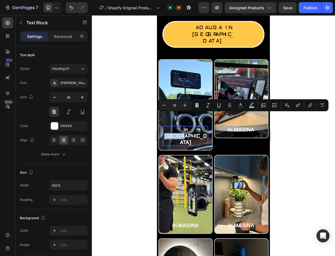
click at [197, 127] on p "In Masina" at bounding box center [185, 136] width 44 height 19
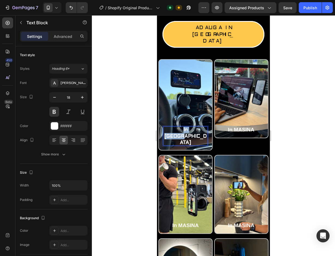
drag, startPoint x: 197, startPoint y: 117, endPoint x: 174, endPoint y: 117, distance: 23.5
click at [174, 127] on p "In Masina" at bounding box center [185, 136] width 44 height 19
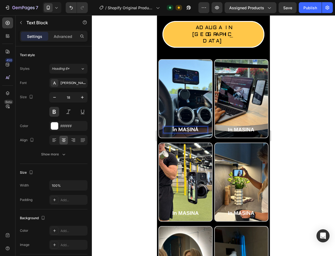
click at [174, 127] on p "În MAȘINĂ" at bounding box center [185, 130] width 44 height 6
click at [190, 127] on p "În MAȘINĂ" at bounding box center [185, 130] width 44 height 6
click at [197, 127] on p "în MAȘINĂ" at bounding box center [185, 130] width 44 height 6
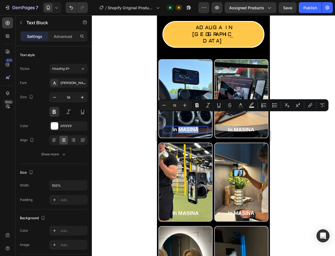
drag, startPoint x: 197, startPoint y: 116, endPoint x: 179, endPoint y: 118, distance: 18.1
click at [179, 127] on p "în MAȘINĂ" at bounding box center [185, 130] width 44 height 6
click at [166, 108] on button "Minus" at bounding box center [164, 105] width 10 height 10
type input "18"
click at [195, 127] on p "în MAȘINĂ" at bounding box center [185, 130] width 44 height 6
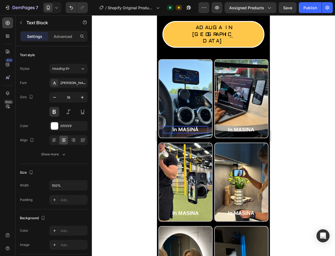
click at [197, 127] on p "în MAȘINĂ" at bounding box center [185, 130] width 44 height 6
click at [196, 127] on p "în MAȘINĂ" at bounding box center [185, 130] width 44 height 6
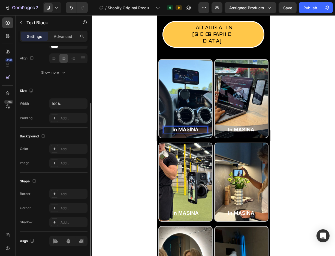
scroll to position [98, 0]
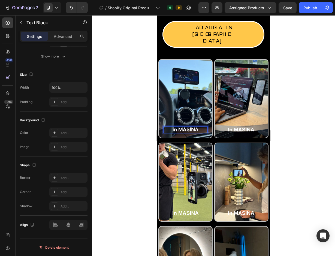
click at [168, 127] on p "în MAȘINĂ" at bounding box center [185, 130] width 44 height 6
click at [164, 127] on p "în MAȘINĂ" at bounding box center [185, 130] width 44 height 6
click at [58, 39] on p "Advanced" at bounding box center [63, 37] width 19 height 6
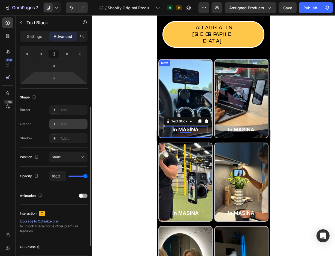
scroll to position [71, 0]
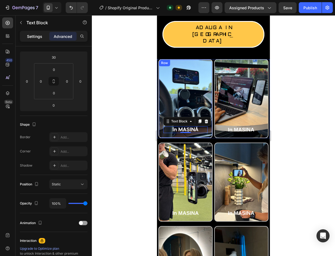
click at [38, 36] on p "Settings" at bounding box center [34, 37] width 15 height 6
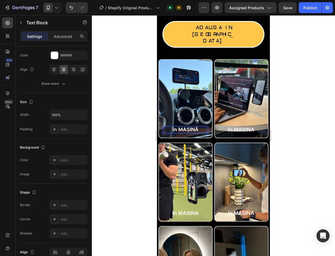
click at [201, 127] on p "în MAȘINĂ" at bounding box center [185, 130] width 44 height 6
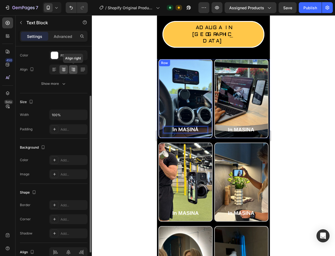
click at [72, 66] on div at bounding box center [73, 69] width 8 height 9
click at [64, 68] on icon at bounding box center [63, 69] width 5 height 5
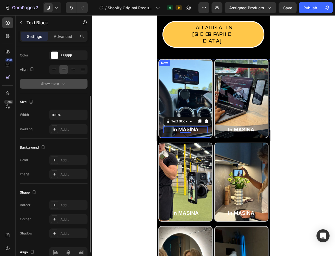
click at [60, 87] on button "Show more" at bounding box center [54, 84] width 68 height 10
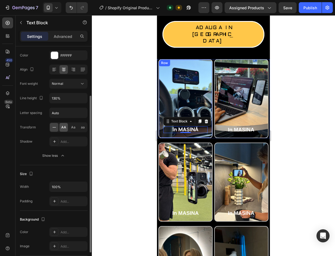
click at [60, 128] on div "AA" at bounding box center [63, 127] width 8 height 9
drag, startPoint x: 71, startPoint y: 127, endPoint x: 67, endPoint y: 127, distance: 4.1
click at [71, 127] on span "Aa" at bounding box center [73, 127] width 4 height 5
click at [82, 128] on span "aa" at bounding box center [83, 127] width 4 height 5
click at [53, 128] on icon at bounding box center [54, 127] width 5 height 5
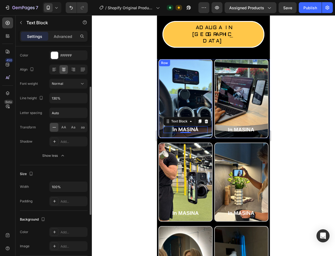
drag, startPoint x: 64, startPoint y: 127, endPoint x: 58, endPoint y: 127, distance: 5.7
click at [64, 127] on span "AA" at bounding box center [63, 127] width 5 height 5
click at [70, 126] on div "Aa" at bounding box center [73, 127] width 8 height 9
click at [58, 127] on div "AA Aa aa" at bounding box center [68, 128] width 38 height 10
click at [62, 127] on span "AA" at bounding box center [63, 127] width 5 height 5
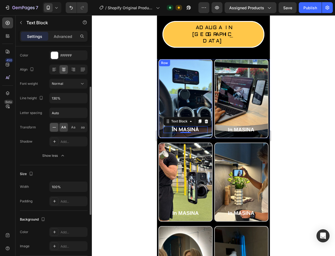
click at [55, 128] on icon at bounding box center [54, 127] width 5 height 5
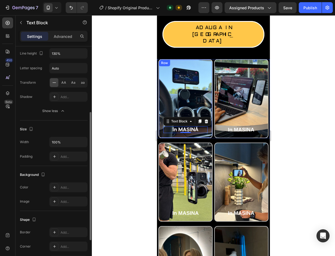
scroll to position [61, 0]
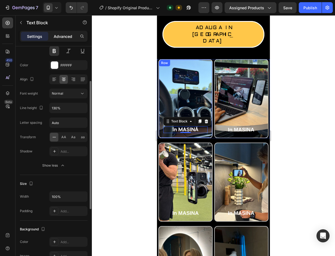
click at [61, 36] on p "Advanced" at bounding box center [63, 37] width 19 height 6
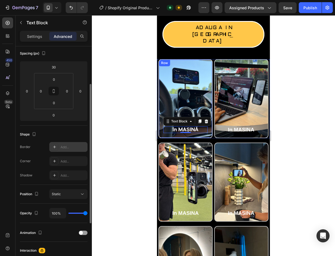
click at [55, 147] on icon at bounding box center [54, 147] width 4 height 4
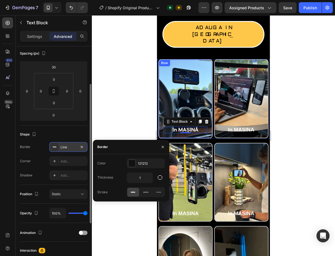
click at [55, 149] on icon at bounding box center [54, 147] width 4 height 4
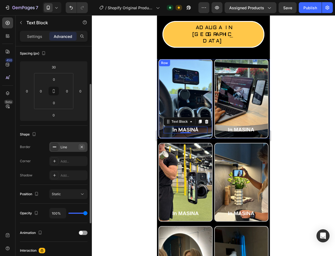
click at [84, 146] on icon "button" at bounding box center [82, 147] width 4 height 4
click at [64, 171] on div "Add..." at bounding box center [68, 176] width 38 height 10
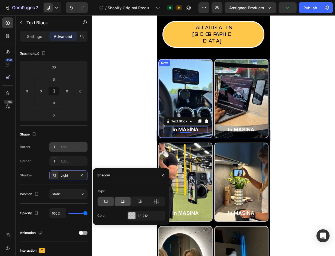
click at [119, 201] on div at bounding box center [123, 201] width 16 height 9
click at [138, 201] on icon at bounding box center [139, 201] width 5 height 5
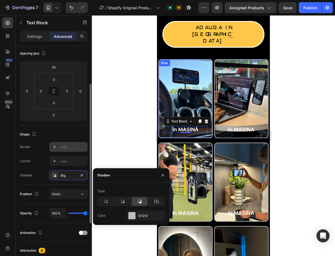
click at [83, 154] on div "Border Add... Corner Add... Shadow Big" at bounding box center [54, 161] width 68 height 38
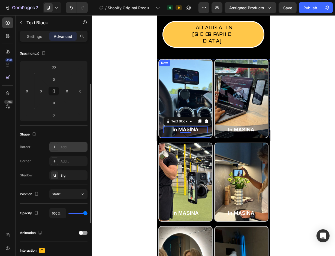
click at [65, 170] on div "Border Add... Corner Add... Shadow Big" at bounding box center [54, 161] width 68 height 38
click at [65, 174] on div "Big" at bounding box center [69, 175] width 16 height 5
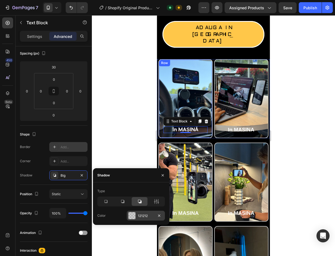
click at [131, 215] on div at bounding box center [132, 215] width 7 height 7
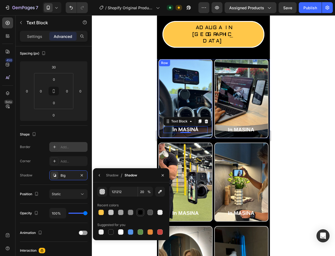
click at [137, 212] on div at bounding box center [141, 213] width 8 height 8
type input "000000"
type input "100"
click at [102, 213] on div at bounding box center [101, 212] width 5 height 5
type input "FFC749"
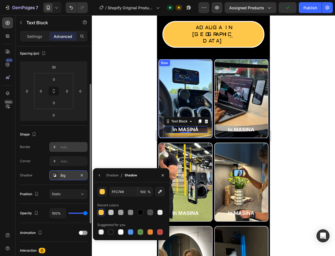
click at [70, 177] on div "Big" at bounding box center [69, 175] width 16 height 5
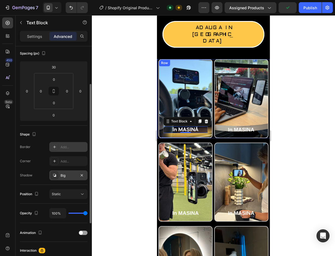
click at [70, 177] on div "Big" at bounding box center [69, 175] width 16 height 5
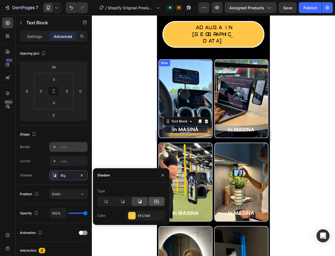
click at [157, 203] on icon at bounding box center [156, 201] width 5 height 5
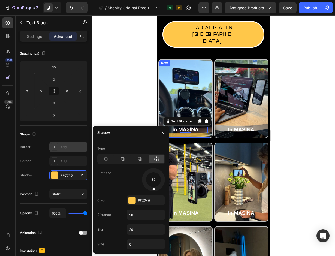
drag, startPoint x: 161, startPoint y: 187, endPoint x: 153, endPoint y: 191, distance: 9.2
click at [153, 191] on div at bounding box center [154, 186] width 4 height 12
click at [144, 231] on input "20" at bounding box center [146, 230] width 38 height 10
click at [144, 231] on input "21123" at bounding box center [146, 230] width 38 height 10
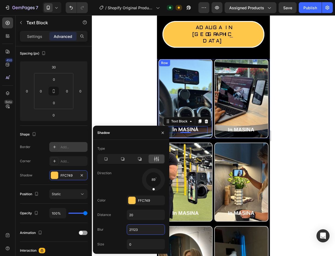
click at [144, 231] on input "21123" at bounding box center [146, 230] width 38 height 10
click at [144, 231] on input "1" at bounding box center [146, 230] width 38 height 10
click at [144, 231] on input "22" at bounding box center [146, 230] width 38 height 10
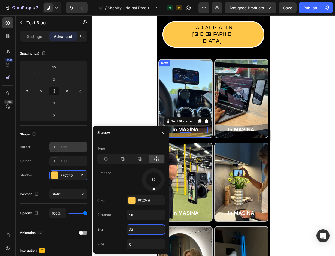
click at [144, 231] on input "33" at bounding box center [146, 230] width 38 height 10
click at [144, 231] on input "3344" at bounding box center [146, 230] width 38 height 10
type input "44"
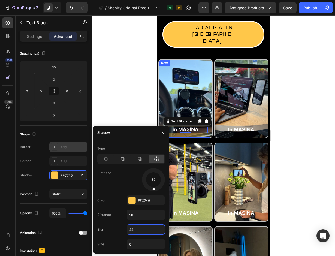
click at [144, 231] on input "44" at bounding box center [146, 230] width 38 height 10
click at [116, 81] on div at bounding box center [213, 135] width 243 height 241
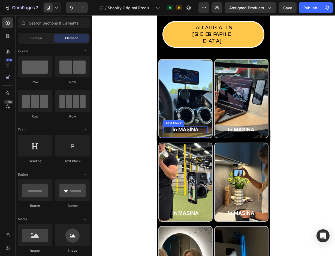
click at [188, 127] on p "în MAȘINĂ" at bounding box center [185, 130] width 44 height 6
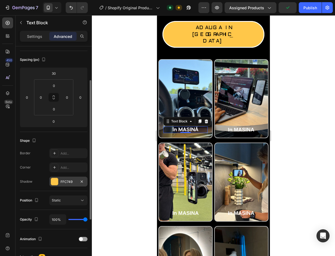
scroll to position [82, 0]
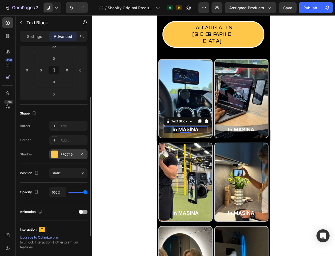
click at [69, 154] on div "FFC749" at bounding box center [69, 154] width 16 height 5
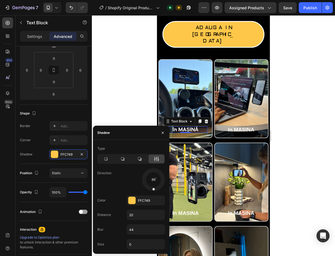
click at [154, 181] on div at bounding box center [154, 186] width 4 height 12
click at [154, 180] on div at bounding box center [157, 185] width 10 height 12
drag, startPoint x: 154, startPoint y: 180, endPoint x: 153, endPoint y: 252, distance: 72.6
click at [153, 251] on div "Type Direction 90 Color FFC749 Distance 20 Blur 44 Size 0" at bounding box center [131, 197] width 76 height 114
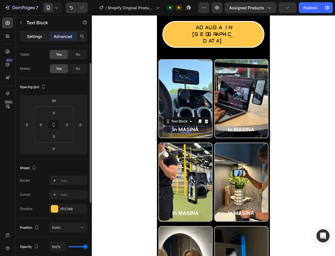
click at [36, 34] on p "Settings" at bounding box center [34, 37] width 15 height 6
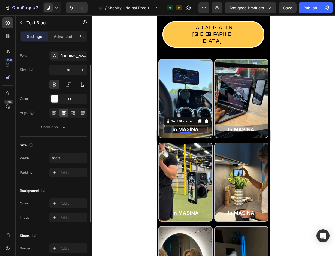
scroll to position [82, 0]
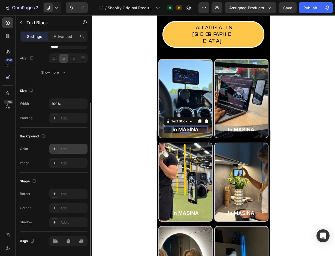
click at [71, 151] on div "Add..." at bounding box center [74, 149] width 26 height 5
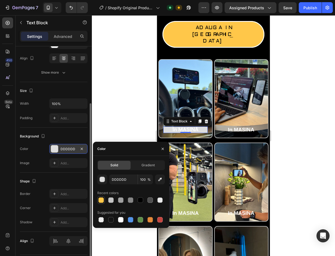
click at [100, 202] on div at bounding box center [101, 200] width 5 height 5
type input "FFC749"
click at [143, 168] on span "Gradient" at bounding box center [148, 165] width 13 height 5
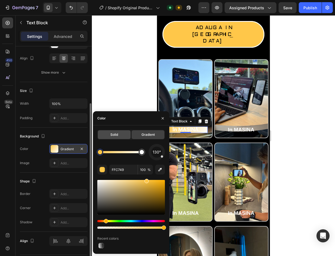
click at [115, 133] on span "Solid" at bounding box center [115, 134] width 8 height 5
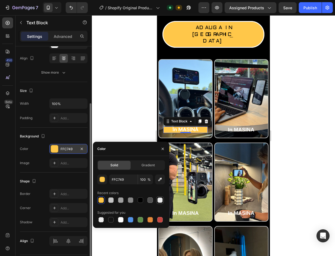
click at [157, 200] on div at bounding box center [160, 200] width 7 height 7
type input "000000"
type input "0"
click at [103, 180] on div "button" at bounding box center [102, 179] width 5 height 5
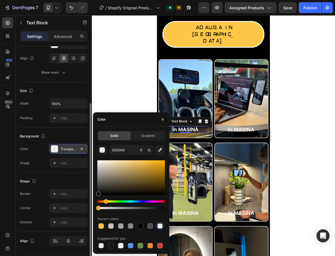
click at [105, 201] on div "Hue" at bounding box center [131, 202] width 68 height 2
click at [160, 150] on icon "button" at bounding box center [159, 149] width 5 height 5
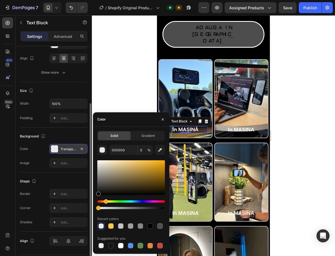
type input "FFC749"
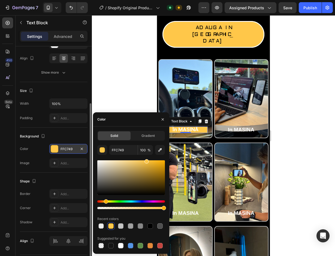
click at [135, 208] on div at bounding box center [131, 208] width 68 height 2
type input "31"
drag, startPoint x: 135, startPoint y: 208, endPoint x: 118, endPoint y: 206, distance: 16.2
click at [118, 206] on div at bounding box center [119, 208] width 4 height 4
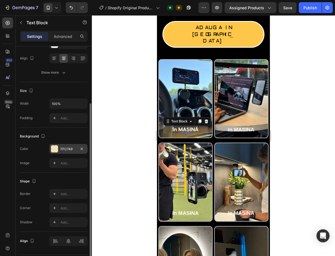
click at [116, 81] on div at bounding box center [213, 135] width 243 height 241
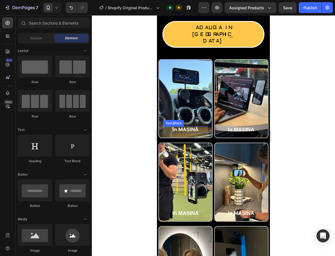
click at [199, 127] on p "în MAȘINĂ" at bounding box center [185, 130] width 44 height 6
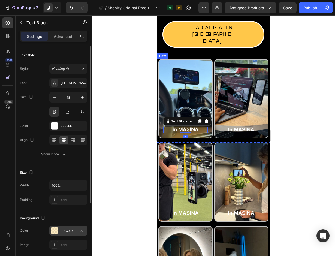
click at [66, 229] on div "FFC749" at bounding box center [69, 231] width 16 height 5
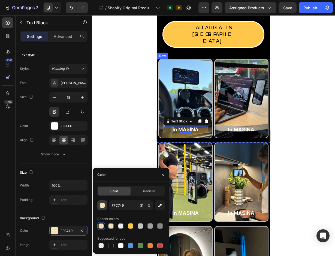
click at [104, 206] on div "button" at bounding box center [102, 205] width 5 height 5
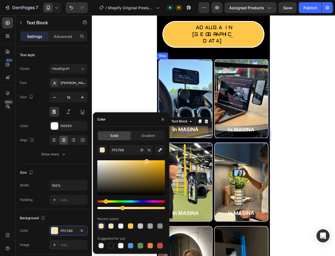
drag, startPoint x: 119, startPoint y: 208, endPoint x: 122, endPoint y: 209, distance: 3.2
click at [122, 209] on div at bounding box center [123, 208] width 4 height 4
type input "36"
click at [142, 133] on span "Gradient" at bounding box center [148, 135] width 13 height 5
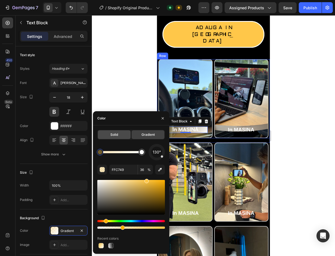
click at [122, 132] on div "Solid" at bounding box center [114, 134] width 33 height 9
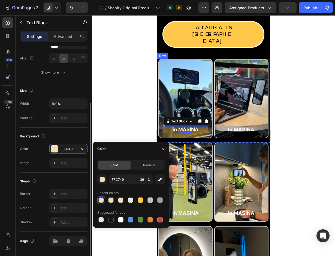
click at [69, 217] on div "Add..." at bounding box center [68, 222] width 38 height 10
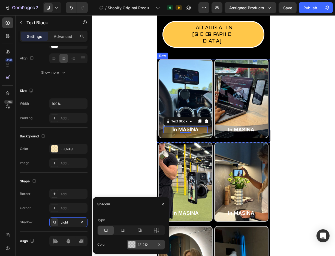
click at [128, 243] on div at bounding box center [132, 245] width 8 height 8
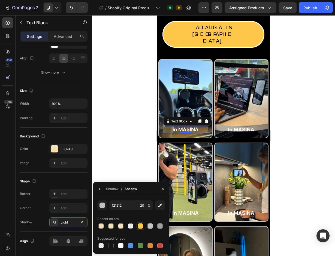
click at [141, 228] on div at bounding box center [140, 225] width 5 height 5
type input "FFC749"
type input "100"
click at [159, 182] on div at bounding box center [162, 189] width 13 height 14
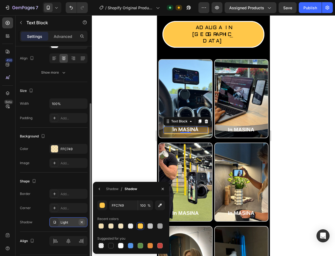
click at [82, 222] on icon "button" at bounding box center [82, 222] width 2 height 2
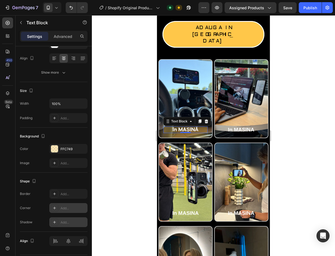
click at [72, 206] on div "Add..." at bounding box center [74, 208] width 26 height 5
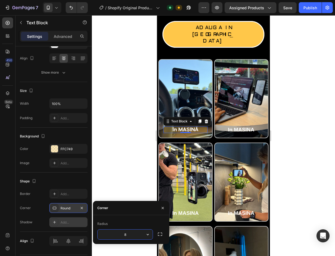
click at [140, 235] on input "8" at bounding box center [125, 235] width 55 height 10
click at [145, 236] on icon "button" at bounding box center [147, 234] width 5 height 5
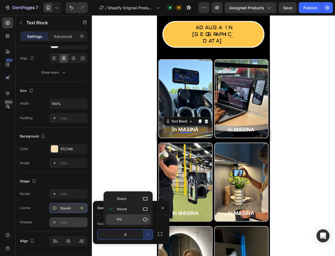
click at [145, 219] on icon at bounding box center [145, 219] width 5 height 5
type input "9999"
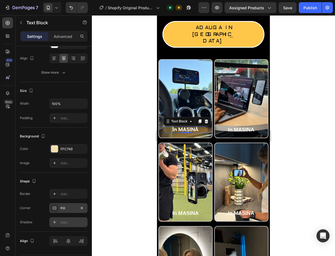
click at [80, 224] on div "Add..." at bounding box center [74, 222] width 26 height 5
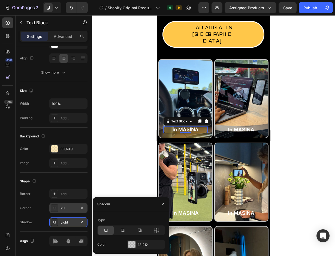
click at [80, 224] on icon "button" at bounding box center [82, 222] width 4 height 4
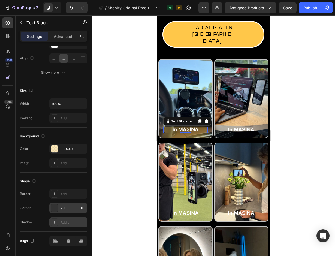
click at [117, 135] on div at bounding box center [213, 135] width 243 height 241
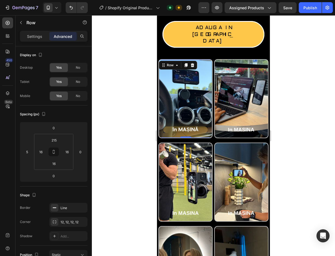
click at [195, 122] on div "în MAȘINĂ Text Block Row 0" at bounding box center [186, 98] width 54 height 79
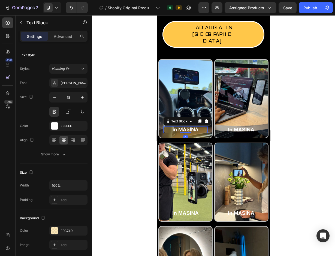
click at [167, 127] on p "în MAȘINĂ" at bounding box center [185, 130] width 44 height 6
click at [63, 36] on p "Advanced" at bounding box center [63, 37] width 19 height 6
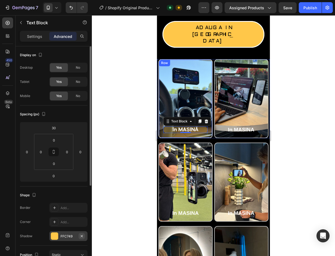
click at [81, 236] on icon "button" at bounding box center [82, 236] width 2 height 2
click at [119, 121] on div at bounding box center [213, 135] width 243 height 241
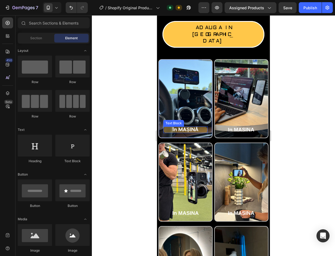
click at [190, 127] on p "în MAȘINĂ" at bounding box center [185, 130] width 44 height 6
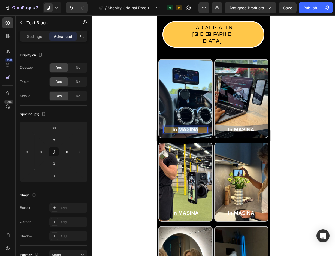
drag, startPoint x: 197, startPoint y: 117, endPoint x: 179, endPoint y: 117, distance: 18.3
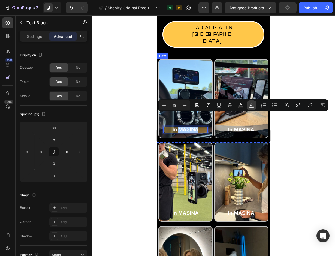
click at [253, 107] on rect "Editor contextual toolbar" at bounding box center [251, 107] width 5 height 1
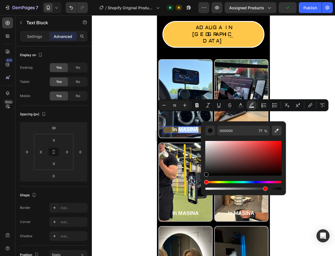
click at [281, 132] on button "Editor contextual toolbar" at bounding box center [277, 131] width 10 height 10
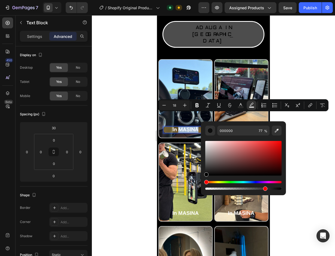
type input "FFC749"
type input "100"
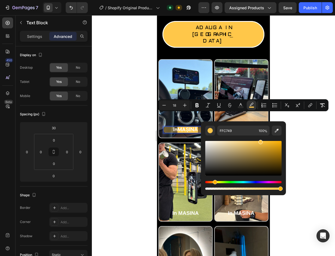
click at [298, 73] on div at bounding box center [213, 135] width 243 height 241
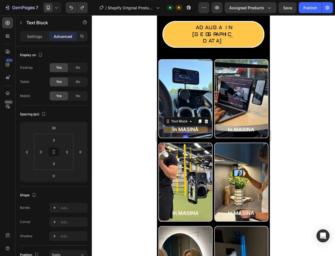
drag, startPoint x: 191, startPoint y: 117, endPoint x: 195, endPoint y: 116, distance: 3.7
click at [191, 127] on p "în MAȘINĂ" at bounding box center [185, 130] width 44 height 6
drag, startPoint x: 196, startPoint y: 116, endPoint x: 179, endPoint y: 117, distance: 17.2
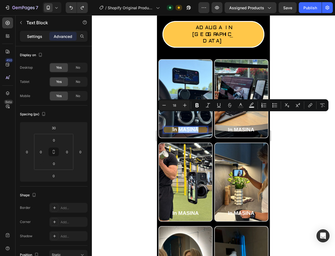
click at [39, 35] on p "Settings" at bounding box center [34, 37] width 15 height 6
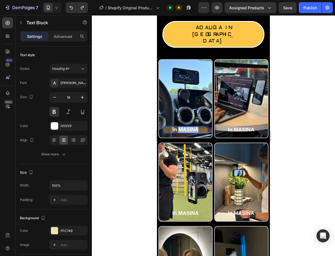
drag, startPoint x: 197, startPoint y: 116, endPoint x: 179, endPoint y: 117, distance: 18.3
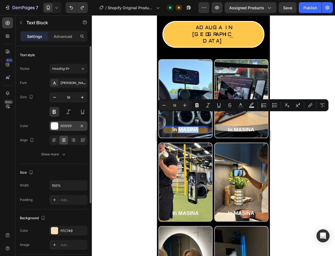
click at [56, 126] on div at bounding box center [54, 126] width 7 height 7
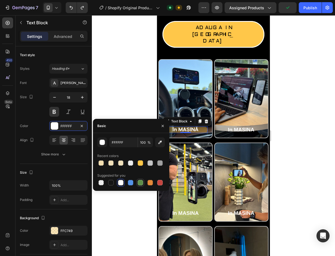
click at [140, 184] on div at bounding box center [140, 182] width 5 height 5
type input "FFFFFF"
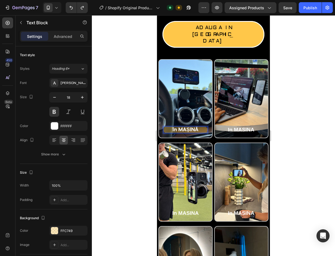
click at [193, 127] on p "în MAȘINĂ" at bounding box center [185, 130] width 44 height 6
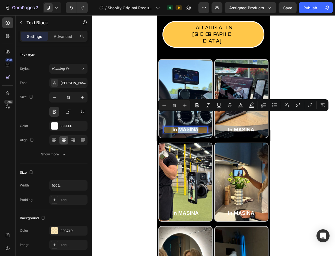
drag, startPoint x: 192, startPoint y: 117, endPoint x: 179, endPoint y: 118, distance: 13.1
click at [179, 127] on p "în MAȘINĂ" at bounding box center [185, 130] width 44 height 6
click at [194, 106] on button "Bold" at bounding box center [197, 105] width 10 height 10
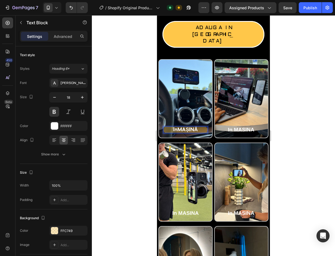
click at [192, 127] on strong "MAȘINĂ" at bounding box center [188, 130] width 20 height 6
drag, startPoint x: 198, startPoint y: 116, endPoint x: 179, endPoint y: 117, distance: 19.4
click at [179, 127] on p "în MAȘINĂ" at bounding box center [185, 130] width 44 height 6
click at [183, 127] on strong "MAȘINĂ" at bounding box center [188, 130] width 20 height 6
drag, startPoint x: 197, startPoint y: 115, endPoint x: 179, endPoint y: 117, distance: 18.6
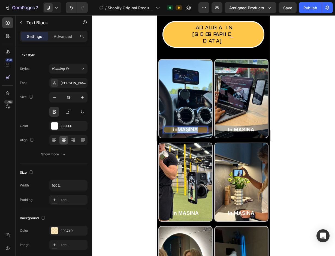
click at [179, 127] on strong "MAȘINĂ" at bounding box center [188, 130] width 20 height 6
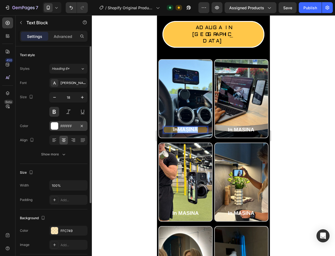
click at [57, 124] on div at bounding box center [54, 126] width 7 height 7
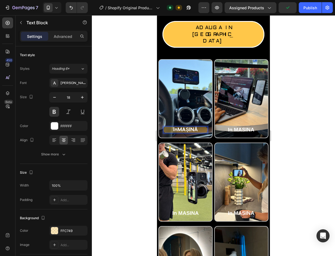
click at [192, 127] on strong "MAȘINĂ" at bounding box center [188, 130] width 20 height 6
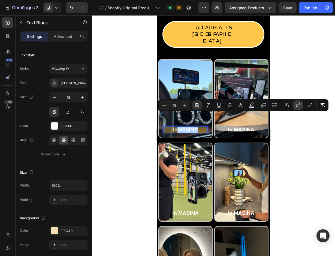
click at [295, 105] on button "Superscript" at bounding box center [298, 105] width 10 height 10
click at [290, 106] on icon "Editor contextual toolbar" at bounding box center [287, 105] width 5 height 5
click at [290, 106] on button "Subscript" at bounding box center [287, 105] width 10 height 10
click at [296, 107] on icon "Editor contextual toolbar" at bounding box center [298, 105] width 5 height 5
click at [233, 105] on icon "Editor contextual toolbar" at bounding box center [229, 105] width 5 height 5
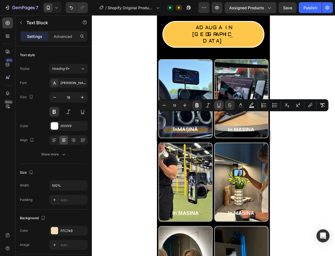
click at [216, 106] on icon "Editor contextual toolbar" at bounding box center [218, 105] width 5 height 5
click at [232, 105] on icon "Editor contextual toolbar" at bounding box center [229, 105] width 5 height 5
click at [209, 105] on icon "Editor contextual toolbar" at bounding box center [207, 105] width 5 height 5
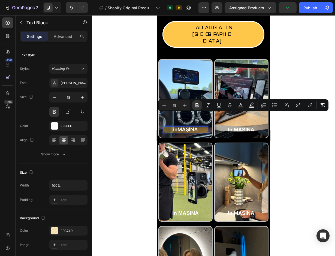
drag, startPoint x: 112, startPoint y: 121, endPoint x: 293, endPoint y: 142, distance: 182.1
click at [293, 142] on div at bounding box center [213, 135] width 243 height 241
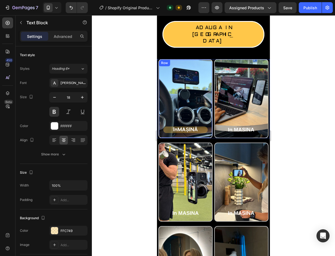
click at [203, 127] on p "în MAȘINĂ" at bounding box center [185, 130] width 44 height 6
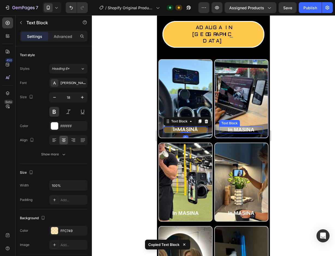
click at [254, 127] on p "In MASINA" at bounding box center [241, 130] width 44 height 7
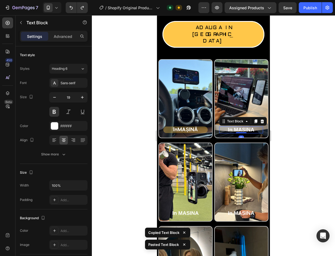
click at [251, 127] on p "In MASINA" at bounding box center [241, 130] width 44 height 7
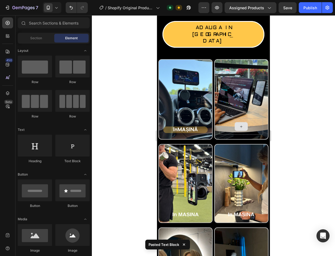
click at [251, 118] on div at bounding box center [241, 126] width 44 height 16
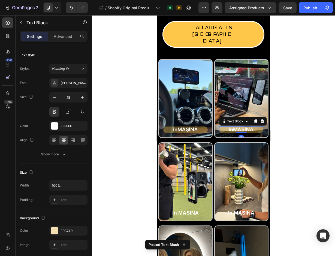
drag, startPoint x: 301, startPoint y: 109, endPoint x: 299, endPoint y: 114, distance: 4.3
click at [301, 109] on div at bounding box center [213, 135] width 243 height 241
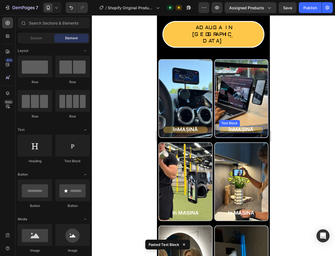
click at [242, 127] on strong "MAȘINĂ" at bounding box center [243, 130] width 20 height 6
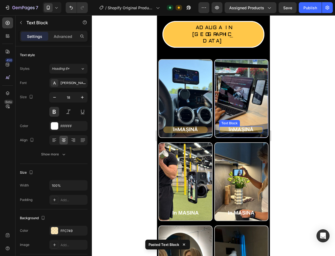
click at [242, 127] on strong "MAȘINĂ" at bounding box center [243, 130] width 20 height 6
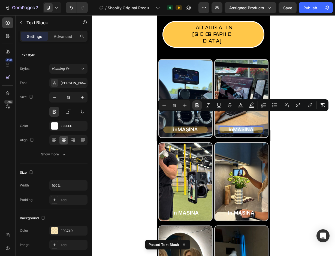
click at [251, 127] on strong "MAȘINĂ" at bounding box center [243, 130] width 20 height 6
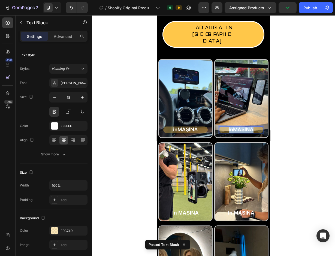
drag, startPoint x: 252, startPoint y: 118, endPoint x: 225, endPoint y: 117, distance: 27.3
click at [225, 127] on p "în MAȘINĂ" at bounding box center [241, 130] width 44 height 6
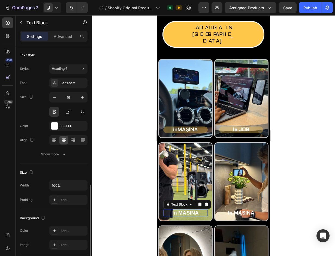
click at [193, 210] on p "In MASINA" at bounding box center [185, 213] width 44 height 7
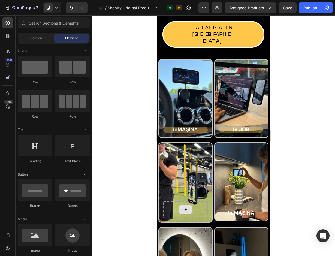
click at [200, 202] on div at bounding box center [185, 210] width 44 height 16
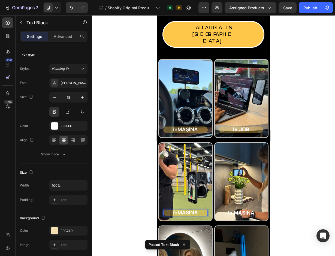
click at [197, 210] on strong "MAȘINĂ" at bounding box center [188, 213] width 20 height 6
drag, startPoint x: 176, startPoint y: 200, endPoint x: 172, endPoint y: 201, distance: 4.1
click at [172, 210] on p "în MAȘINĂ" at bounding box center [185, 213] width 44 height 6
drag, startPoint x: 198, startPoint y: 199, endPoint x: 178, endPoint y: 201, distance: 19.4
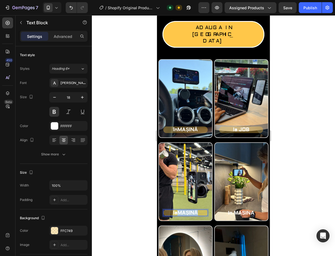
click at [178, 210] on strong "MAȘINĂ" at bounding box center [188, 213] width 20 height 6
click at [144, 170] on div at bounding box center [213, 135] width 243 height 241
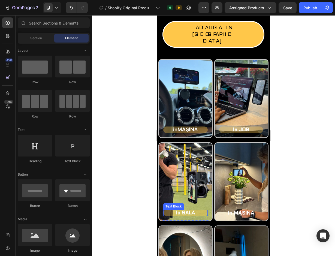
click at [187, 210] on p "la SALA" at bounding box center [185, 213] width 44 height 6
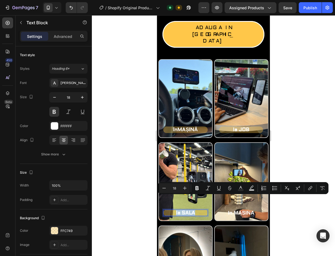
drag, startPoint x: 195, startPoint y: 199, endPoint x: 172, endPoint y: 200, distance: 22.9
click at [172, 210] on p "la SALA" at bounding box center [185, 213] width 44 height 6
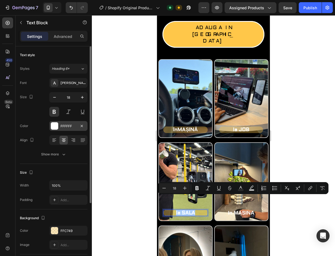
click at [57, 128] on div at bounding box center [54, 126] width 7 height 7
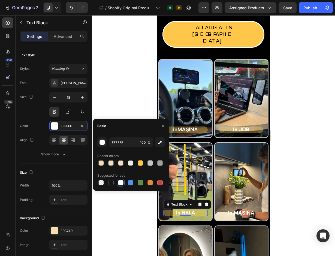
drag, startPoint x: 110, startPoint y: 183, endPoint x: 114, endPoint y: 175, distance: 9.0
click at [110, 183] on div at bounding box center [110, 182] width 5 height 5
type input "151515"
click at [115, 115] on div at bounding box center [213, 135] width 243 height 241
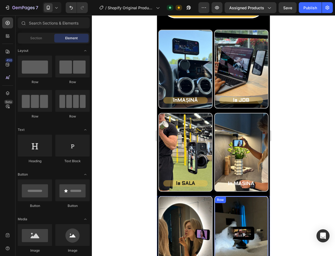
scroll to position [283, 0]
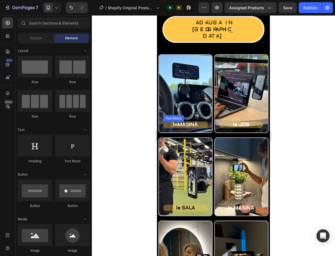
click at [199, 122] on p "în MAȘINĂ" at bounding box center [185, 125] width 44 height 6
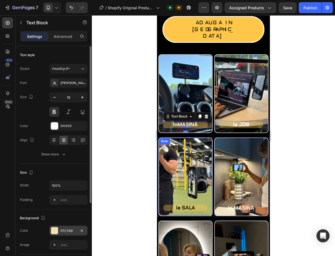
click at [52, 234] on div at bounding box center [54, 230] width 7 height 7
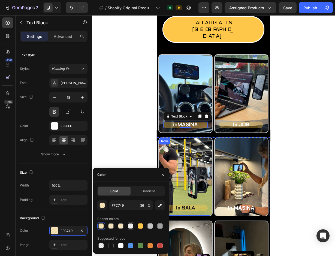
click at [130, 226] on div at bounding box center [130, 225] width 5 height 5
type input "000000"
type input "0"
click at [152, 227] on div at bounding box center [150, 225] width 5 height 5
type input "C4C4C4"
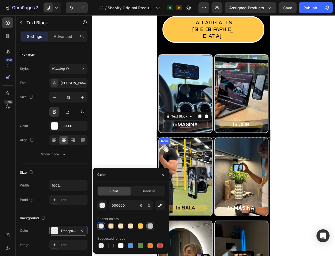
type input "100"
click at [123, 246] on div at bounding box center [120, 245] width 5 height 5
type input "FFFFFF"
click at [101, 207] on div "button" at bounding box center [102, 205] width 5 height 5
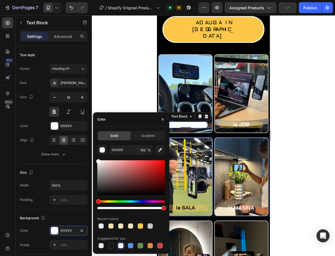
click at [141, 208] on div at bounding box center [131, 208] width 68 height 2
click at [133, 207] on div at bounding box center [131, 208] width 68 height 2
click at [131, 207] on div at bounding box center [131, 208] width 68 height 2
click at [135, 207] on div at bounding box center [131, 208] width 68 height 2
type input "55"
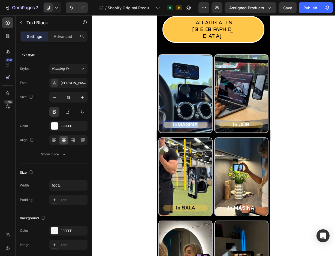
drag, startPoint x: 197, startPoint y: 111, endPoint x: 172, endPoint y: 111, distance: 25.4
click at [172, 122] on p "în MAȘINĂ" at bounding box center [185, 125] width 44 height 6
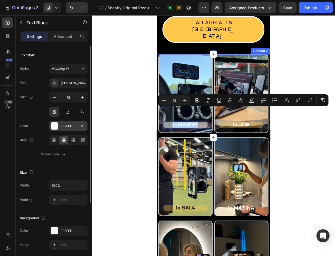
click at [56, 127] on div at bounding box center [54, 126] width 7 height 7
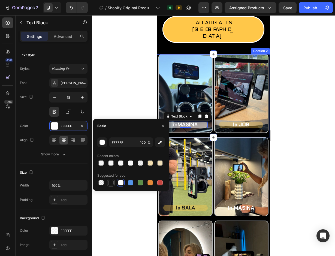
click at [111, 181] on div at bounding box center [110, 182] width 5 height 5
type input "151515"
click at [109, 100] on div at bounding box center [213, 135] width 243 height 241
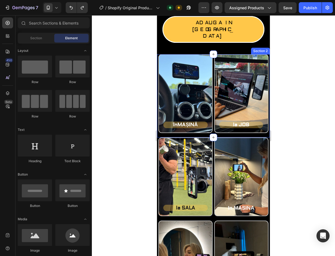
click at [102, 121] on div at bounding box center [213, 135] width 243 height 241
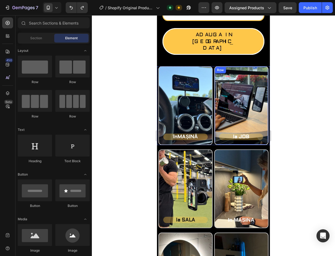
scroll to position [270, 0]
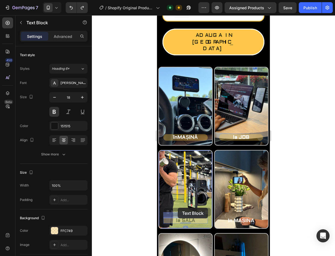
drag, startPoint x: 196, startPoint y: 207, endPoint x: 178, endPoint y: 208, distance: 18.0
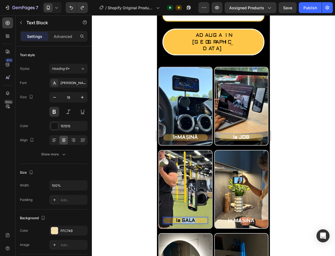
click at [192, 217] on p "la SALA" at bounding box center [185, 220] width 44 height 6
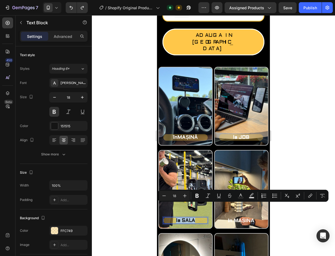
click at [192, 217] on p "la SALA" at bounding box center [185, 220] width 44 height 6
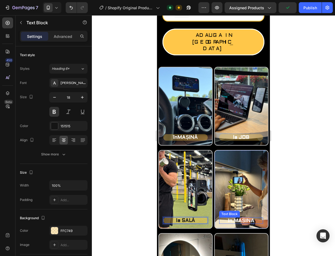
click at [236, 217] on p "In MASINA" at bounding box center [241, 220] width 44 height 7
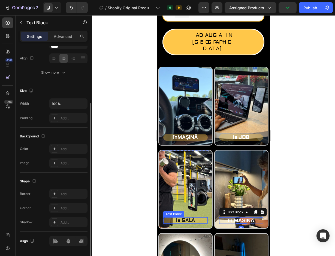
click at [193, 217] on p "la SALĂ" at bounding box center [185, 220] width 44 height 6
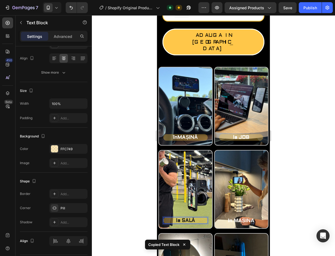
click at [192, 217] on p "la SALĂ" at bounding box center [185, 220] width 44 height 6
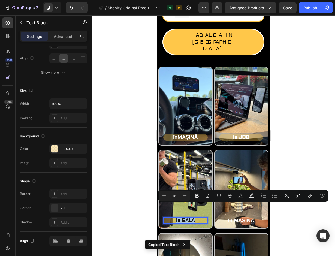
click at [192, 217] on p "la SALĂ" at bounding box center [185, 220] width 44 height 6
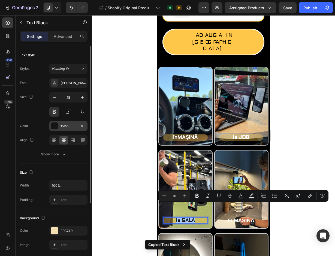
click at [53, 126] on div at bounding box center [54, 126] width 7 height 7
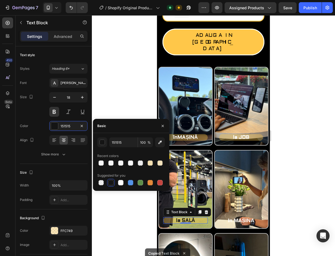
drag, startPoint x: 100, startPoint y: 162, endPoint x: 104, endPoint y: 152, distance: 11.4
click at [100, 162] on div at bounding box center [101, 162] width 5 height 5
type input "FFFFFF"
click at [122, 184] on div at bounding box center [120, 182] width 5 height 5
type input "100"
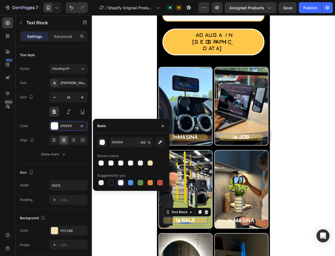
click at [118, 94] on div at bounding box center [213, 135] width 243 height 241
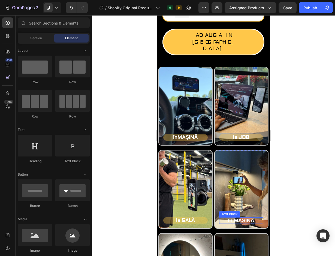
click at [234, 217] on p "In MASINA" at bounding box center [241, 220] width 44 height 7
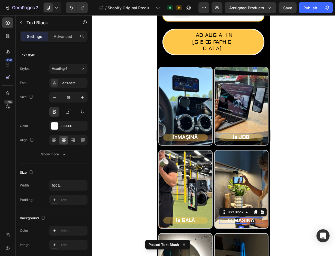
click at [238, 217] on p "In MASINA" at bounding box center [241, 220] width 44 height 7
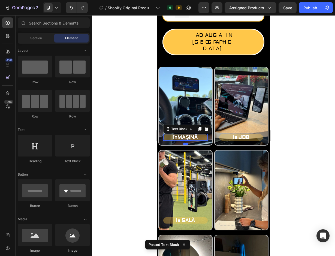
click at [195, 134] on strong "MAȘINĂ" at bounding box center [188, 137] width 20 height 6
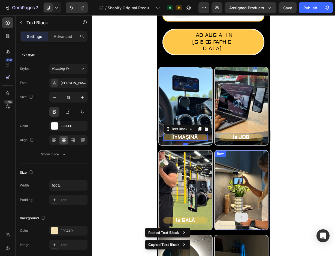
click at [248, 209] on div at bounding box center [241, 217] width 44 height 16
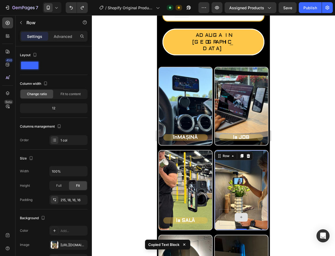
click at [231, 209] on div at bounding box center [241, 217] width 44 height 16
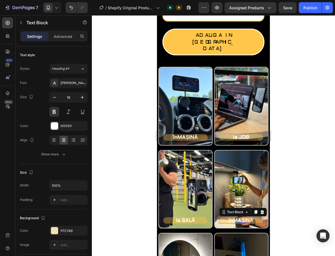
click at [234, 217] on strong "MAȘINĂ" at bounding box center [243, 220] width 20 height 6
click at [296, 194] on div at bounding box center [213, 135] width 243 height 241
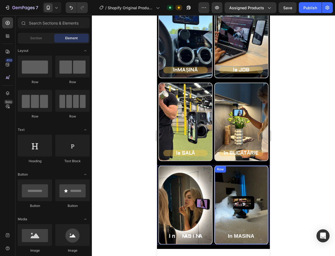
scroll to position [325, 0]
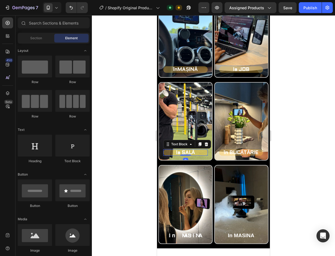
click at [196, 152] on p "la SALĂ" at bounding box center [185, 153] width 44 height 6
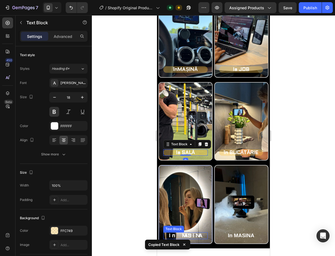
click at [201, 237] on p "In MASINA" at bounding box center [185, 236] width 44 height 7
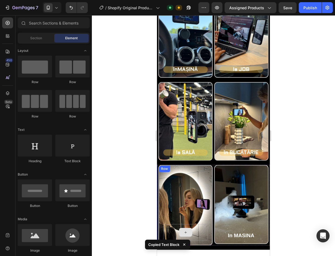
click at [201, 236] on div at bounding box center [185, 232] width 44 height 16
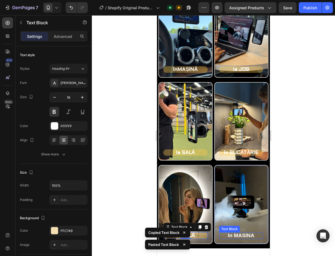
click at [228, 236] on p "In MASINA" at bounding box center [241, 236] width 44 height 7
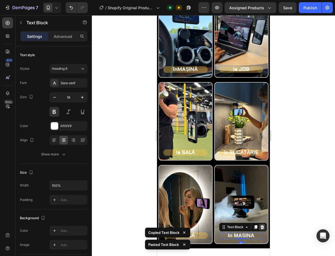
click at [260, 228] on icon at bounding box center [262, 227] width 4 height 4
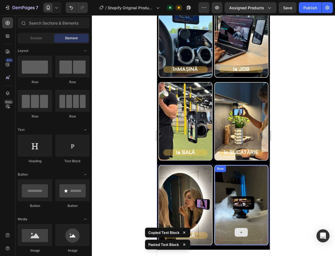
click at [248, 237] on div at bounding box center [241, 232] width 44 height 16
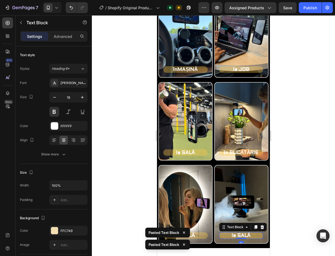
click at [284, 221] on div at bounding box center [213, 135] width 243 height 241
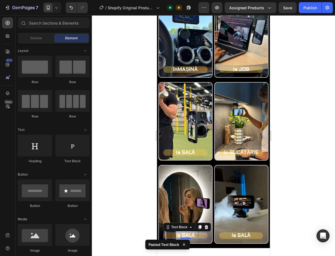
click at [190, 235] on p "la SALĂ" at bounding box center [185, 236] width 44 height 6
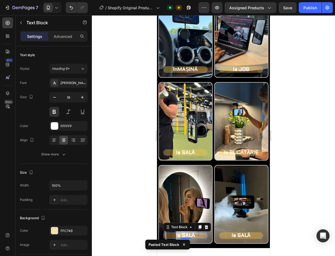
click at [190, 235] on p "la SALĂ" at bounding box center [185, 236] width 44 height 6
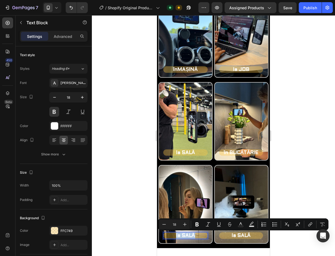
click at [190, 235] on p "la SALĂ" at bounding box center [185, 236] width 44 height 6
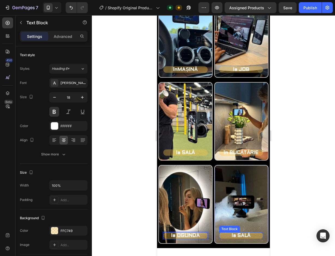
click at [234, 237] on p "la SALĂ" at bounding box center [241, 236] width 44 height 6
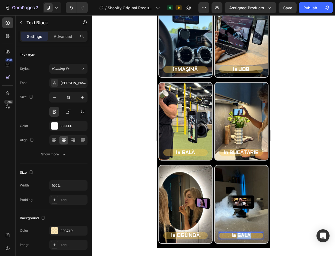
click at [234, 237] on p "la SALĂ" at bounding box center [241, 236] width 44 height 6
click at [230, 236] on p "la SALĂ" at bounding box center [241, 236] width 44 height 6
click at [295, 183] on div at bounding box center [213, 135] width 243 height 241
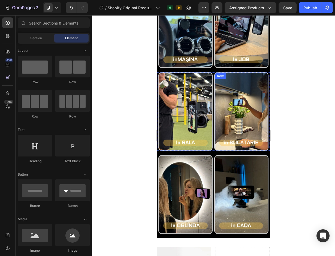
scroll to position [352, 0]
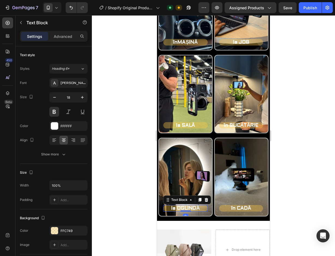
click at [198, 209] on p "la OGLINDĂ" at bounding box center [185, 208] width 44 height 6
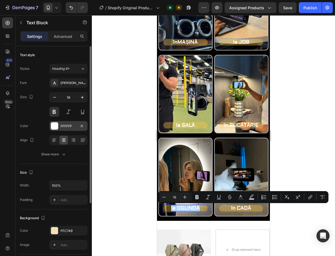
click at [55, 126] on div at bounding box center [54, 126] width 7 height 7
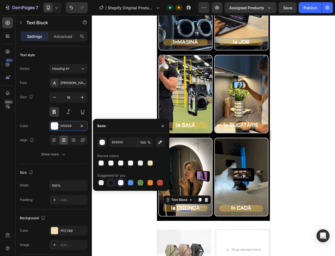
click at [113, 185] on div at bounding box center [110, 182] width 5 height 5
click at [120, 182] on div at bounding box center [120, 182] width 5 height 5
type input "FFFFFF"
click at [128, 93] on div at bounding box center [213, 135] width 243 height 241
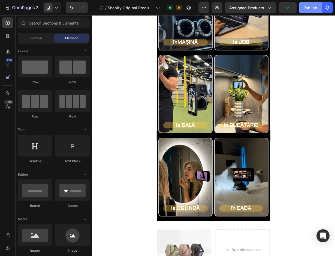
click at [303, 11] on button "Publish" at bounding box center [310, 7] width 23 height 11
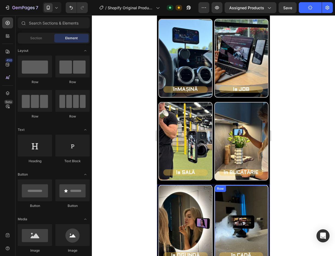
scroll to position [270, 0]
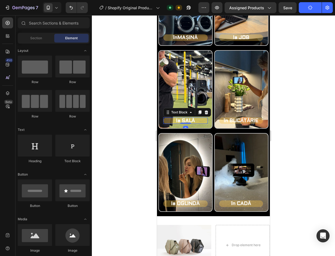
click at [186, 119] on p "la SALĂ" at bounding box center [185, 121] width 44 height 6
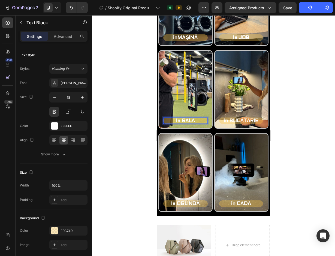
click at [186, 120] on p "la SALĂ" at bounding box center [185, 121] width 44 height 6
drag, startPoint x: 194, startPoint y: 120, endPoint x: 172, endPoint y: 119, distance: 22.4
click at [172, 119] on p "la SALĂ" at bounding box center [185, 121] width 44 height 6
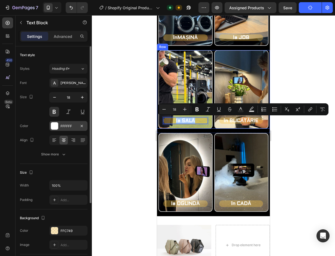
click at [53, 129] on div at bounding box center [54, 126] width 7 height 7
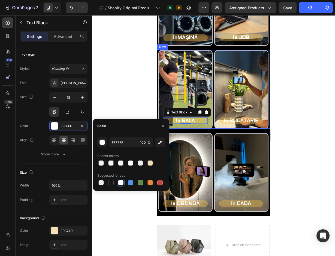
click at [109, 183] on div at bounding box center [110, 182] width 5 height 5
type input "151515"
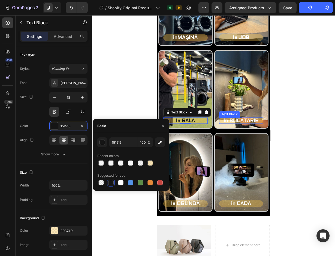
click at [229, 121] on p "în BUCĂTĂRIE" at bounding box center [241, 121] width 44 height 6
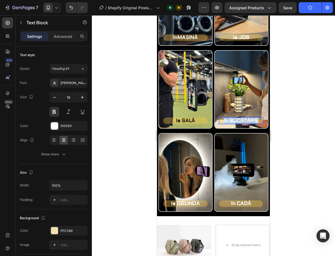
click at [229, 121] on p "în BUCĂTĂRIE" at bounding box center [241, 121] width 44 height 6
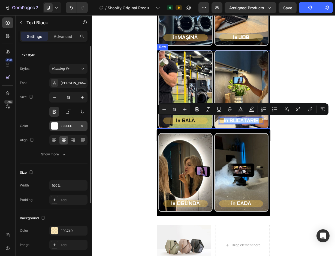
click at [53, 126] on div at bounding box center [54, 126] width 7 height 7
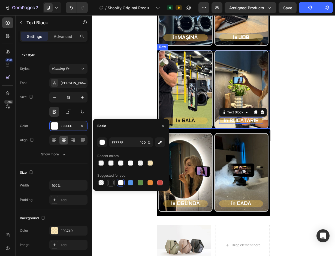
click at [111, 182] on div at bounding box center [110, 182] width 5 height 5
type input "151515"
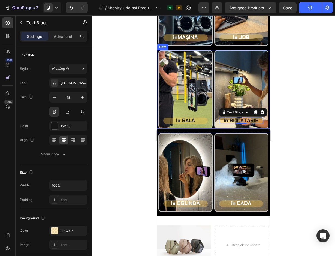
click at [108, 103] on div at bounding box center [213, 135] width 243 height 241
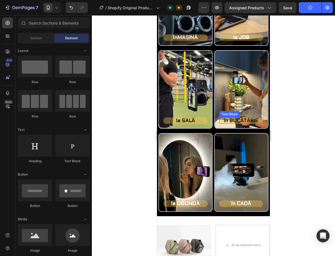
click at [220, 120] on p "în BUCĂTĂRIE" at bounding box center [241, 121] width 44 height 6
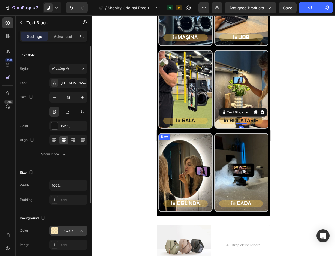
click at [53, 228] on div at bounding box center [54, 230] width 7 height 7
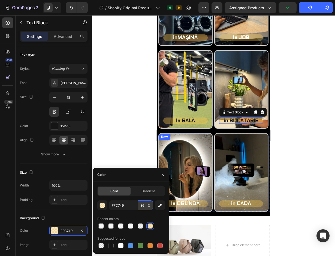
click at [142, 207] on input "36" at bounding box center [145, 206] width 15 height 10
type input "50"
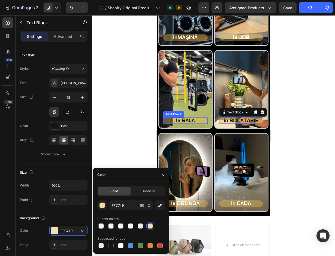
click at [184, 117] on div "la SALĂ Text Block" at bounding box center [185, 116] width 44 height 14
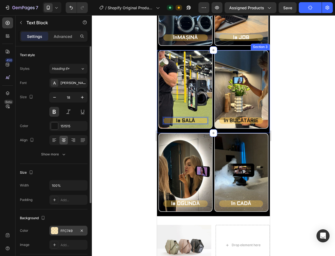
click at [51, 233] on div at bounding box center [54, 230] width 7 height 7
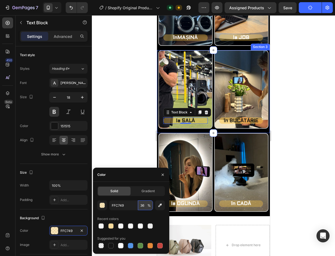
click at [147, 202] on input "36" at bounding box center [145, 206] width 15 height 10
type input "50"
click at [134, 143] on div at bounding box center [213, 135] width 243 height 241
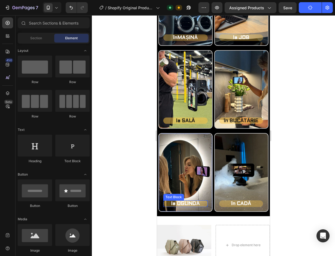
click at [167, 205] on p "la OGLINDĂ" at bounding box center [185, 204] width 44 height 6
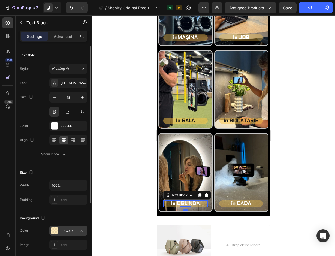
click at [58, 231] on div "FFC749" at bounding box center [68, 231] width 38 height 10
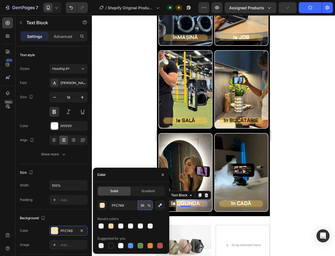
click at [141, 205] on input "36" at bounding box center [145, 206] width 15 height 10
type input "50"
click at [125, 149] on div at bounding box center [213, 135] width 243 height 241
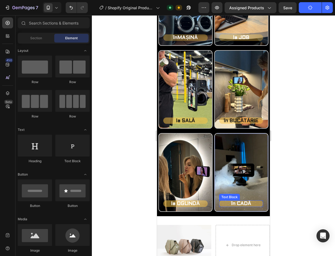
click at [234, 206] on p "în CADĂ" at bounding box center [241, 204] width 44 height 6
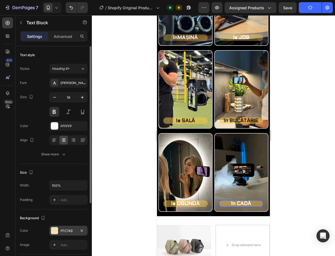
click at [56, 231] on div at bounding box center [54, 230] width 7 height 7
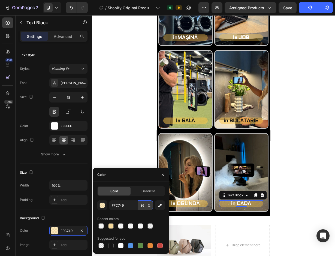
click at [141, 205] on input "36" at bounding box center [145, 206] width 15 height 10
type input "50"
click at [136, 165] on div at bounding box center [213, 135] width 243 height 241
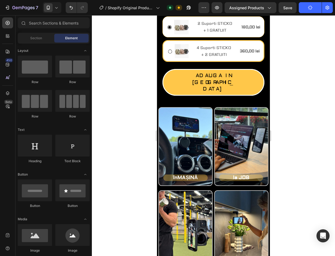
scroll to position [275, 0]
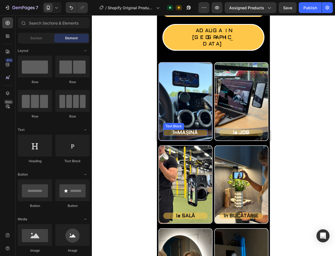
click at [203, 130] on p "în MAȘINĂ" at bounding box center [185, 133] width 44 height 6
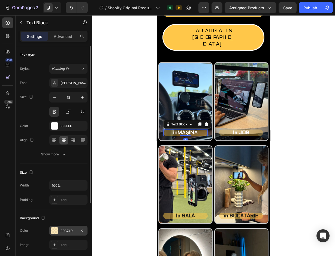
click at [55, 230] on div at bounding box center [54, 230] width 7 height 7
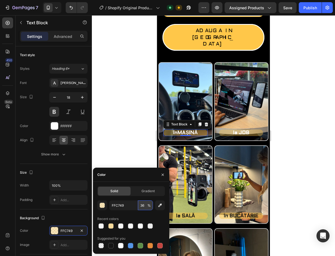
click at [145, 204] on input "36" at bounding box center [145, 206] width 15 height 10
type input "50"
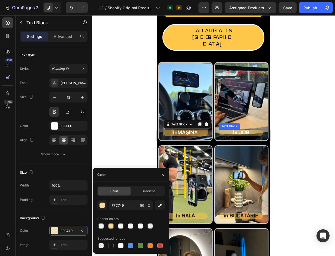
click at [222, 130] on p "la JOB" at bounding box center [241, 133] width 44 height 6
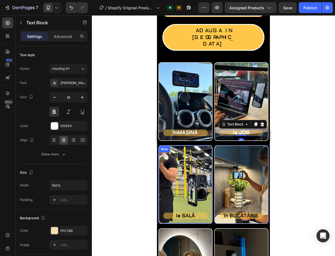
drag, startPoint x: 52, startPoint y: 230, endPoint x: 93, endPoint y: 226, distance: 40.6
click at [52, 230] on div at bounding box center [54, 230] width 7 height 7
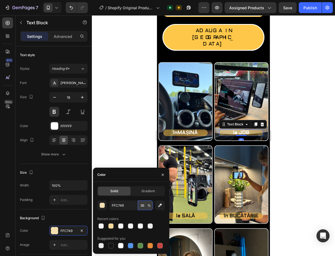
click at [142, 206] on input "36" at bounding box center [145, 206] width 15 height 10
type input "50"
click at [135, 151] on div at bounding box center [213, 135] width 243 height 241
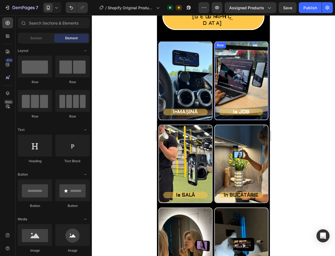
scroll to position [329, 0]
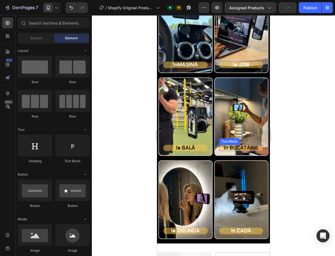
click at [237, 147] on p "în BUCĂTĂRIE" at bounding box center [241, 148] width 44 height 6
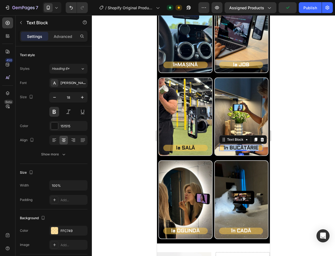
click at [237, 147] on p "în BUCĂTĂRIE" at bounding box center [241, 148] width 44 height 6
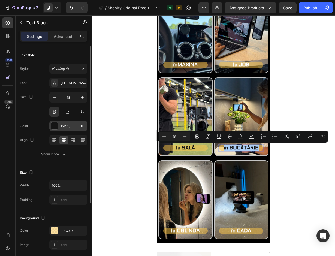
click at [52, 128] on div at bounding box center [54, 126] width 7 height 7
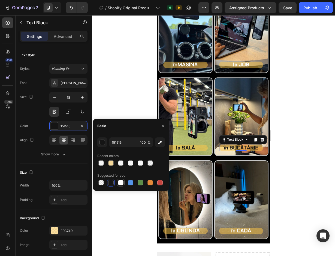
click at [121, 183] on div at bounding box center [120, 182] width 5 height 5
type input "FFFFFF"
click at [119, 99] on div at bounding box center [213, 135] width 243 height 241
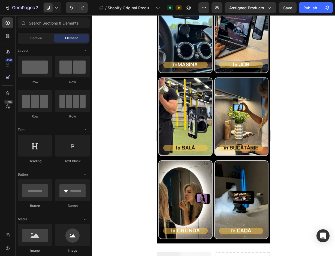
click at [127, 82] on div at bounding box center [213, 135] width 243 height 241
click at [304, 12] on button "Publish" at bounding box center [310, 7] width 23 height 11
click at [200, 146] on p "la SALĂ" at bounding box center [185, 148] width 44 height 6
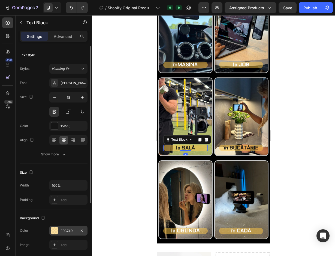
click at [56, 231] on div at bounding box center [54, 230] width 7 height 7
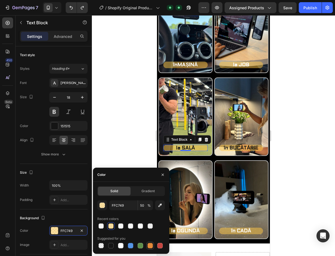
click at [149, 246] on div at bounding box center [150, 245] width 5 height 5
type input "E4893A"
type input "100"
click at [164, 207] on button "button" at bounding box center [160, 206] width 10 height 10
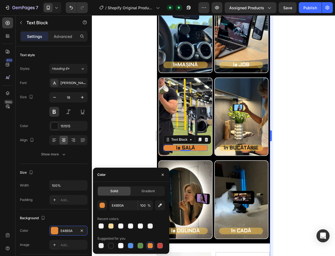
type input "FCFCFC"
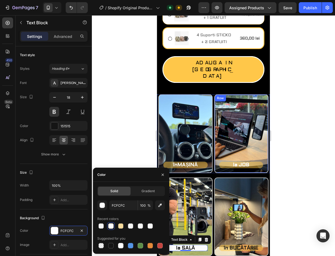
scroll to position [280, 0]
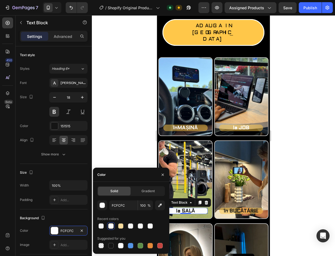
click at [289, 161] on div at bounding box center [213, 135] width 243 height 241
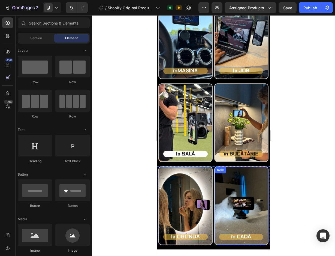
scroll to position [334, 0]
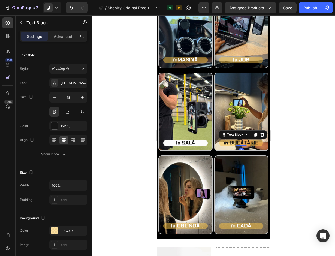
click at [226, 145] on p "în BUCĂTĂRIE" at bounding box center [241, 143] width 44 height 6
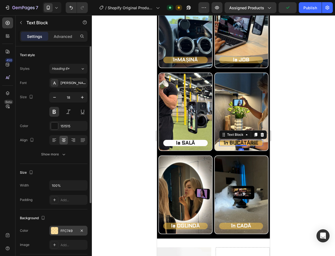
click at [52, 231] on div at bounding box center [54, 230] width 7 height 7
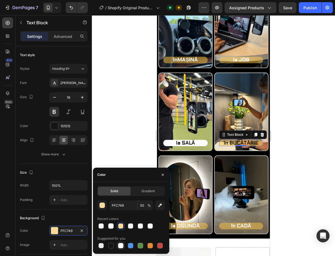
click at [121, 247] on div at bounding box center [120, 245] width 5 height 5
type input "FFFFFF"
type input "100"
click at [127, 151] on div at bounding box center [213, 135] width 243 height 241
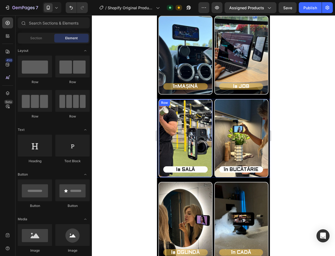
scroll to position [307, 0]
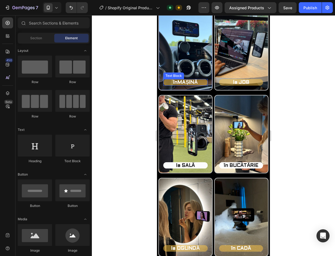
click at [202, 83] on p "în MAȘINĂ" at bounding box center [185, 82] width 44 height 6
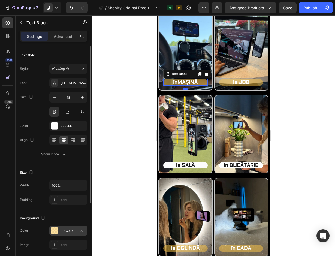
click at [55, 233] on div at bounding box center [54, 230] width 7 height 7
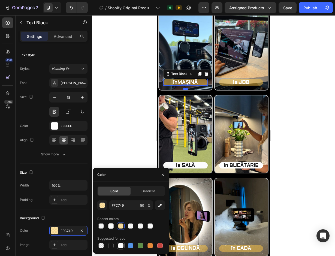
click at [122, 248] on div at bounding box center [120, 245] width 5 height 5
type input "FFFFFF"
type input "100"
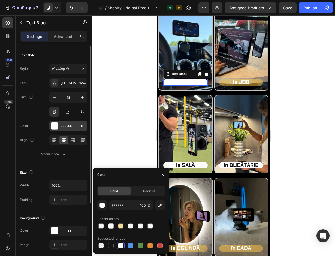
click at [53, 127] on div at bounding box center [54, 126] width 7 height 7
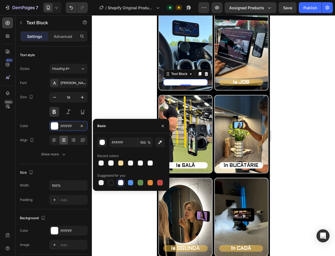
drag, startPoint x: 111, startPoint y: 183, endPoint x: 119, endPoint y: 183, distance: 7.9
click at [111, 183] on div at bounding box center [110, 182] width 5 height 5
type input "151515"
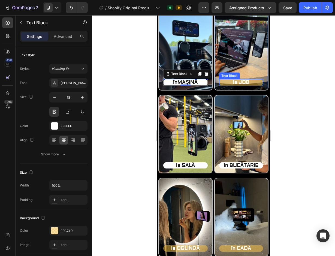
click at [237, 84] on p "la JOB" at bounding box center [241, 82] width 44 height 6
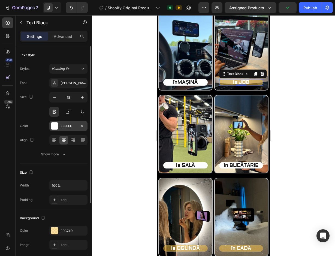
drag, startPoint x: 53, startPoint y: 126, endPoint x: 54, endPoint y: 130, distance: 4.8
click at [53, 125] on div at bounding box center [54, 126] width 7 height 7
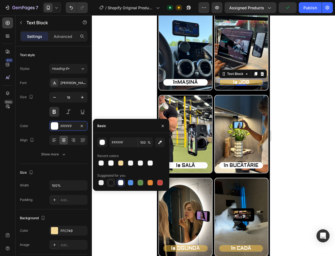
click at [111, 181] on div at bounding box center [110, 182] width 5 height 5
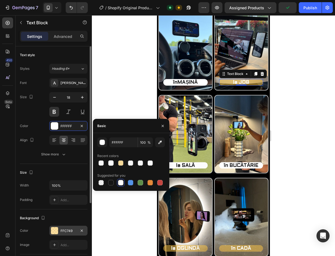
type input "151515"
click at [55, 232] on div at bounding box center [54, 230] width 7 height 7
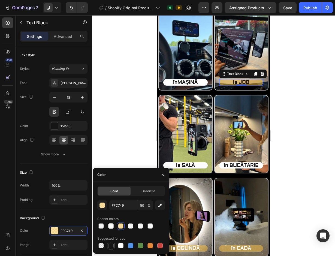
click at [109, 247] on div at bounding box center [110, 245] width 5 height 5
type input "151515"
type input "100"
click at [120, 246] on div at bounding box center [120, 245] width 5 height 5
type input "FFFFFF"
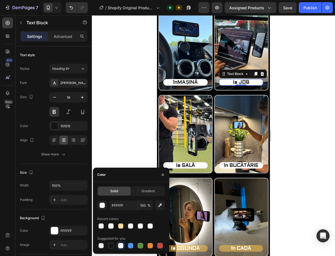
click at [114, 153] on div at bounding box center [213, 135] width 243 height 241
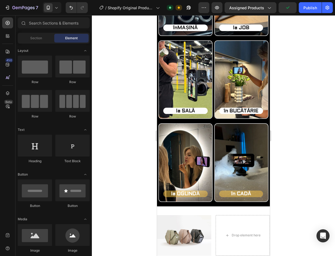
scroll to position [312, 0]
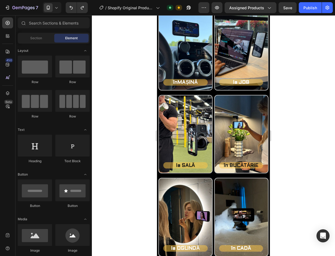
click at [143, 145] on div at bounding box center [213, 135] width 243 height 241
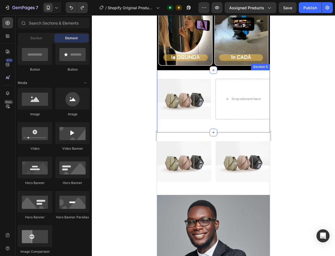
scroll to position [164, 0]
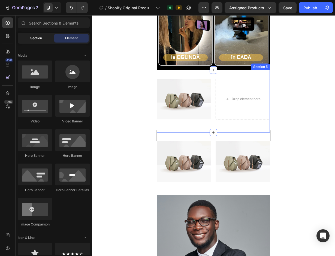
click at [36, 42] on div "Section" at bounding box center [36, 38] width 34 height 9
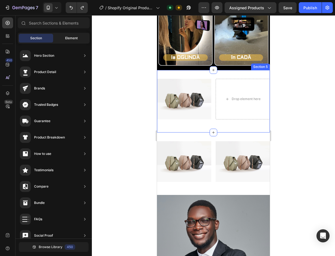
click at [59, 37] on div "Element" at bounding box center [71, 38] width 34 height 9
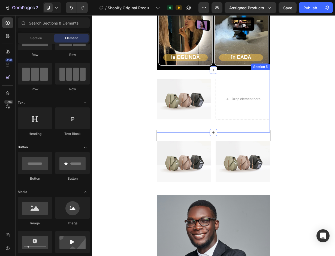
scroll to position [0, 0]
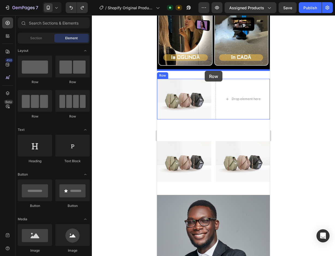
drag, startPoint x: 224, startPoint y: 83, endPoint x: 205, endPoint y: 71, distance: 22.8
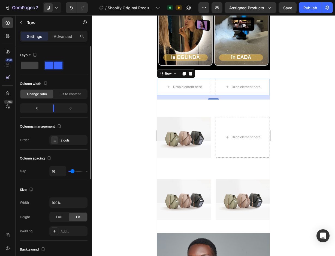
click at [60, 68] on span at bounding box center [58, 66] width 8 height 8
click at [59, 37] on p "Advanced" at bounding box center [63, 37] width 19 height 6
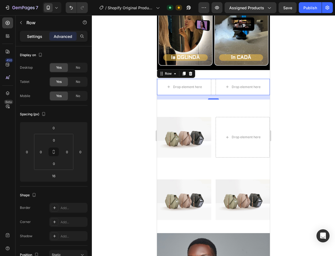
click at [36, 37] on p "Settings" at bounding box center [34, 37] width 15 height 6
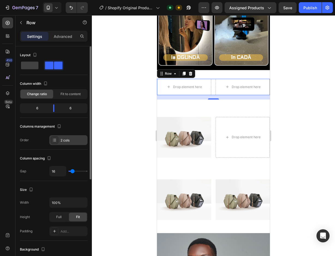
click at [59, 140] on div "2 cols" at bounding box center [68, 140] width 38 height 10
click at [68, 124] on div "Columns management" at bounding box center [54, 126] width 68 height 9
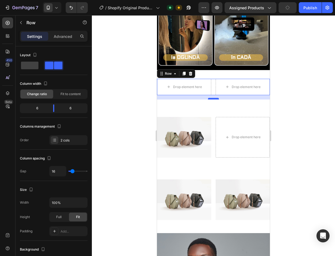
drag, startPoint x: 211, startPoint y: 99, endPoint x: 210, endPoint y: 125, distance: 25.7
click at [210, 100] on div at bounding box center [213, 99] width 11 height 2
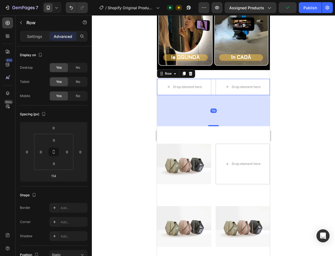
drag, startPoint x: 210, startPoint y: 124, endPoint x: 206, endPoint y: 78, distance: 46.5
click at [206, 79] on div "Drop element here Drop element here Row 114" at bounding box center [213, 87] width 113 height 16
type input "16"
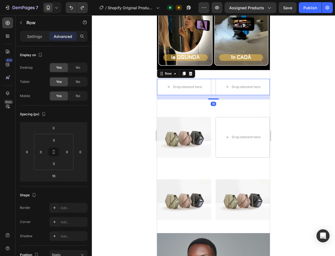
click at [235, 99] on div "16" at bounding box center [213, 97] width 113 height 4
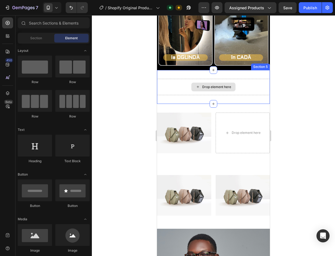
click at [236, 88] on div "Drop element here" at bounding box center [213, 87] width 113 height 16
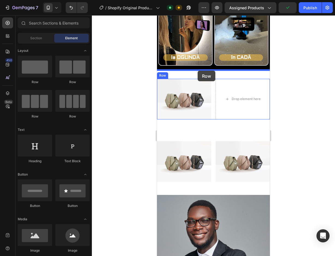
drag, startPoint x: 195, startPoint y: 88, endPoint x: 198, endPoint y: 71, distance: 17.6
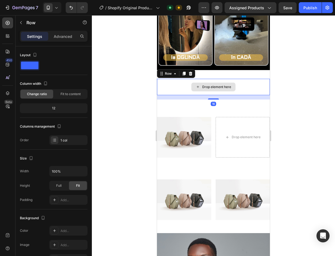
click at [240, 88] on div "Drop element here" at bounding box center [213, 87] width 113 height 16
click at [56, 34] on p "Advanced" at bounding box center [63, 37] width 19 height 6
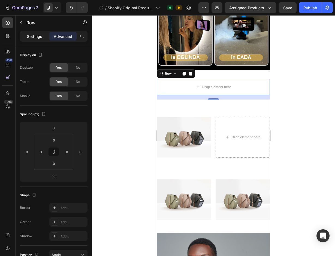
click at [29, 35] on p "Settings" at bounding box center [34, 37] width 15 height 6
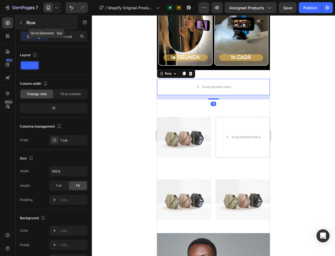
click at [31, 25] on p "Row" at bounding box center [49, 22] width 46 height 7
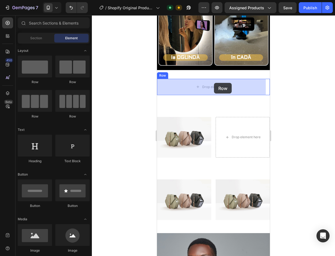
drag, startPoint x: 190, startPoint y: 82, endPoint x: 213, endPoint y: 88, distance: 23.7
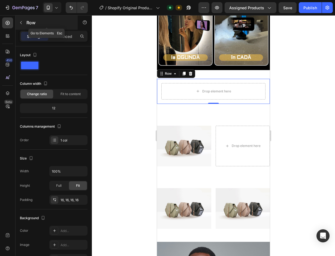
click at [25, 24] on button "button" at bounding box center [21, 22] width 9 height 9
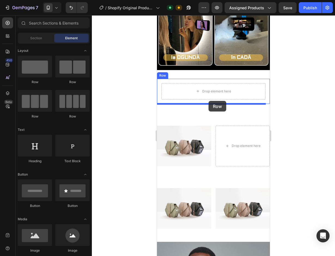
drag, startPoint x: 227, startPoint y: 87, endPoint x: 210, endPoint y: 103, distance: 22.8
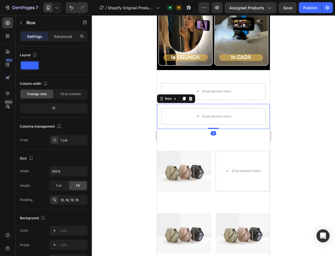
click at [285, 110] on div at bounding box center [213, 135] width 243 height 241
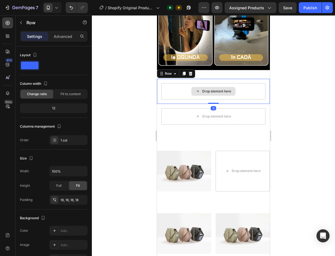
click at [246, 94] on div "Drop element here" at bounding box center [214, 91] width 104 height 16
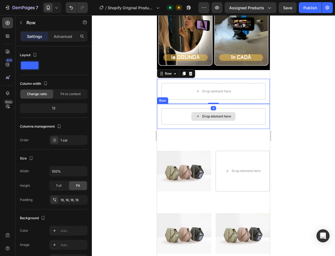
click at [251, 112] on div "Drop element here" at bounding box center [214, 116] width 104 height 16
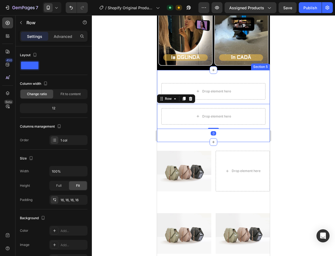
click at [243, 132] on div "Drop element here Row Drop element here Row 0 Row" at bounding box center [213, 106] width 113 height 55
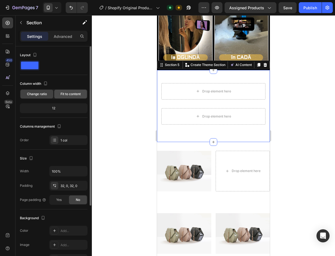
click at [69, 95] on span "Fit to content" at bounding box center [71, 94] width 20 height 5
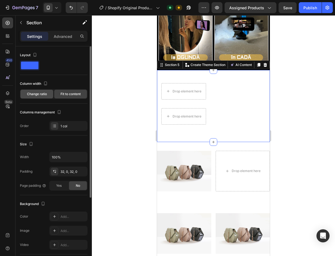
click at [44, 97] on div "Change ratio" at bounding box center [36, 94] width 33 height 9
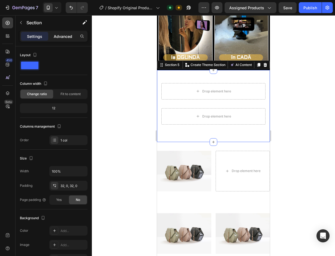
click at [55, 38] on p "Advanced" at bounding box center [63, 37] width 19 height 6
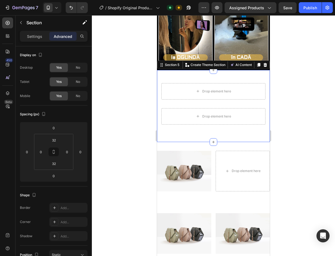
click at [31, 31] on div "Settings Advanced" at bounding box center [54, 36] width 68 height 11
drag, startPoint x: 31, startPoint y: 35, endPoint x: 20, endPoint y: 27, distance: 13.1
click at [31, 35] on p "Settings" at bounding box center [34, 37] width 15 height 6
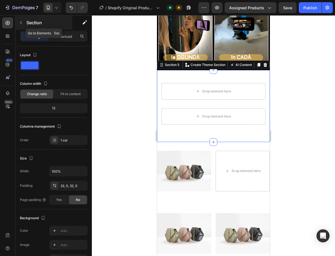
click at [19, 25] on button "button" at bounding box center [21, 22] width 9 height 9
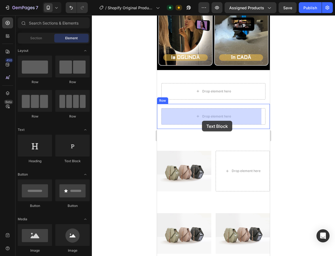
drag, startPoint x: 222, startPoint y: 164, endPoint x: 202, endPoint y: 121, distance: 47.0
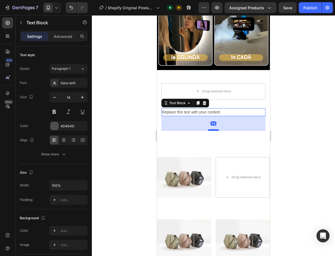
drag, startPoint x: 212, startPoint y: 115, endPoint x: 214, endPoint y: 129, distance: 14.8
click at [214, 129] on div at bounding box center [213, 130] width 11 height 2
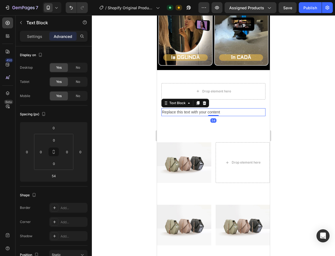
drag, startPoint x: 213, startPoint y: 111, endPoint x: 213, endPoint y: 104, distance: 6.6
click at [213, 104] on div "Replace this text with your content Text Block 54 Row" at bounding box center [213, 112] width 113 height 17
type input "0"
click at [27, 32] on div "Settings" at bounding box center [34, 36] width 27 height 9
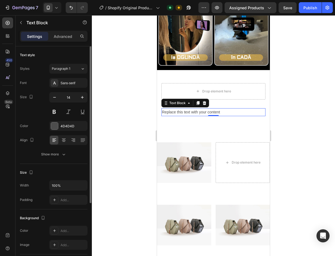
scroll to position [27, 0]
click at [23, 26] on button "button" at bounding box center [21, 22] width 9 height 9
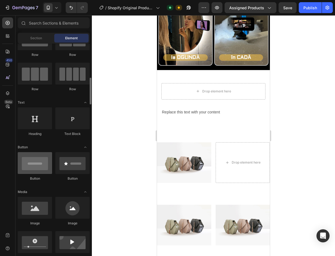
scroll to position [55, 0]
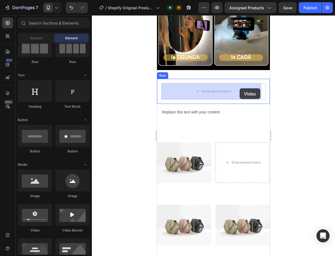
drag, startPoint x: 198, startPoint y: 231, endPoint x: 240, endPoint y: 88, distance: 149.0
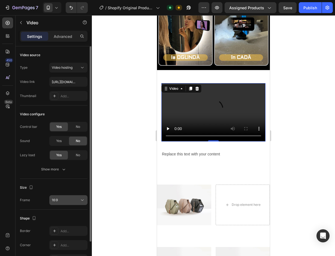
scroll to position [34, 0]
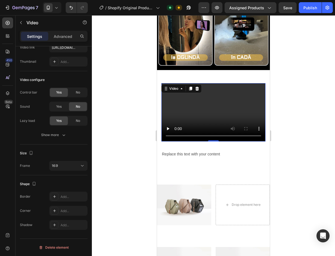
click at [174, 114] on video at bounding box center [214, 112] width 104 height 59
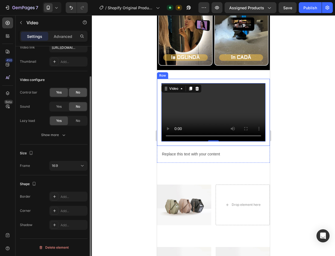
click at [75, 93] on div "No" at bounding box center [78, 92] width 18 height 9
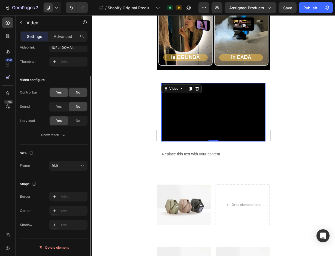
click at [52, 91] on div "Yes" at bounding box center [59, 92] width 18 height 9
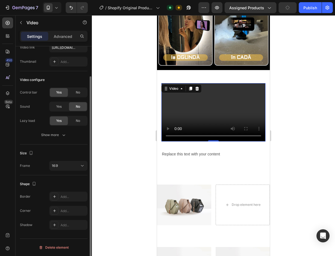
click at [68, 94] on div "Yes No" at bounding box center [68, 93] width 38 height 10
drag, startPoint x: 76, startPoint y: 94, endPoint x: 112, endPoint y: 100, distance: 36.8
click at [76, 94] on span "No" at bounding box center [78, 92] width 4 height 5
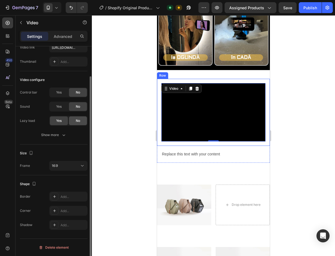
click at [75, 121] on div "No" at bounding box center [78, 121] width 18 height 9
click at [61, 121] on span "Yes" at bounding box center [58, 120] width 5 height 5
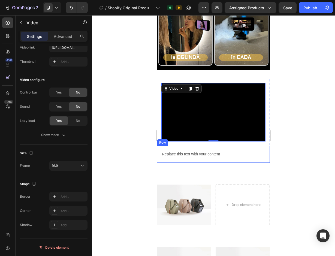
click at [224, 147] on div "Replace this text with your content Text Block Row" at bounding box center [213, 154] width 113 height 17
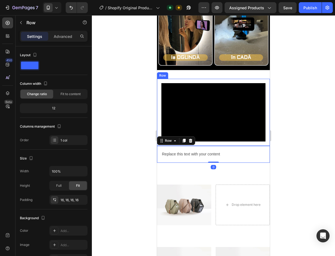
click at [265, 135] on div "Video Row" at bounding box center [213, 112] width 113 height 67
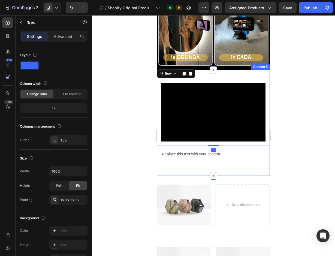
click at [243, 76] on div "Video Row 0 Replace this text with your content Text Block Row Row Section 5" at bounding box center [213, 123] width 113 height 106
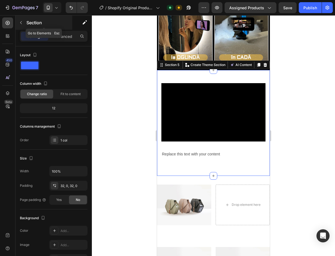
click at [26, 26] on div "Section" at bounding box center [44, 23] width 57 height 14
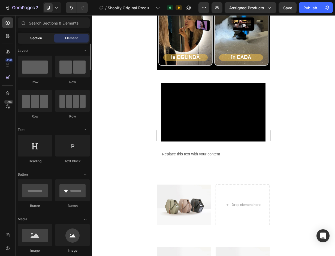
click at [28, 35] on div "Section" at bounding box center [36, 38] width 34 height 9
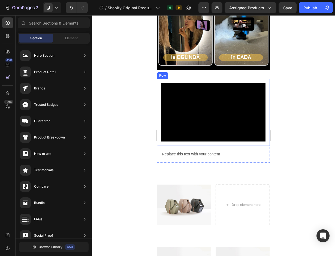
click at [210, 80] on div "Video Row" at bounding box center [213, 112] width 113 height 67
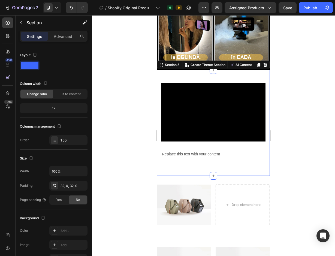
click at [230, 74] on div "Video Row Replace this text with your content Text Block Row Row Section 5 You …" at bounding box center [213, 123] width 113 height 106
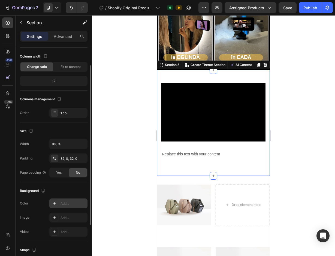
click at [66, 200] on div "Add..." at bounding box center [68, 204] width 38 height 10
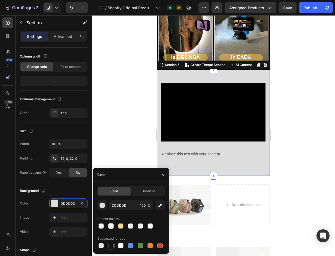
click at [111, 244] on div at bounding box center [110, 245] width 5 height 5
type input "151515"
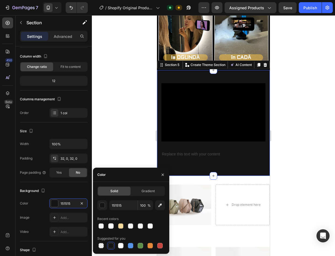
click at [110, 127] on div at bounding box center [213, 135] width 243 height 241
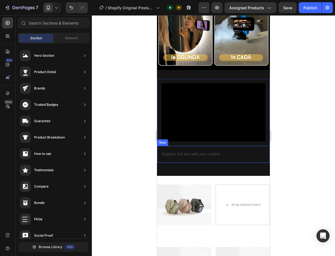
click at [167, 160] on div "Replace this text with your content Text Block Row" at bounding box center [213, 154] width 113 height 17
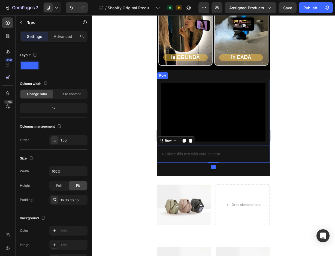
click at [245, 142] on div "Video Row" at bounding box center [213, 112] width 113 height 67
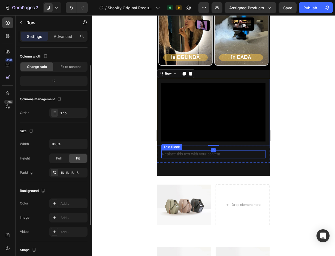
click at [246, 152] on div "Replace this text with your content" at bounding box center [214, 154] width 104 height 8
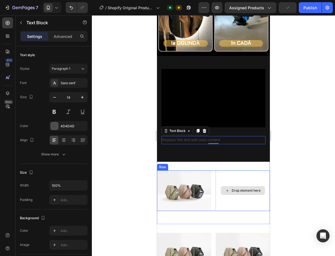
scroll to position [530, 0]
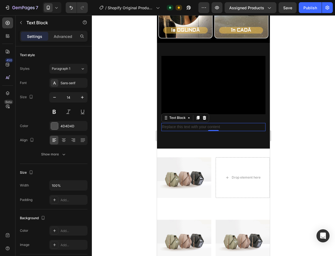
click at [291, 145] on div at bounding box center [213, 135] width 243 height 241
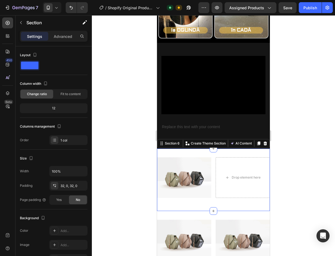
click at [257, 152] on div "Image Drop element here Row Section 6 You can create reusable sections Create T…" at bounding box center [213, 180] width 113 height 62
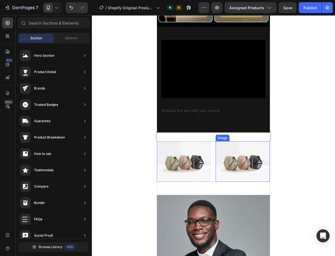
scroll to position [558, 0]
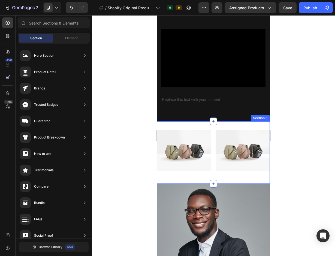
click at [235, 122] on div "Image Image Row Section 6" at bounding box center [213, 152] width 113 height 62
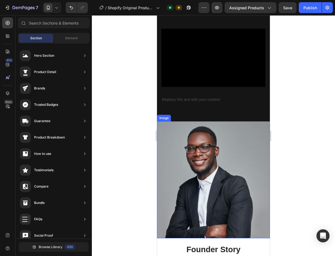
click at [234, 134] on img at bounding box center [213, 179] width 113 height 117
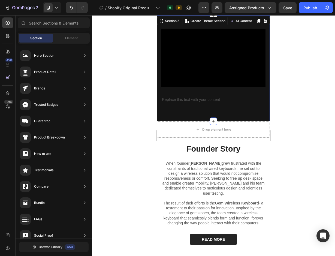
click at [236, 107] on div "Video Row Replace this text with your content Text Block Row Row" at bounding box center [213, 68] width 113 height 88
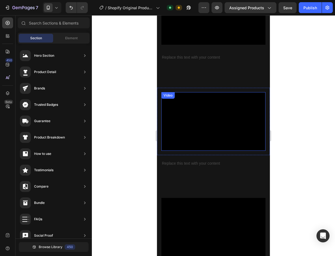
scroll to position [600, 0]
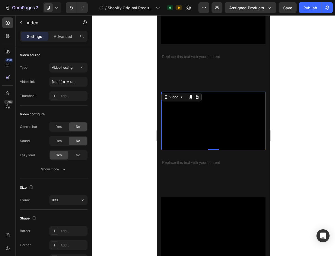
drag, startPoint x: 230, startPoint y: 137, endPoint x: 246, endPoint y: 140, distance: 16.6
click at [230, 137] on video at bounding box center [214, 121] width 104 height 59
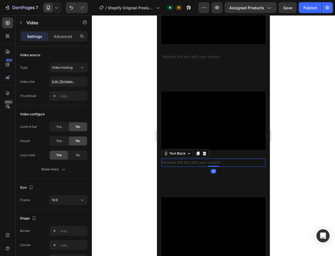
click at [234, 159] on div "Replace this text with your content" at bounding box center [214, 163] width 104 height 8
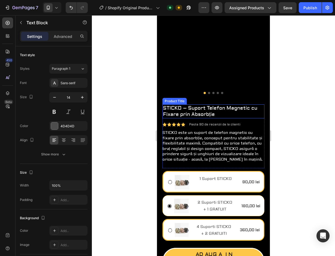
scroll to position [109, 0]
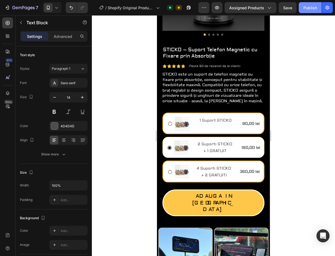
click at [312, 8] on div "Publish" at bounding box center [311, 8] width 14 height 6
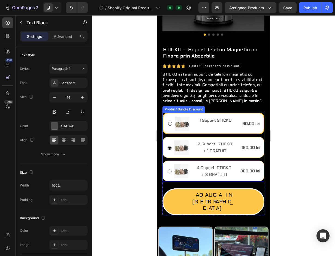
click at [242, 161] on div "Image 4 Suporti STICKO + 2 GRATUITI Text Block Row 360,00 lei Product Price Pro…" at bounding box center [214, 171] width 102 height 21
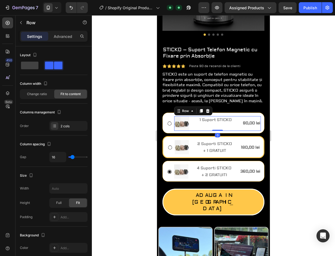
click at [235, 118] on div "Image 1 Suport STICKO Text Block Row 90,00 lei Product Price Product Price Row 0" at bounding box center [217, 123] width 87 height 15
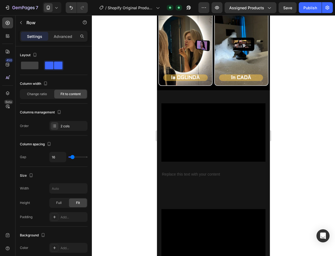
scroll to position [491, 0]
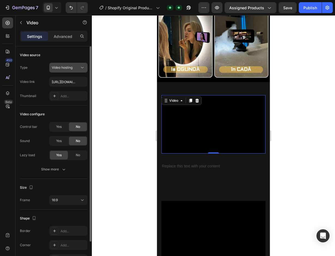
click at [70, 71] on button "Video hosting" at bounding box center [68, 68] width 38 height 10
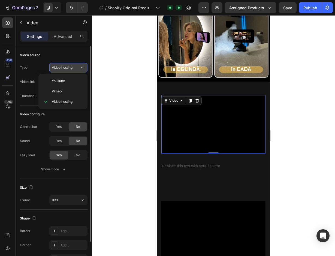
click at [70, 71] on button "Video hosting" at bounding box center [68, 68] width 38 height 10
